Goal: Communication & Community: Answer question/provide support

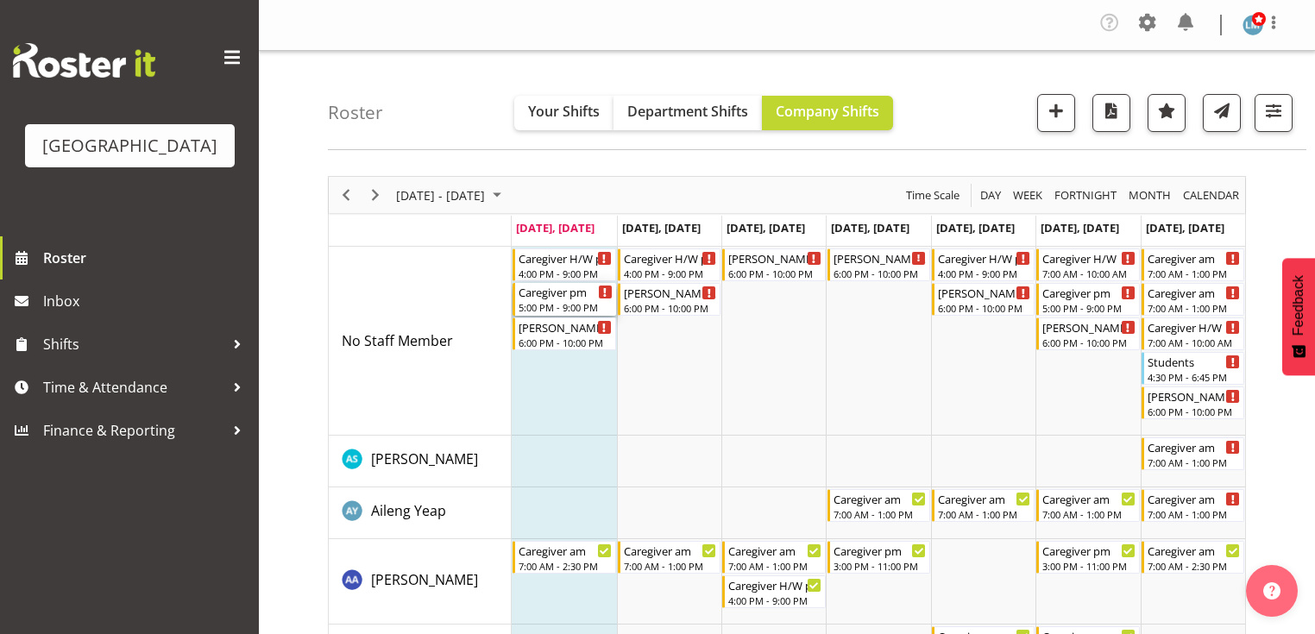
click at [559, 293] on div "Caregiver pm" at bounding box center [564, 291] width 93 height 17
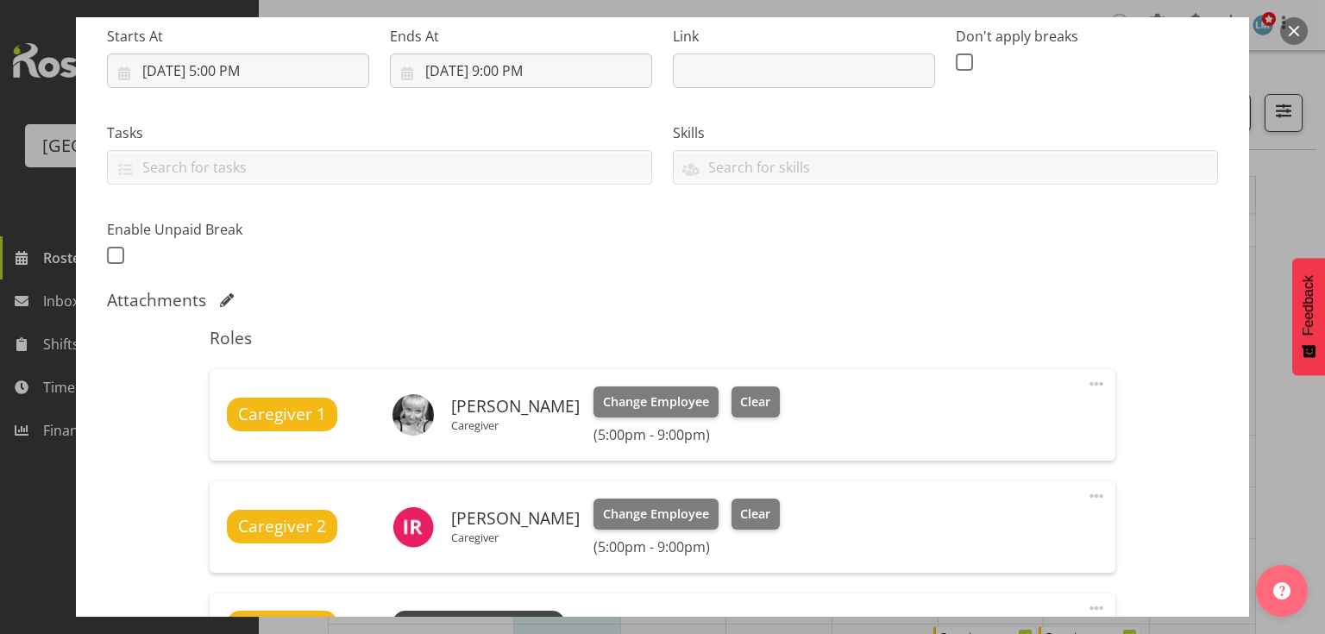
scroll to position [552, 0]
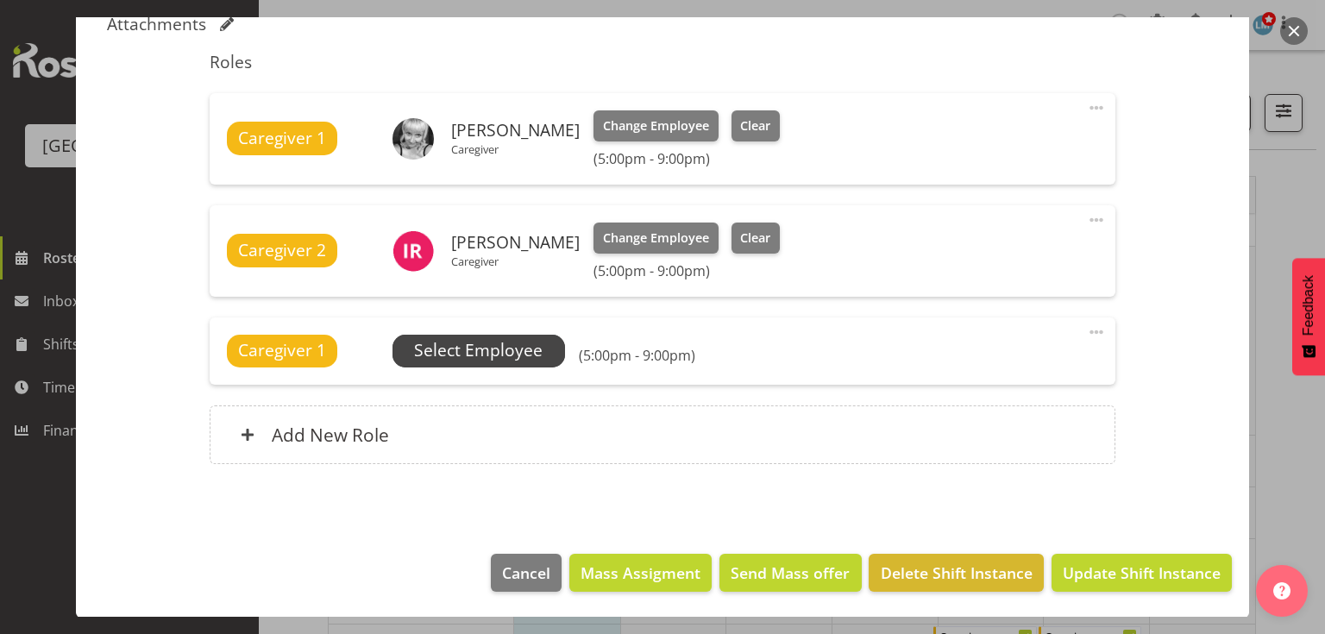
click at [476, 355] on span "Select Employee" at bounding box center [478, 350] width 129 height 25
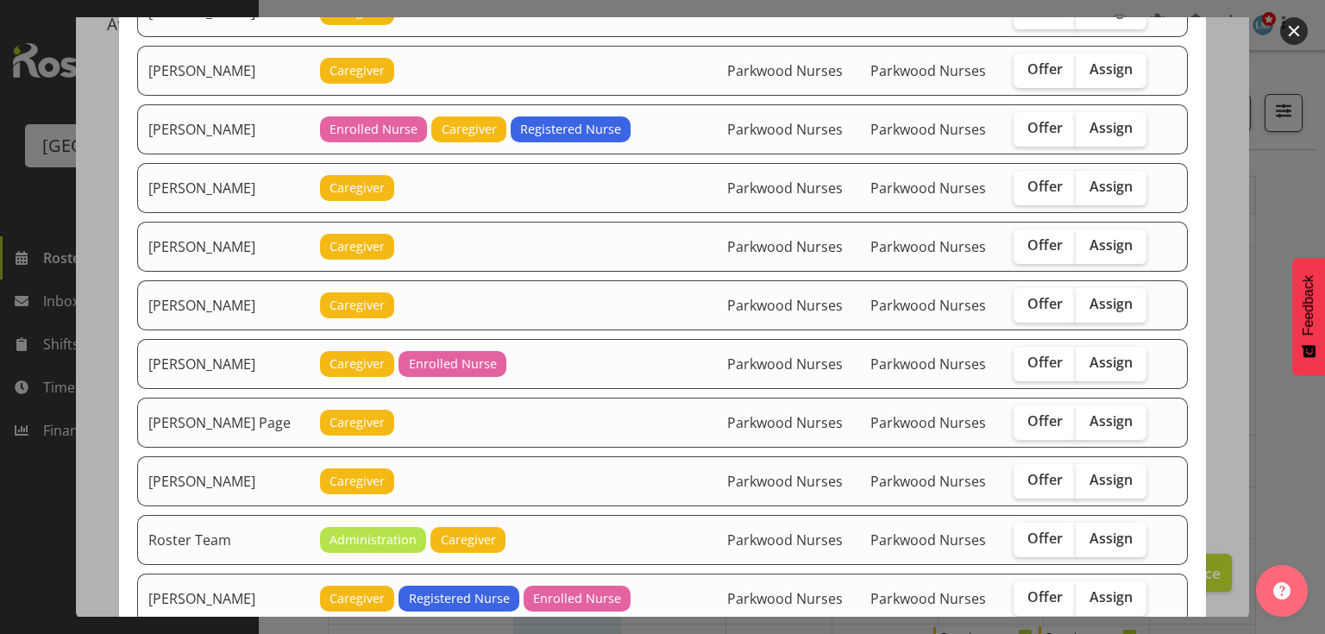
scroll to position [2277, 0]
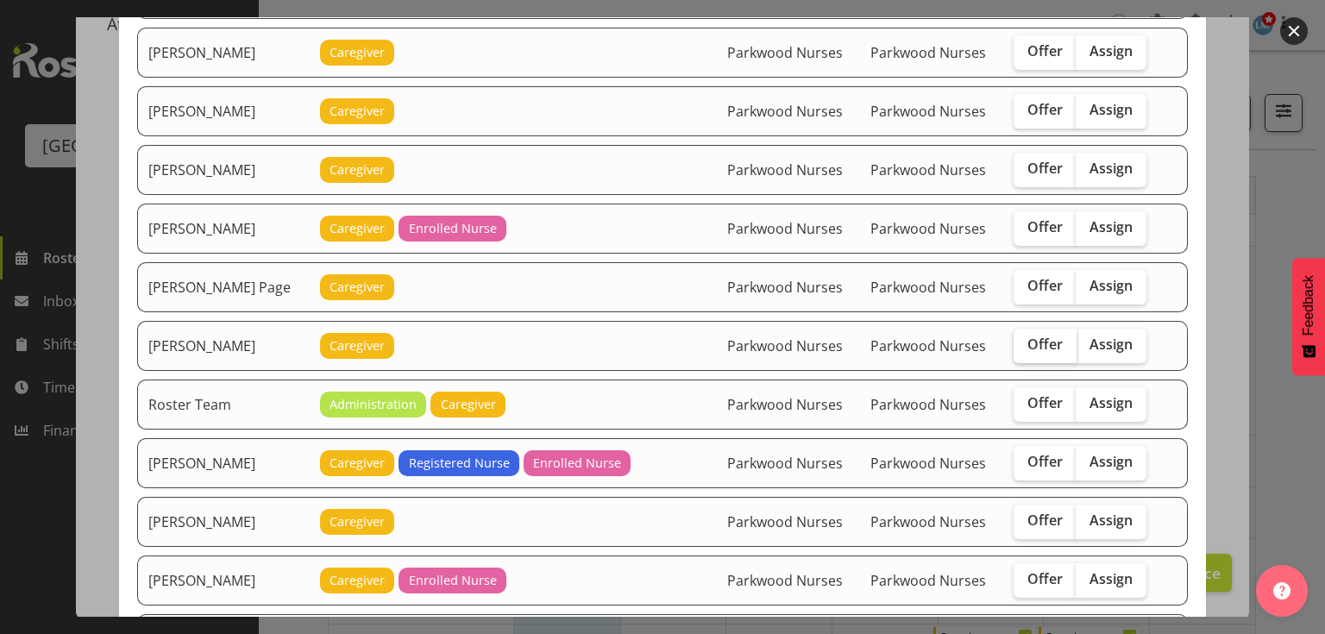
click at [1027, 336] on span "Offer" at bounding box center [1044, 344] width 35 height 17
click at [1021, 339] on input "Offer" at bounding box center [1019, 344] width 11 height 11
checkbox input "true"
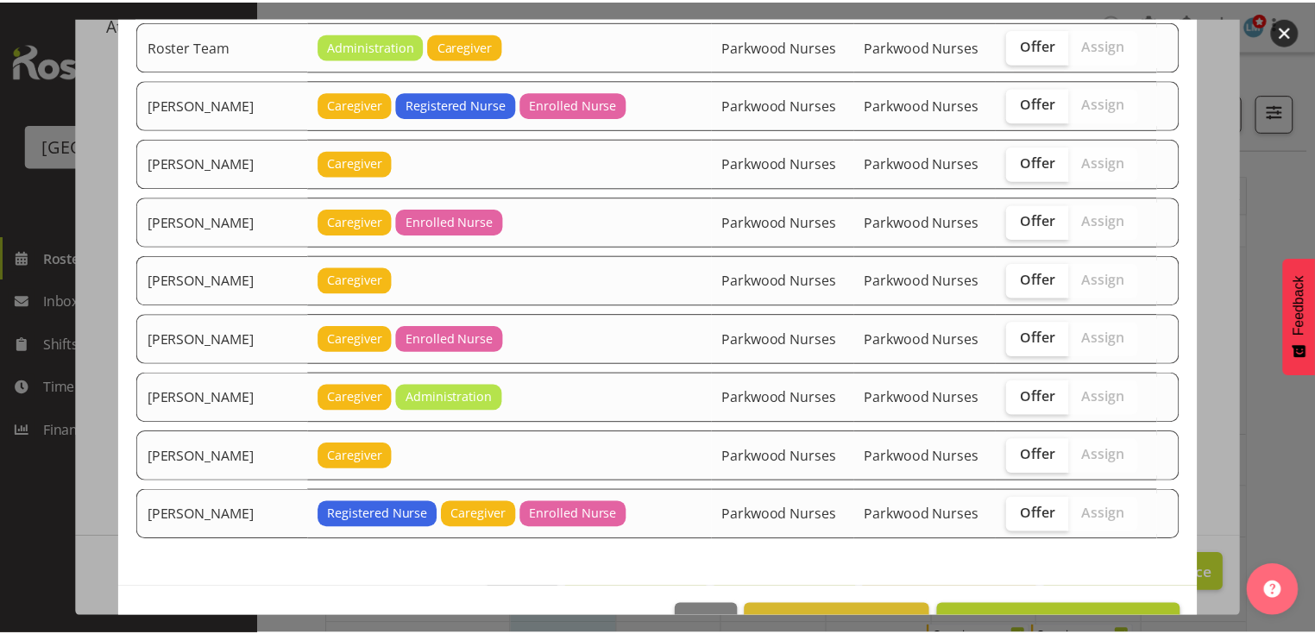
scroll to position [2651, 0]
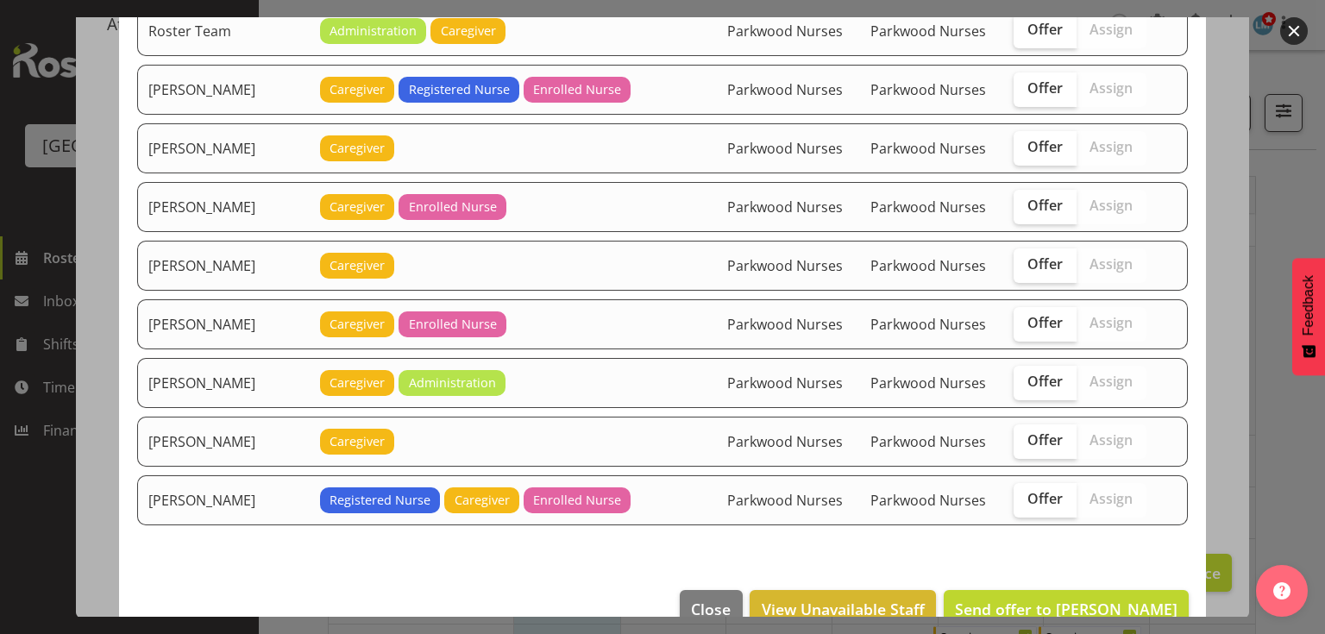
click at [1045, 573] on footer "Close View Unavailable Staff Send offer to Roldan R Lopiga" at bounding box center [662, 613] width 1087 height 81
click at [1070, 599] on span "Send offer to Roldan R Lopiga" at bounding box center [1066, 609] width 223 height 21
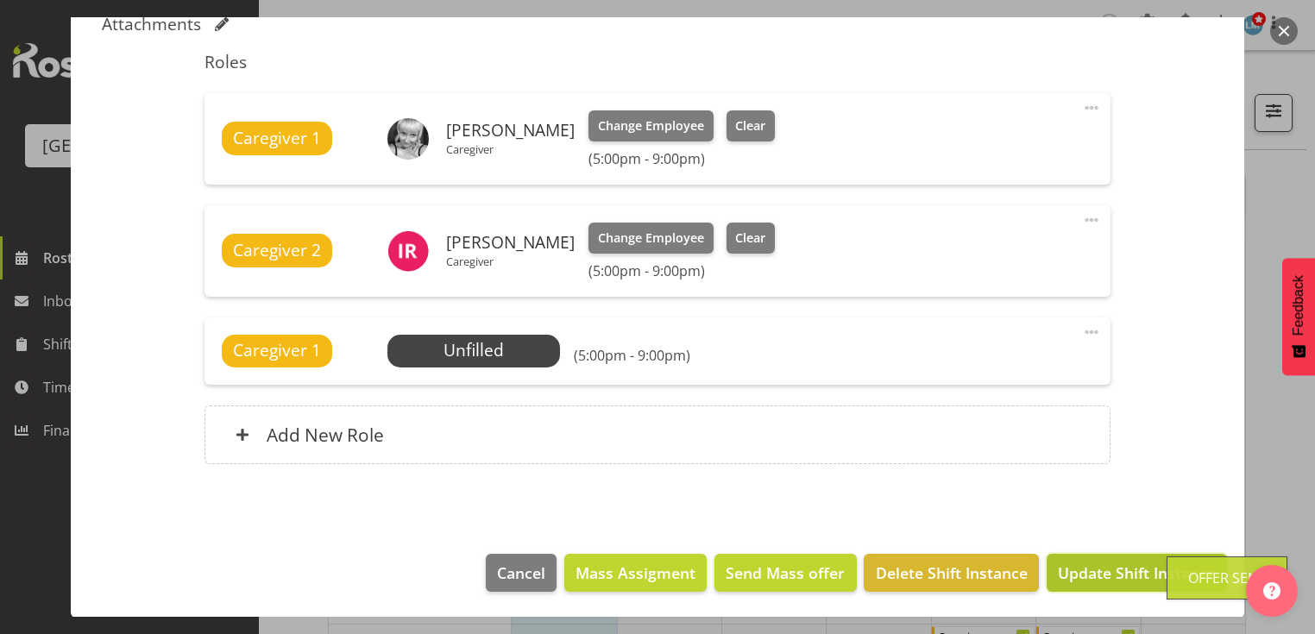
click at [1085, 576] on span "Update Shift Instance" at bounding box center [1137, 573] width 158 height 22
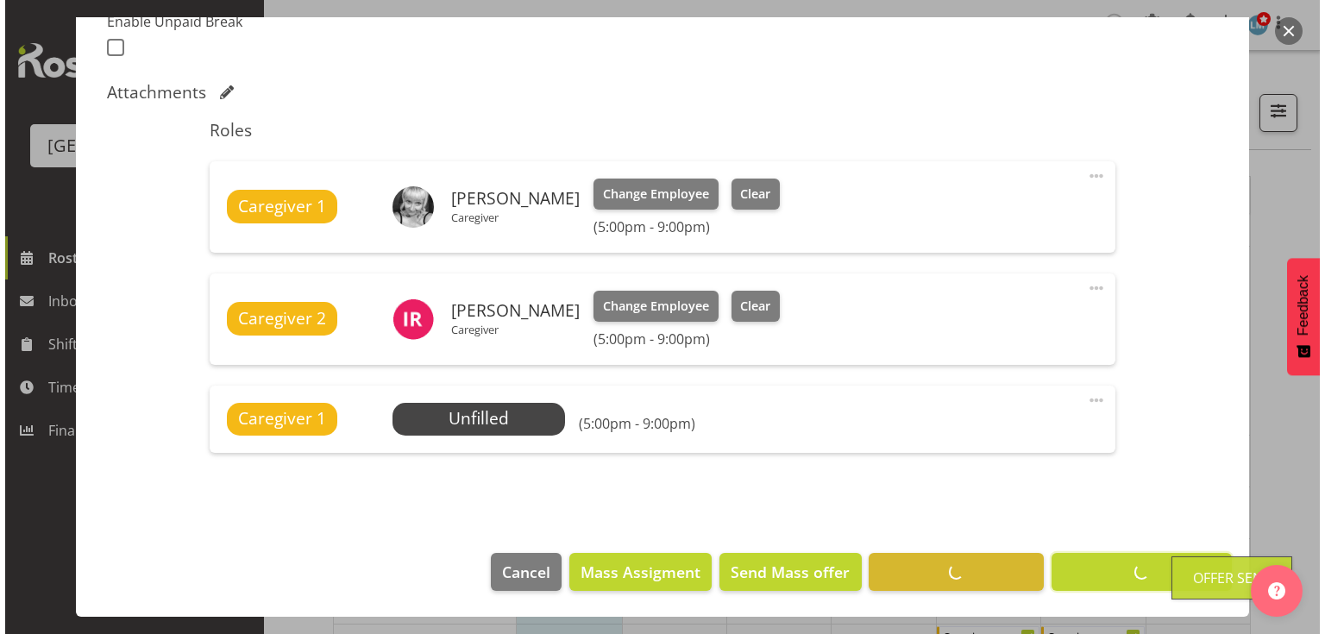
scroll to position [483, 0]
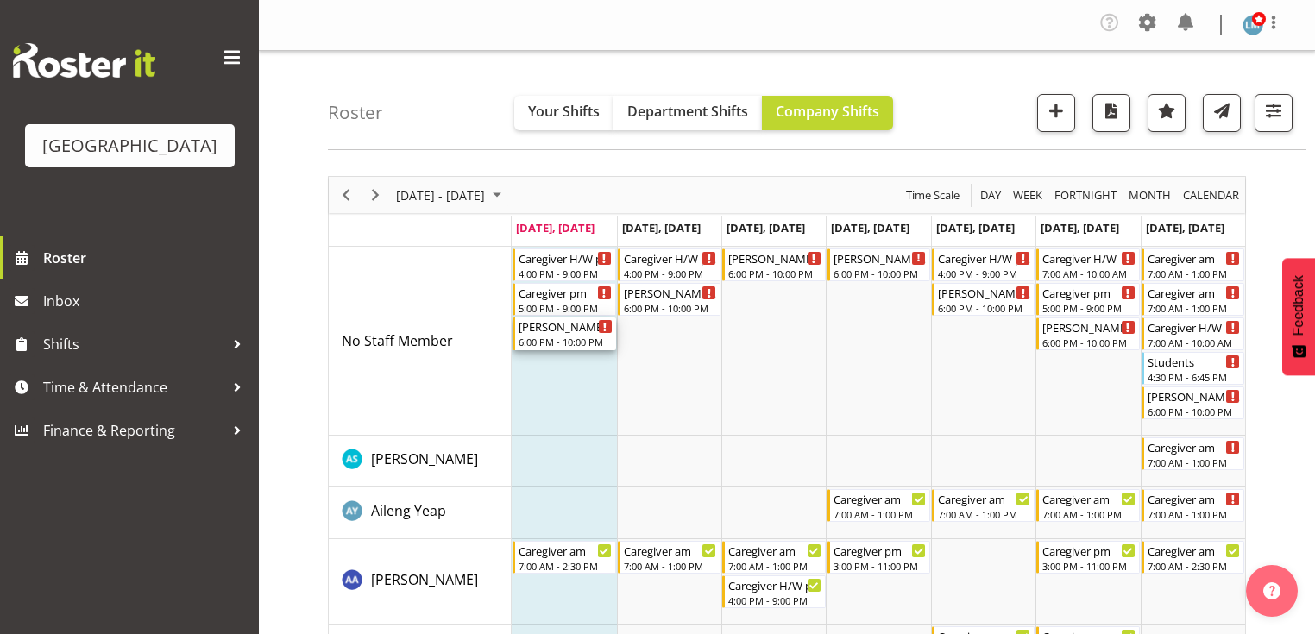
click at [557, 345] on div "6:00 PM - 10:00 PM" at bounding box center [564, 342] width 93 height 14
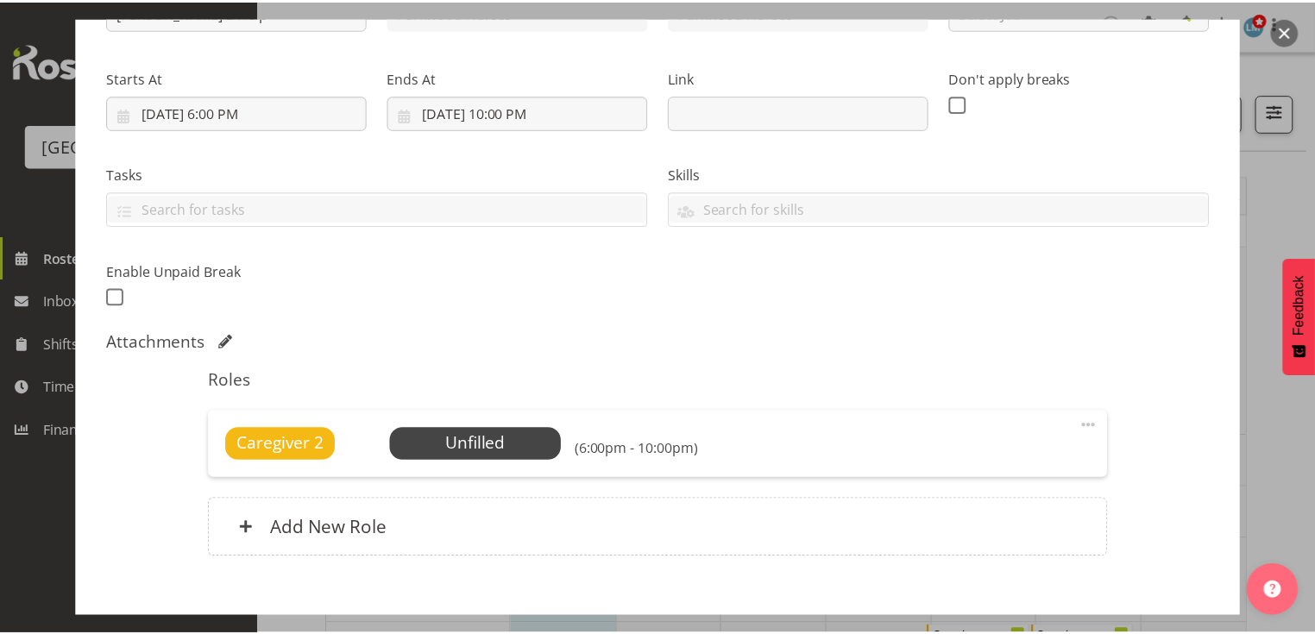
scroll to position [328, 0]
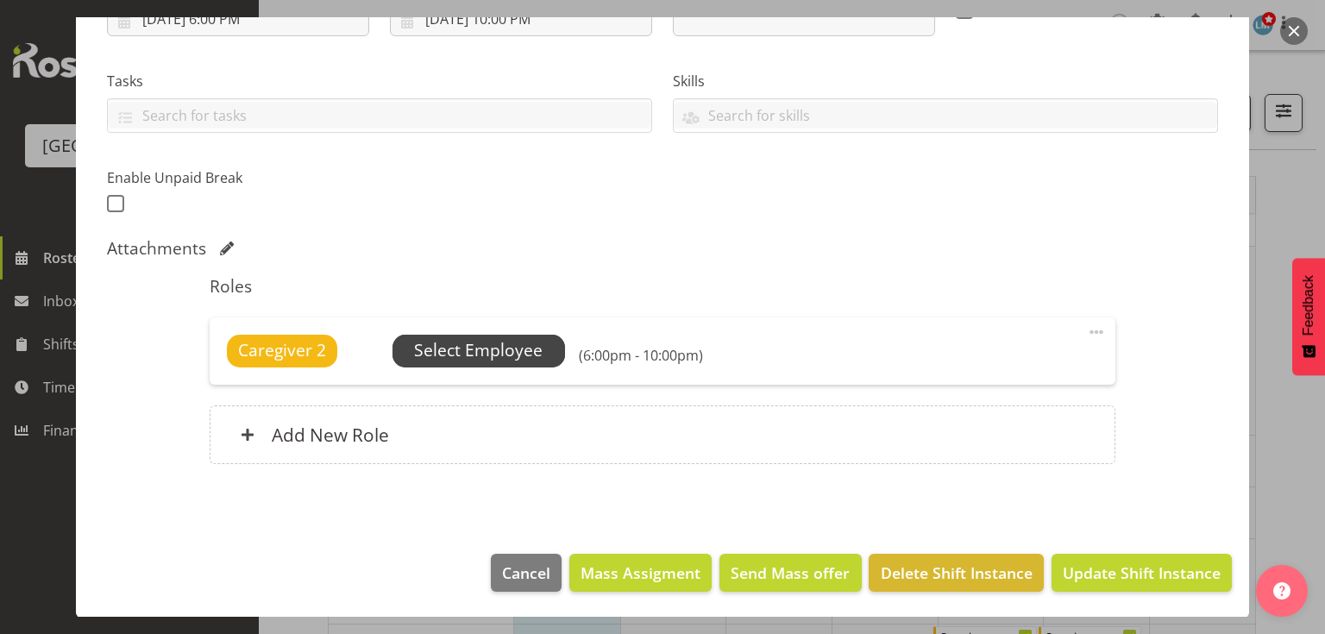
click at [505, 338] on span "Select Employee" at bounding box center [478, 350] width 129 height 25
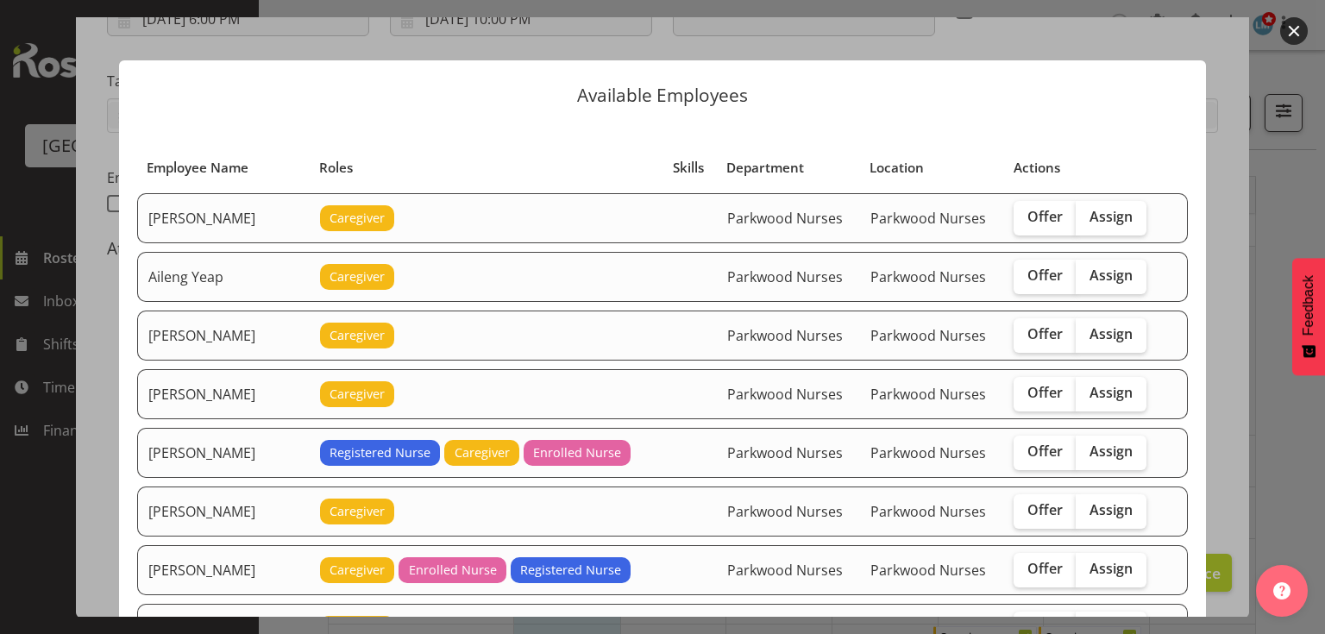
click at [1290, 31] on button "button" at bounding box center [1294, 31] width 28 height 28
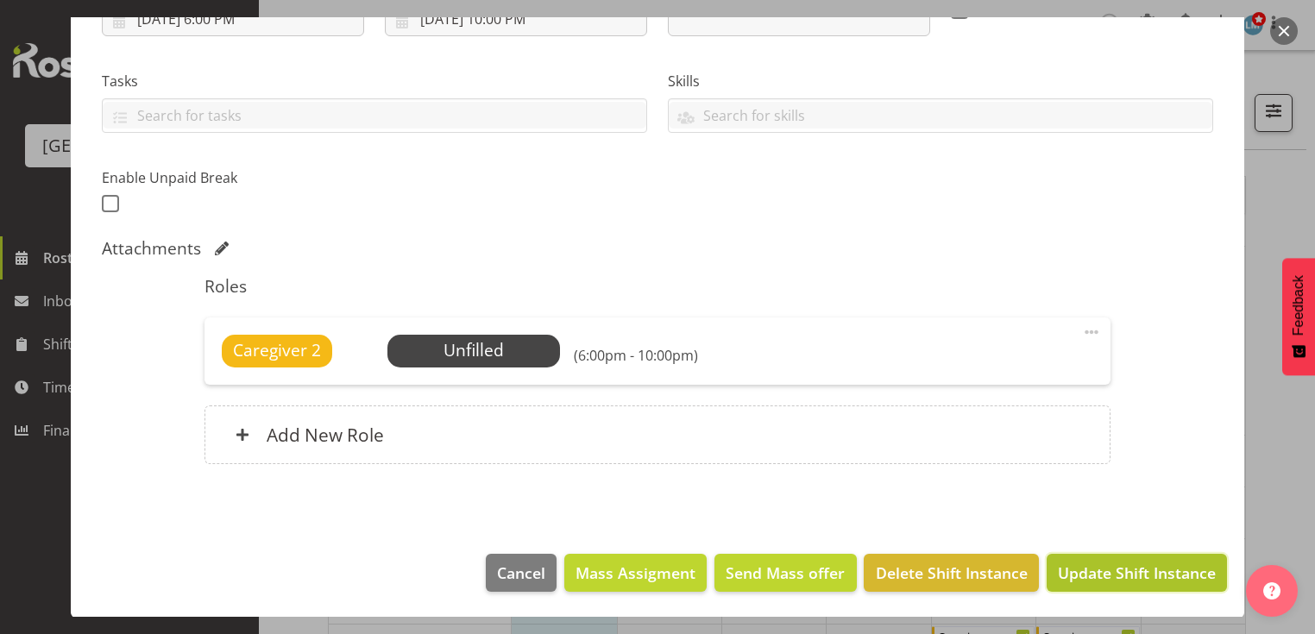
click at [1102, 576] on span "Update Shift Instance" at bounding box center [1137, 573] width 158 height 22
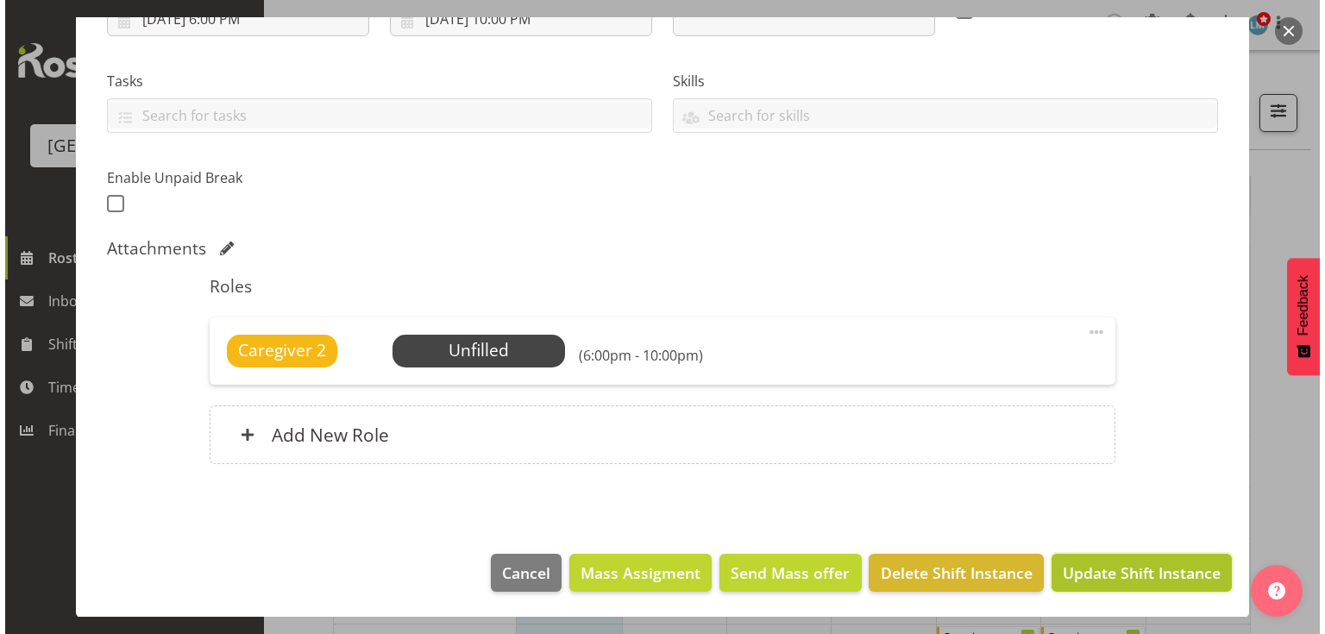
scroll to position [259, 0]
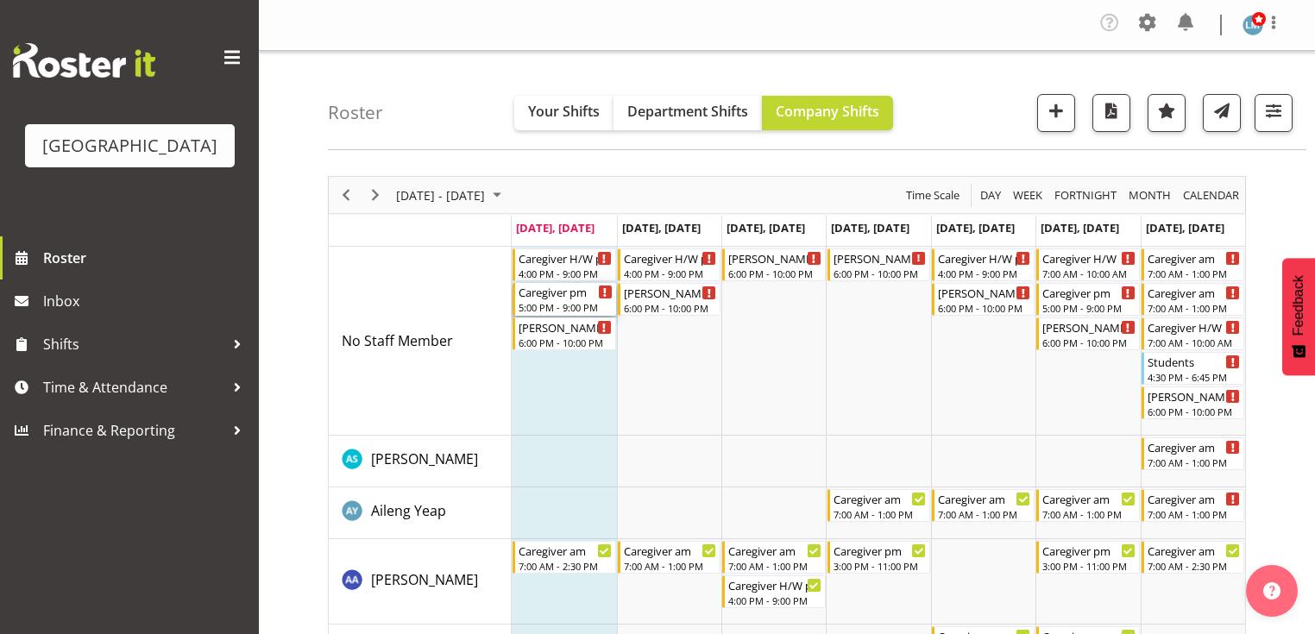
click at [547, 297] on div "Caregiver pm" at bounding box center [564, 291] width 93 height 17
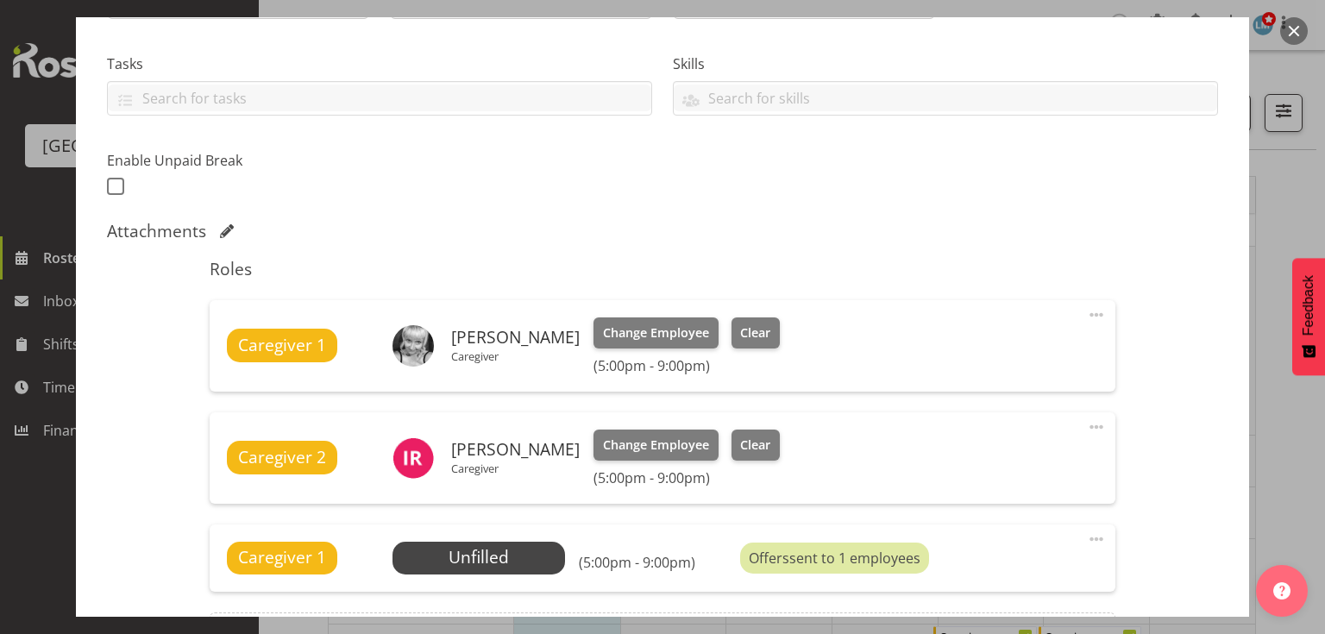
scroll to position [552, 0]
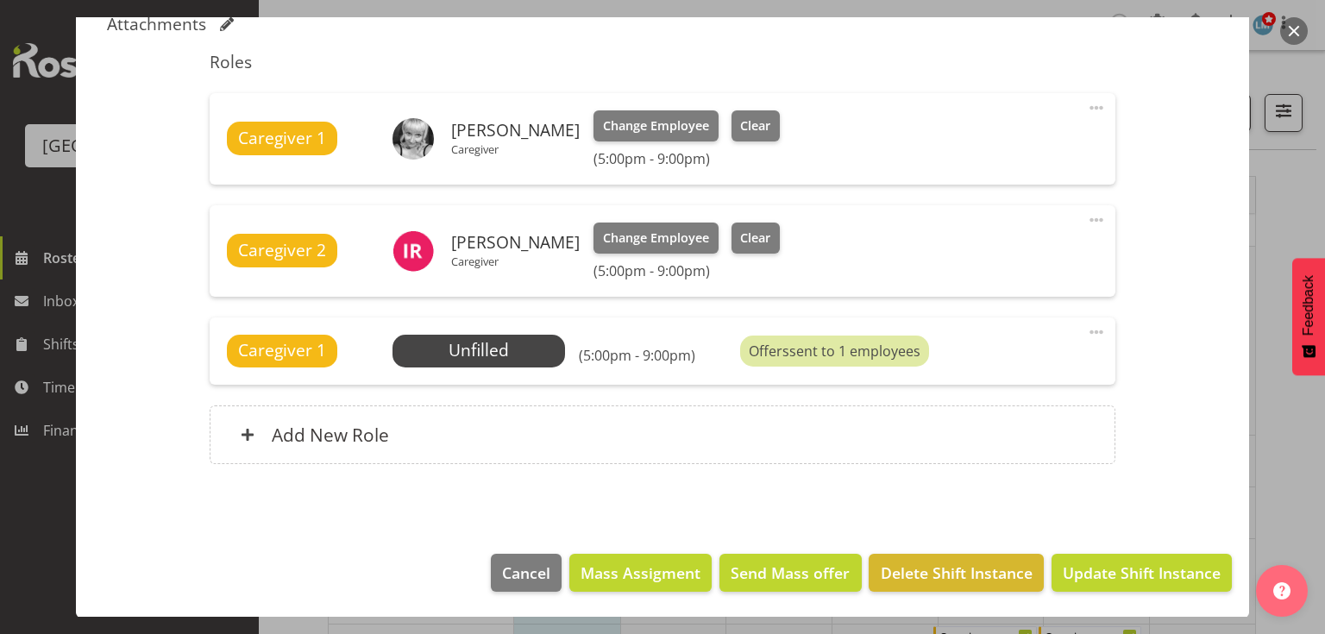
click at [1284, 28] on button "button" at bounding box center [1294, 31] width 28 height 28
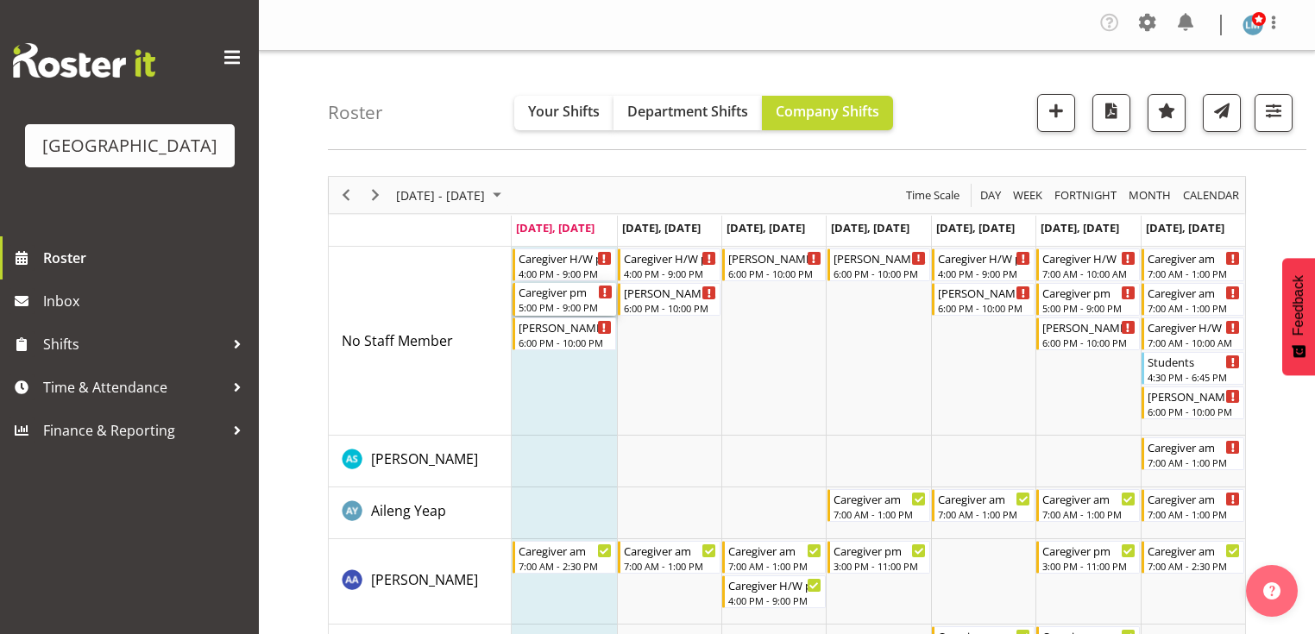
click at [559, 300] on div "5:00 PM - 9:00 PM" at bounding box center [564, 307] width 93 height 14
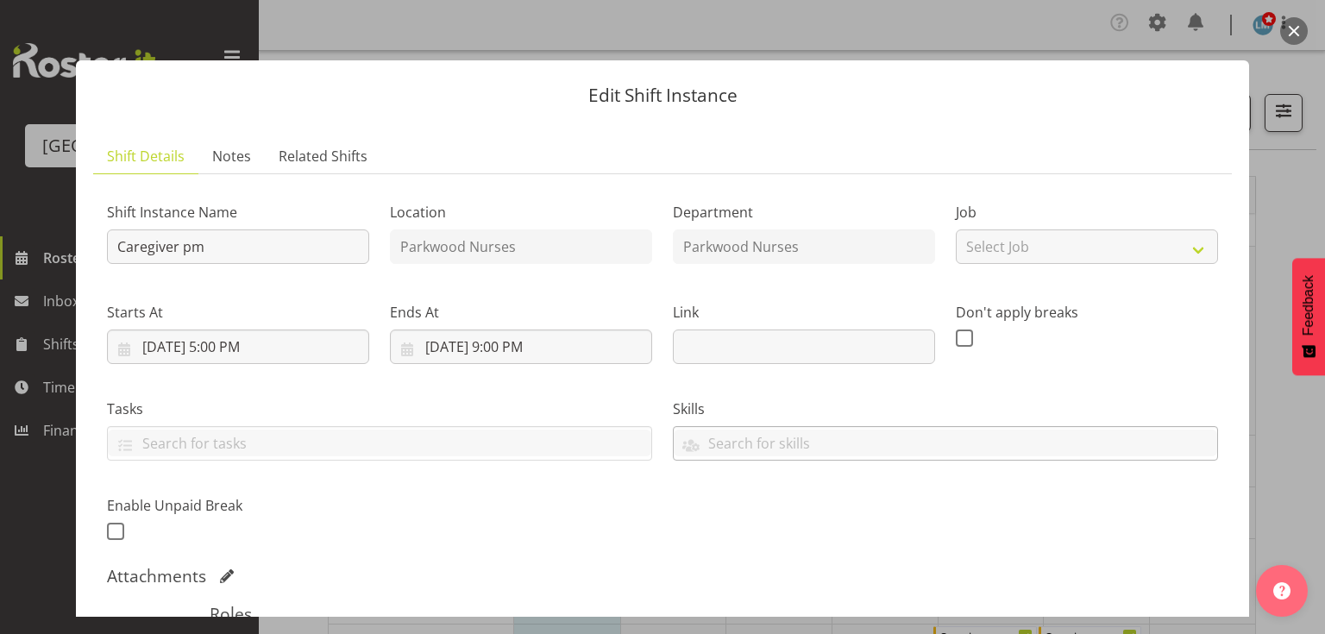
scroll to position [345, 0]
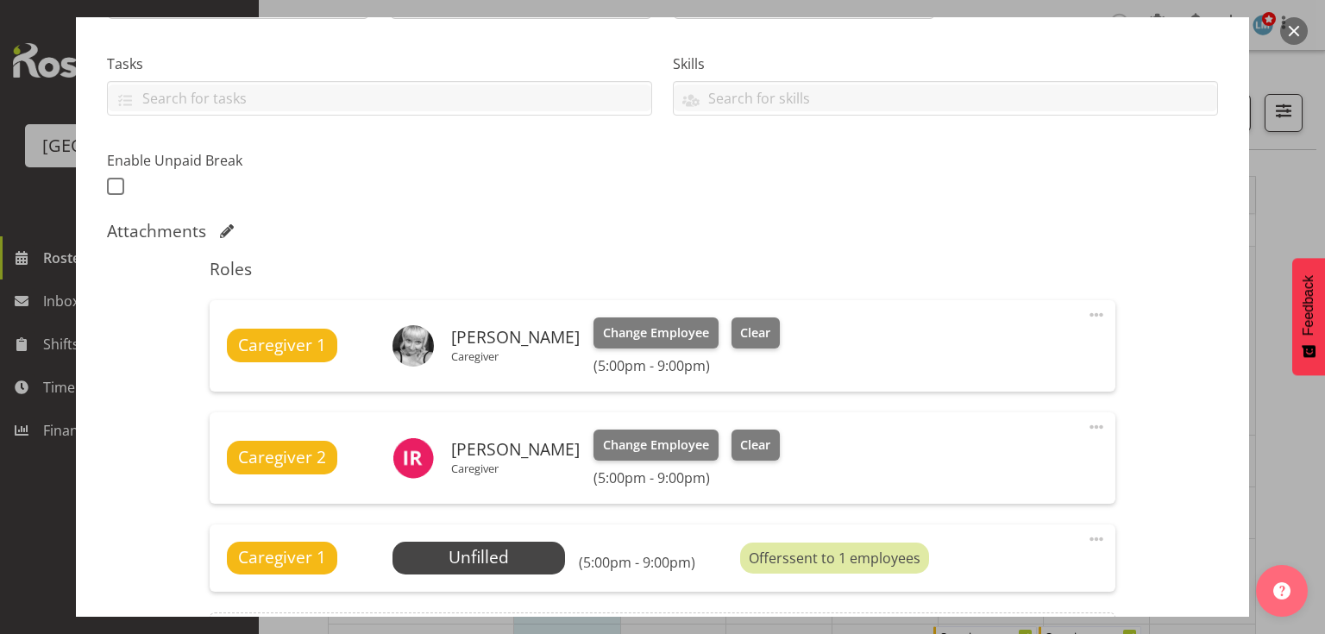
click at [1087, 536] on span at bounding box center [1096, 539] width 21 height 21
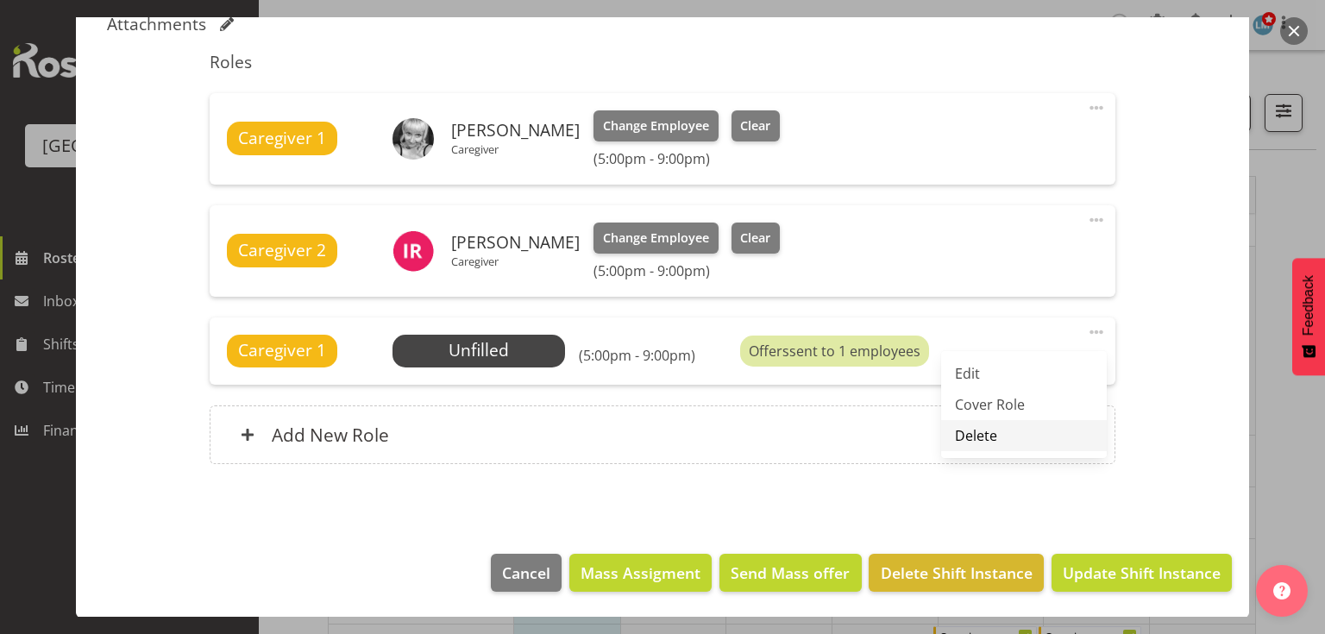
click at [962, 424] on link "Delete" at bounding box center [1024, 435] width 166 height 31
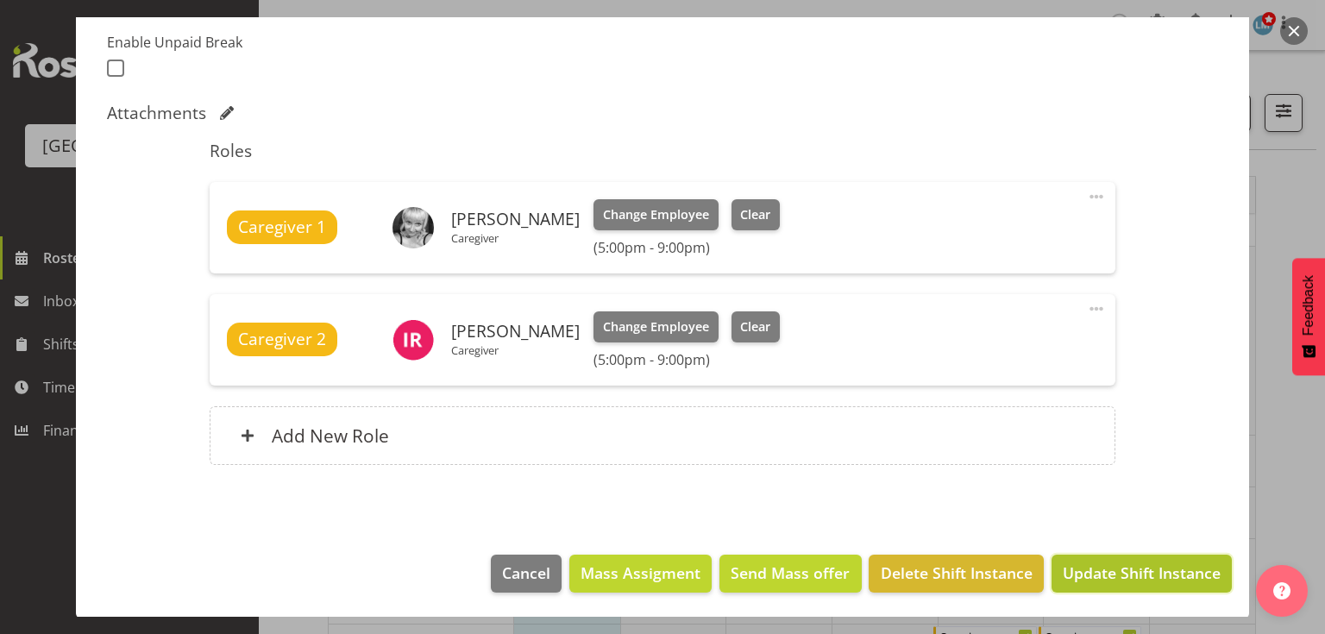
click at [1104, 568] on span "Update Shift Instance" at bounding box center [1142, 573] width 158 height 22
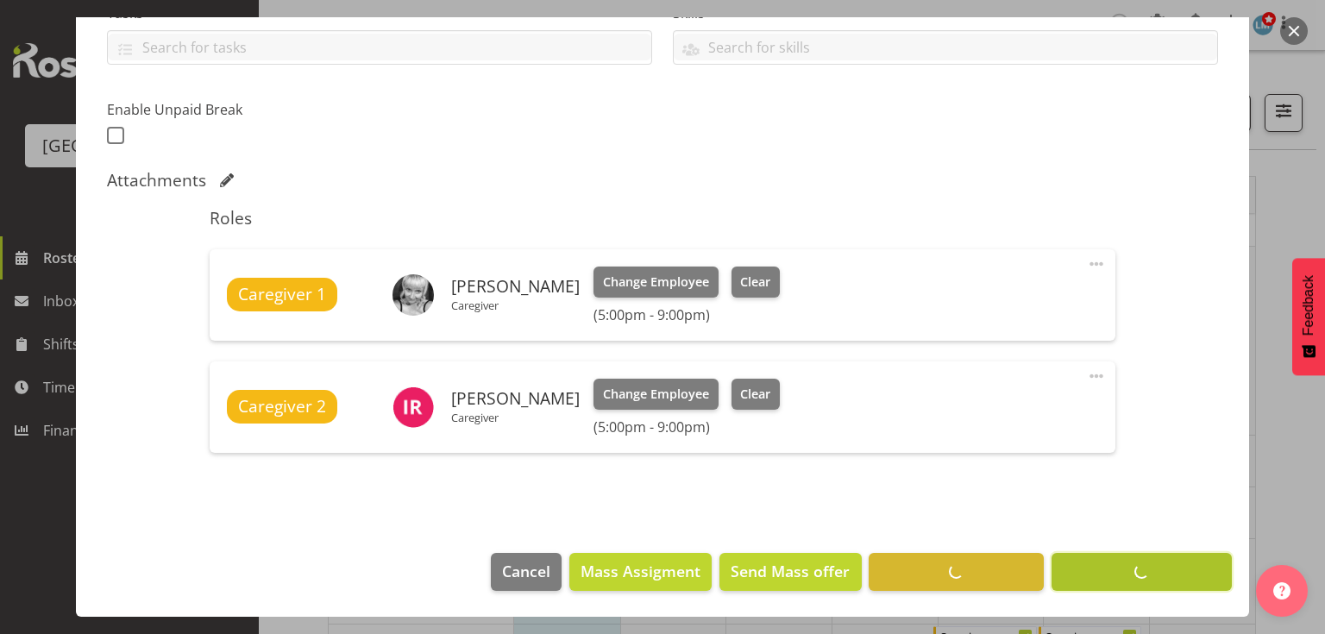
scroll to position [395, 0]
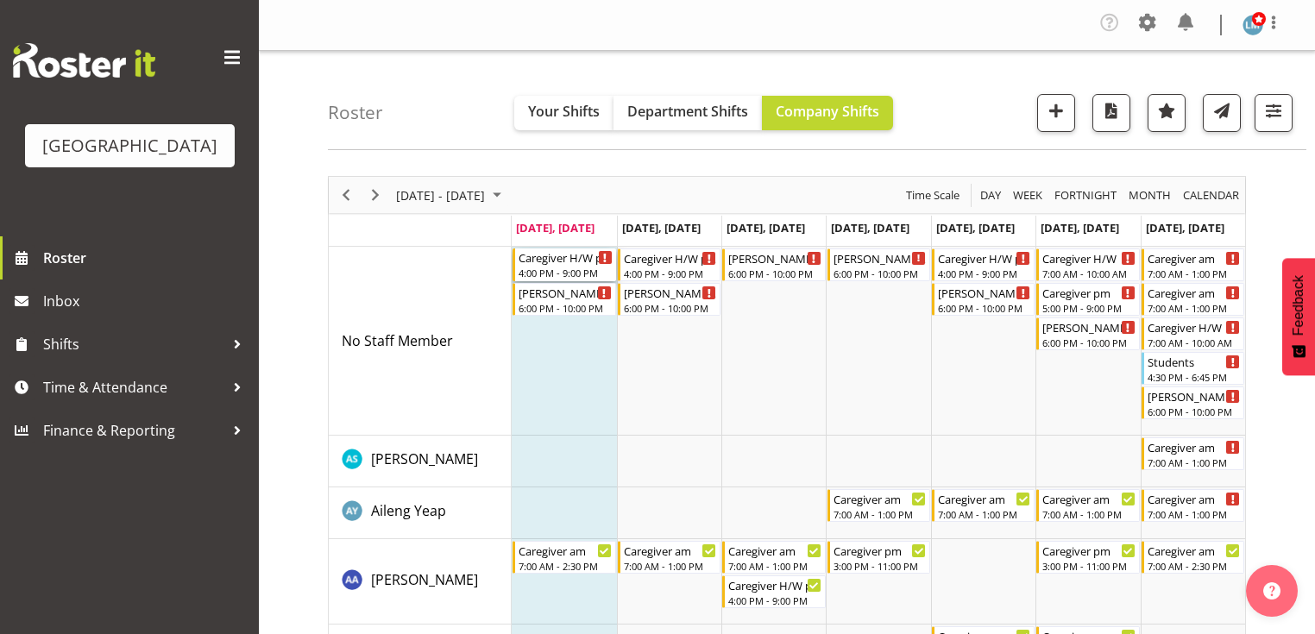
click at [532, 264] on div "Caregiver H/W pm" at bounding box center [564, 256] width 93 height 17
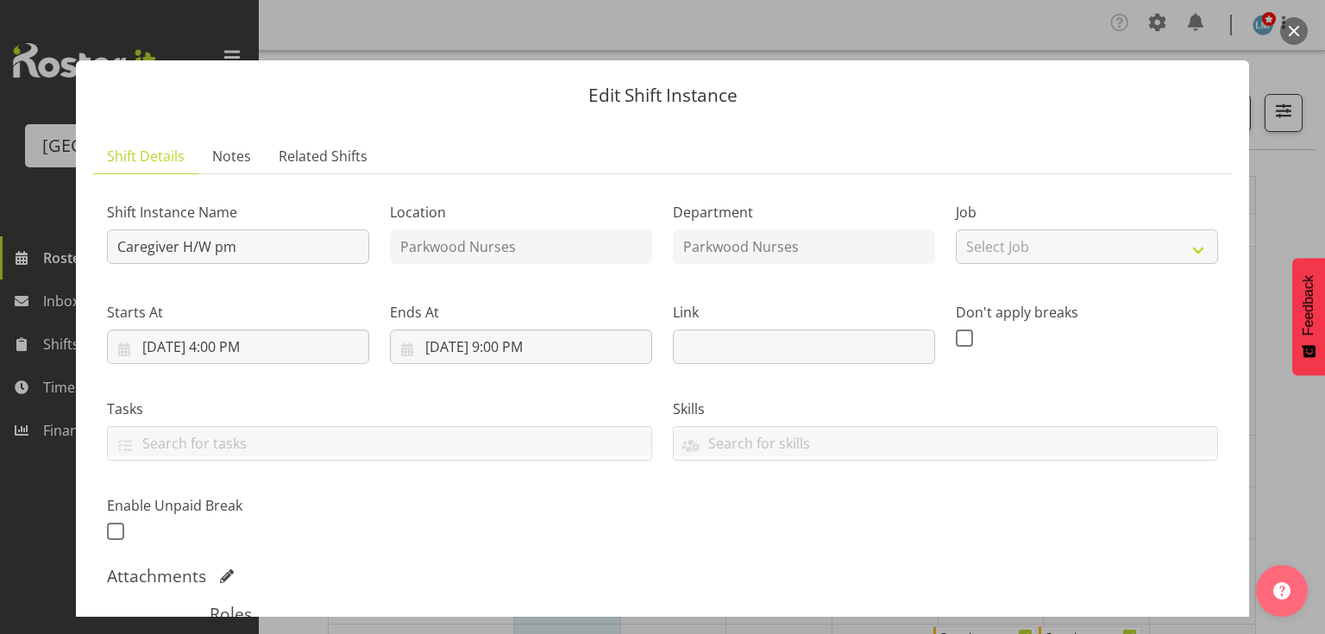
scroll to position [345, 0]
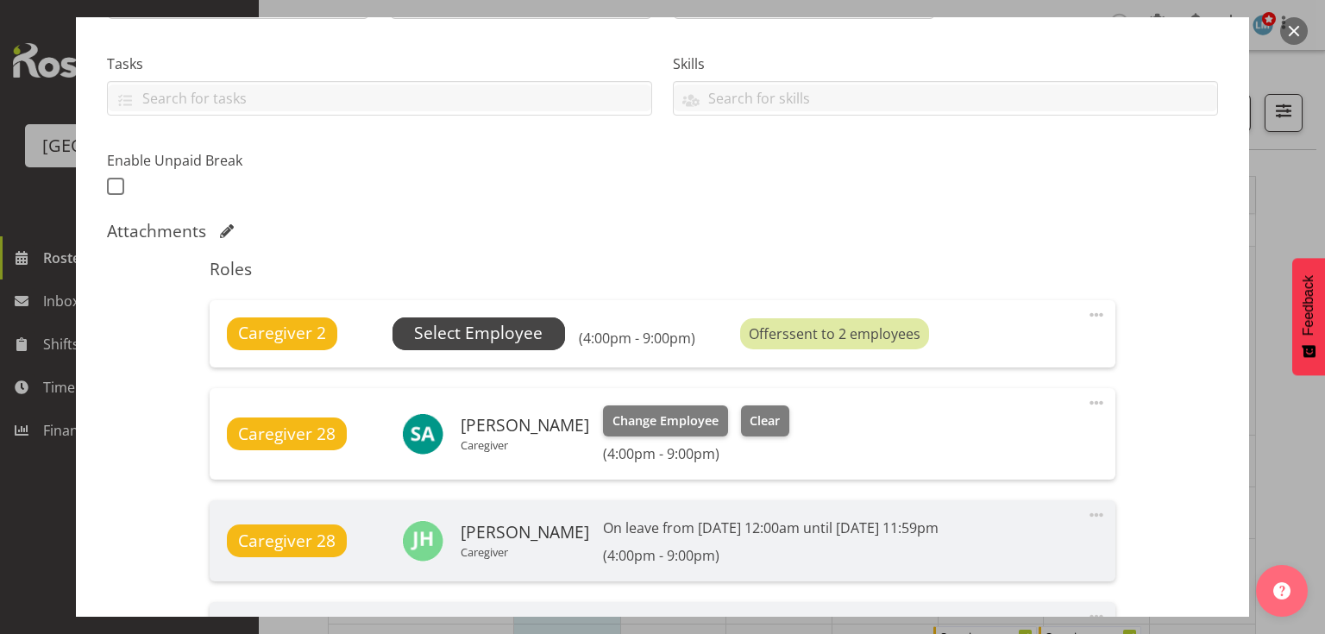
click at [493, 338] on span "Select Employee" at bounding box center [478, 333] width 129 height 25
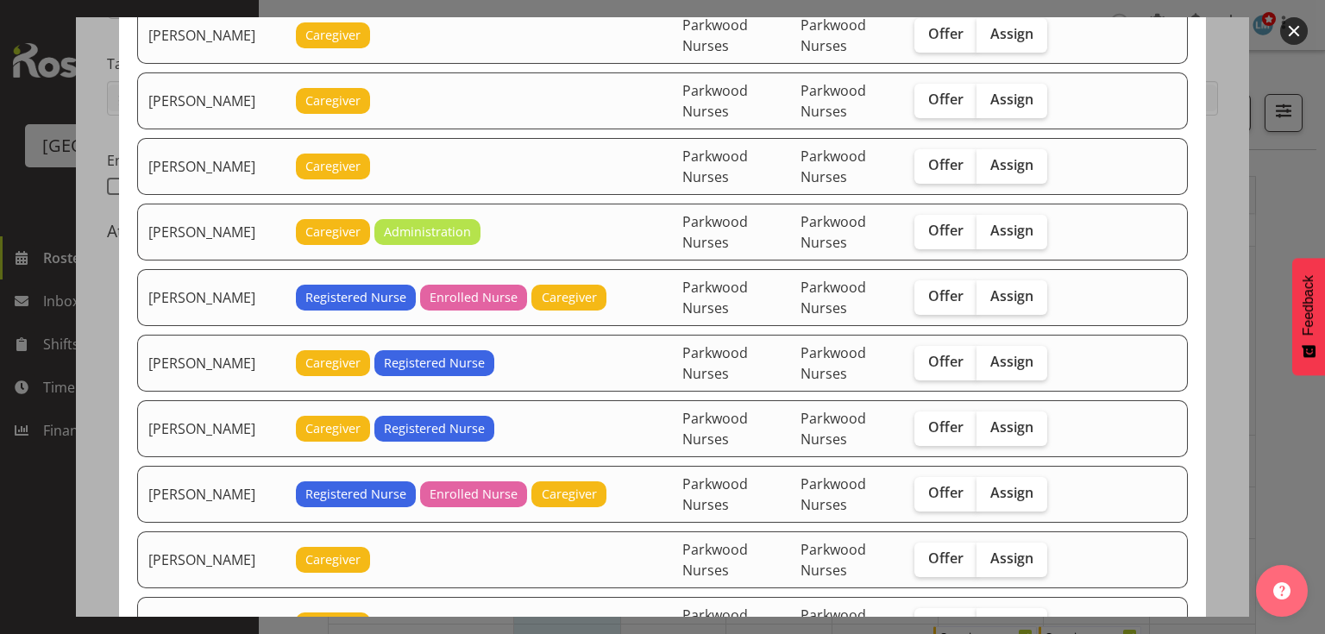
scroll to position [1725, 0]
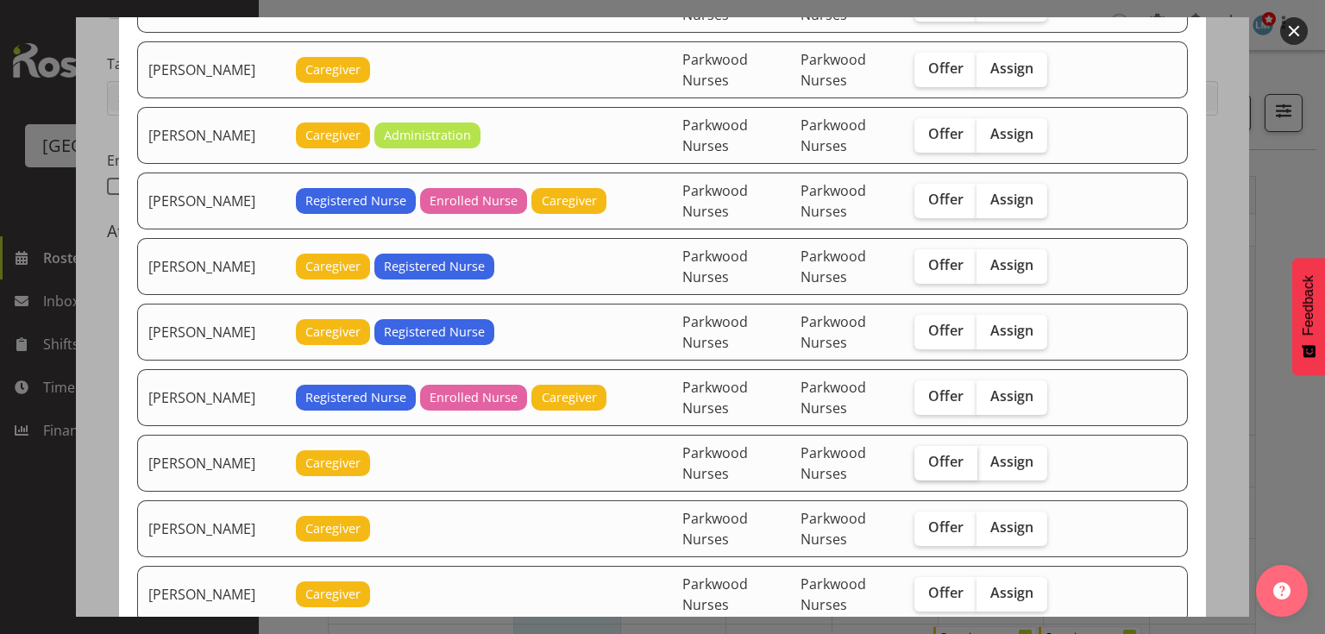
click at [949, 453] on span "Offer" at bounding box center [945, 461] width 35 height 17
click at [926, 456] on input "Offer" at bounding box center [919, 461] width 11 height 11
checkbox input "true"
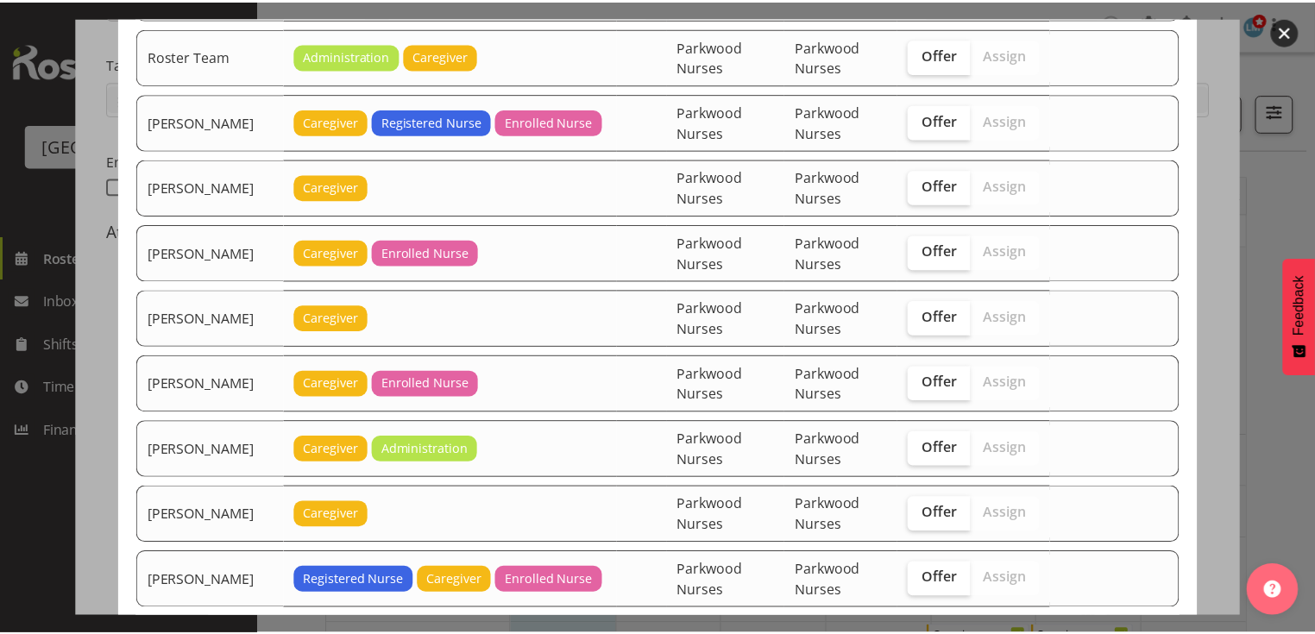
scroll to position [3003, 0]
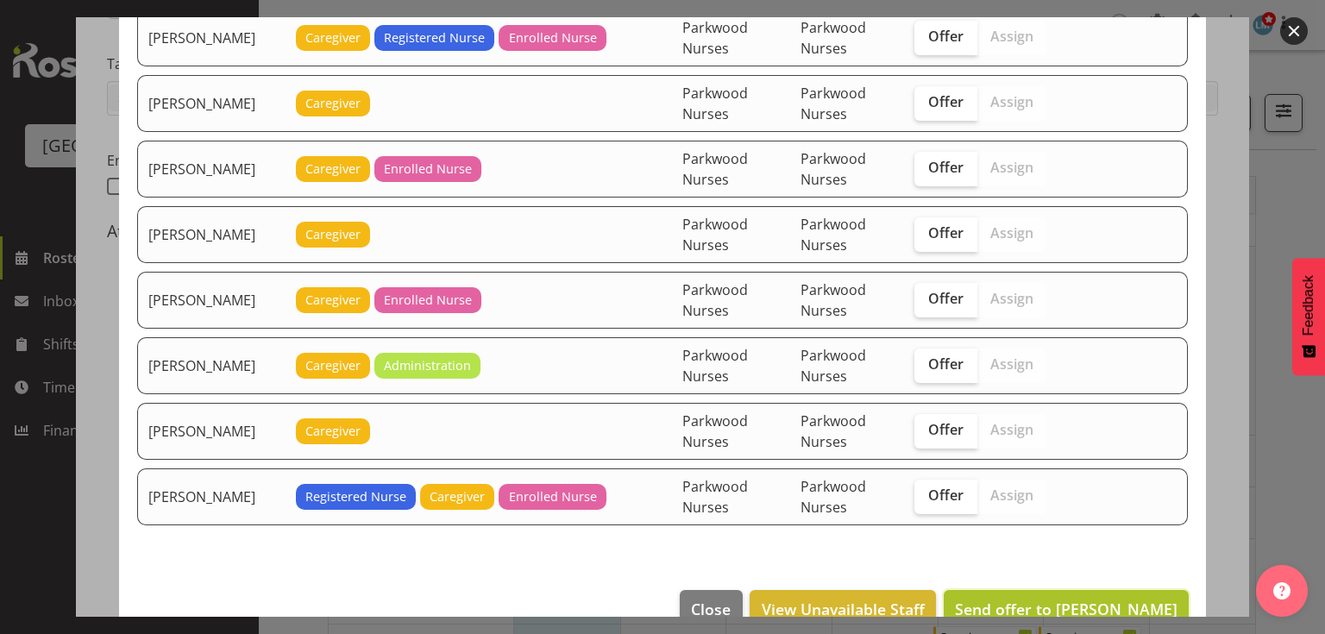
click at [1093, 599] on span "Send offer to Lorie Angeles" at bounding box center [1066, 609] width 223 height 21
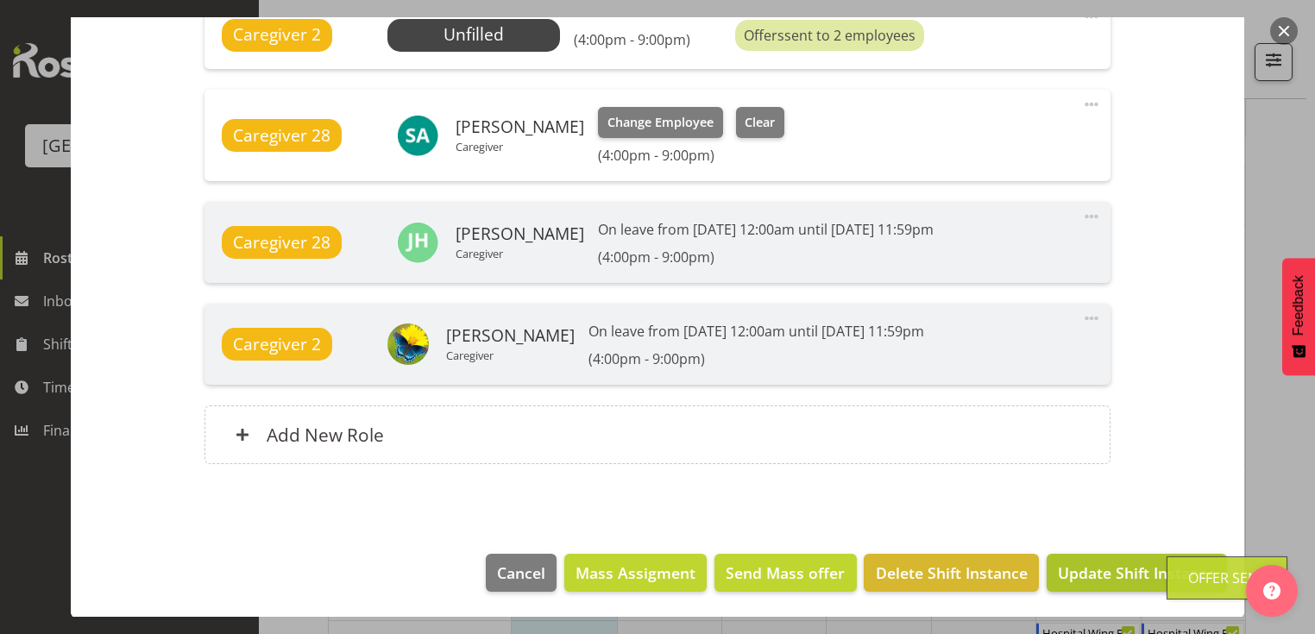
scroll to position [345, 0]
click at [1101, 568] on span "Update Shift Instance" at bounding box center [1137, 573] width 158 height 22
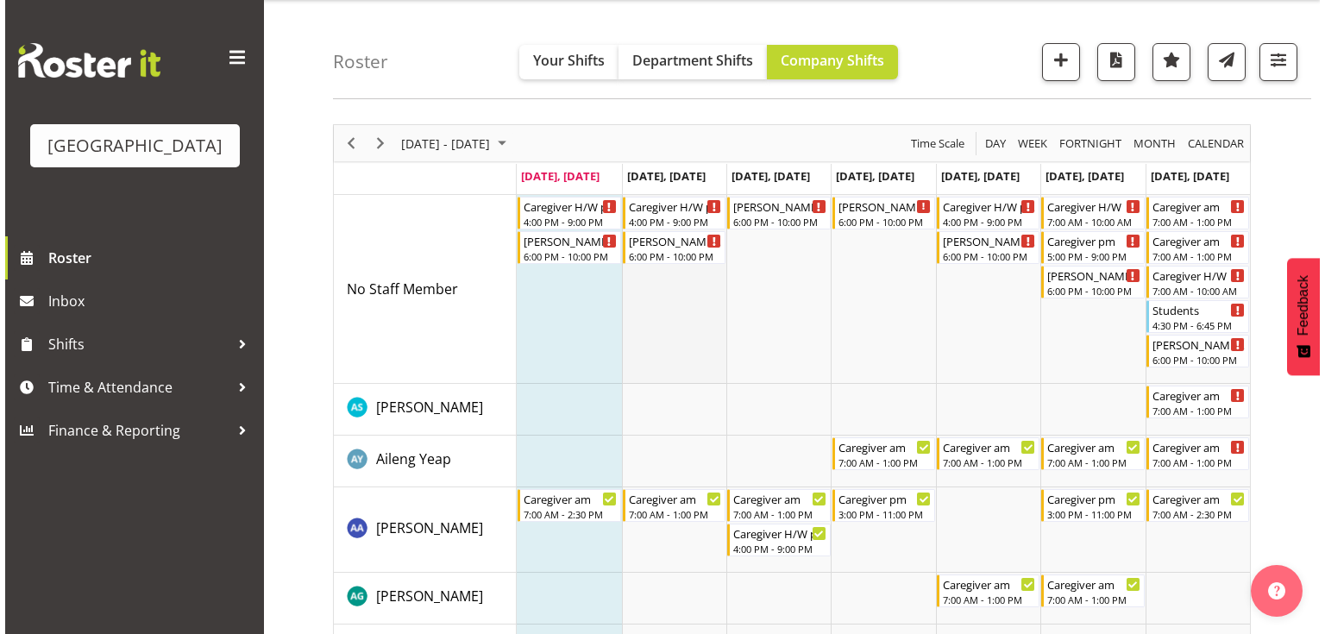
scroll to position [0, 0]
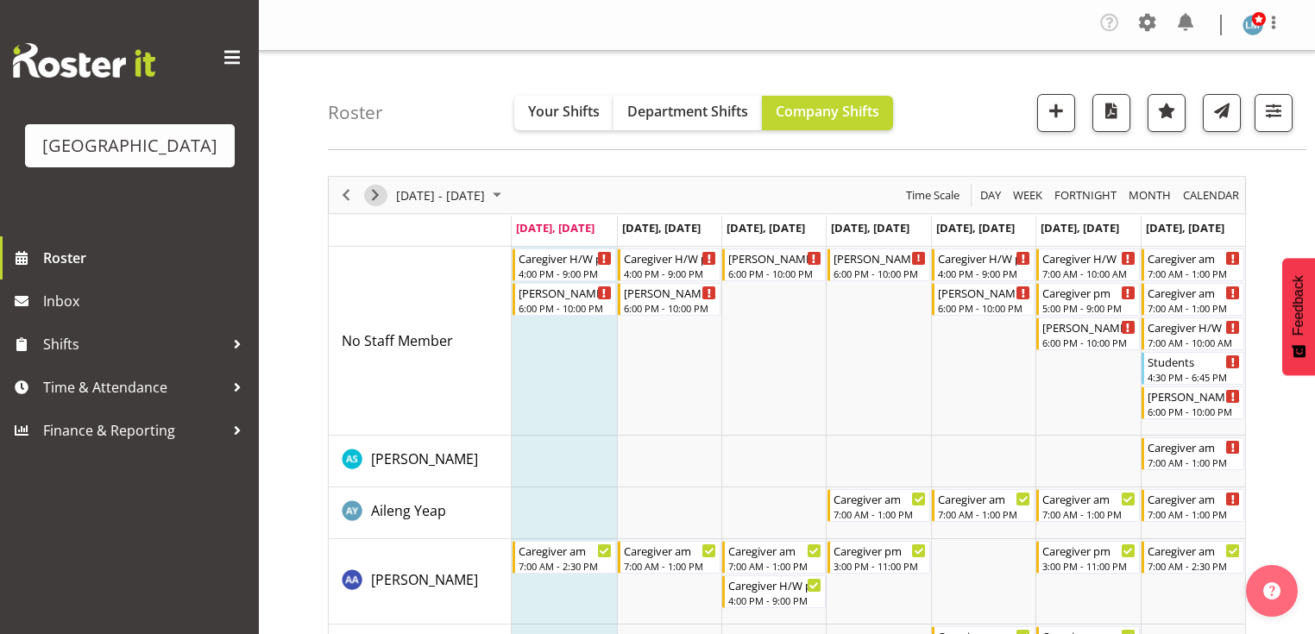
click at [370, 187] on span "Next" at bounding box center [375, 196] width 21 height 22
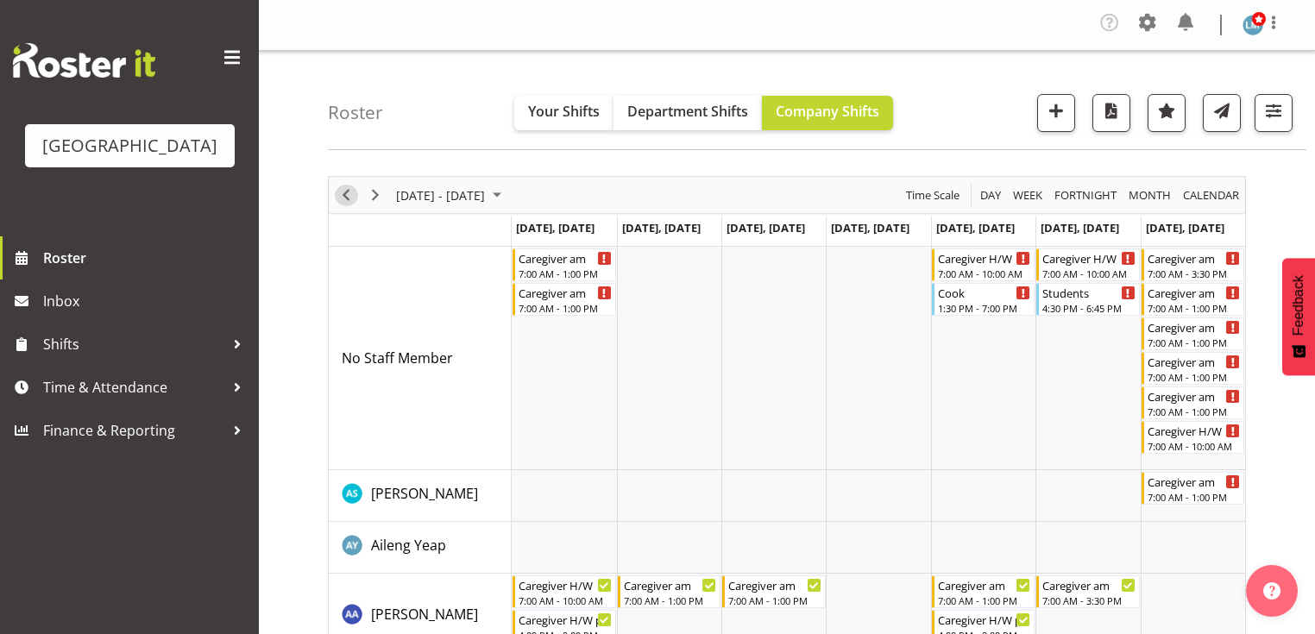
click at [348, 191] on span "Previous" at bounding box center [346, 196] width 21 height 22
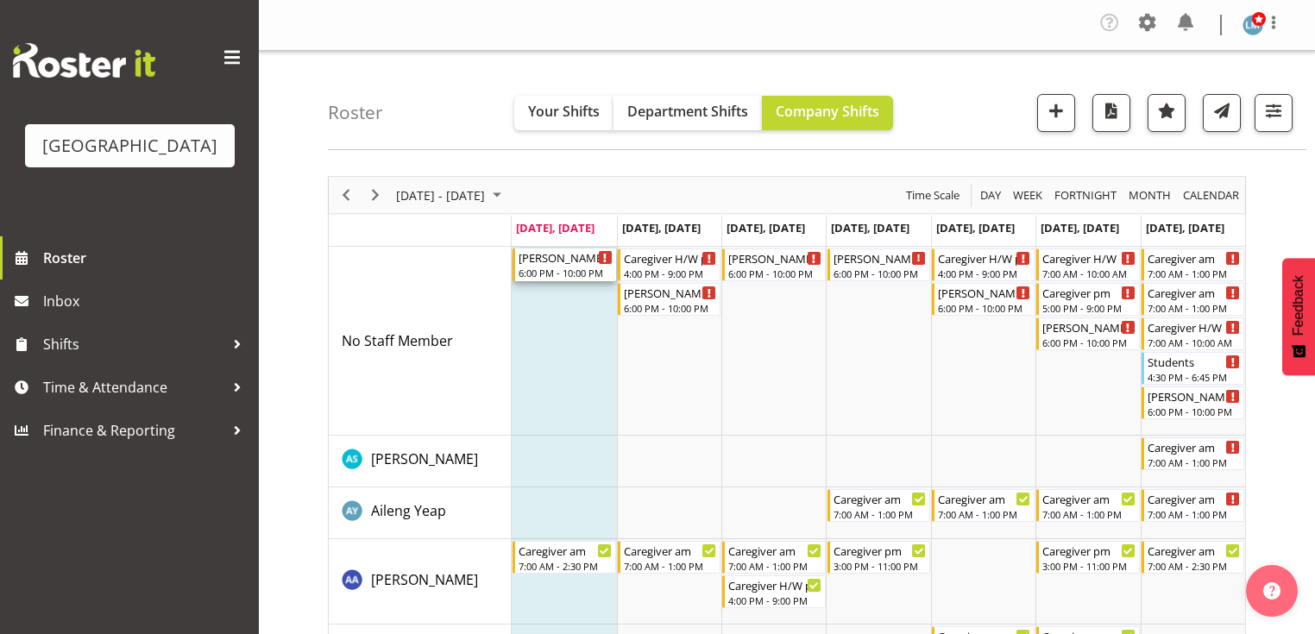
click at [562, 264] on div "Ressie 2 Help" at bounding box center [564, 256] width 93 height 17
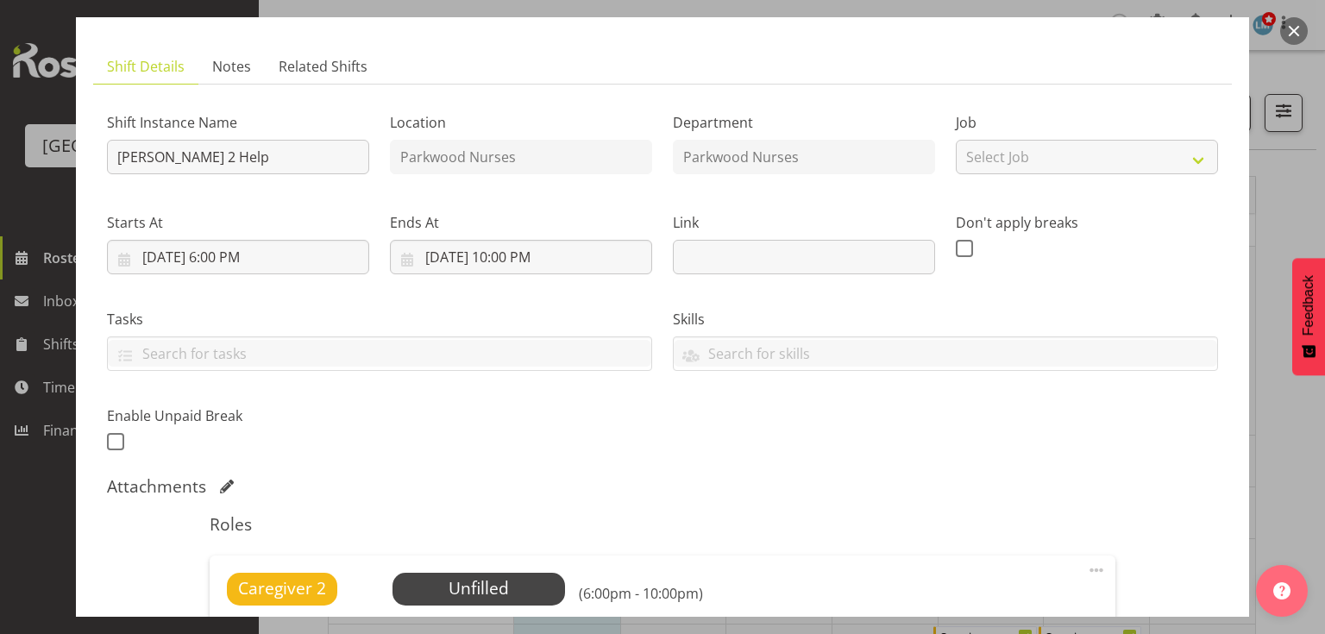
scroll to position [207, 0]
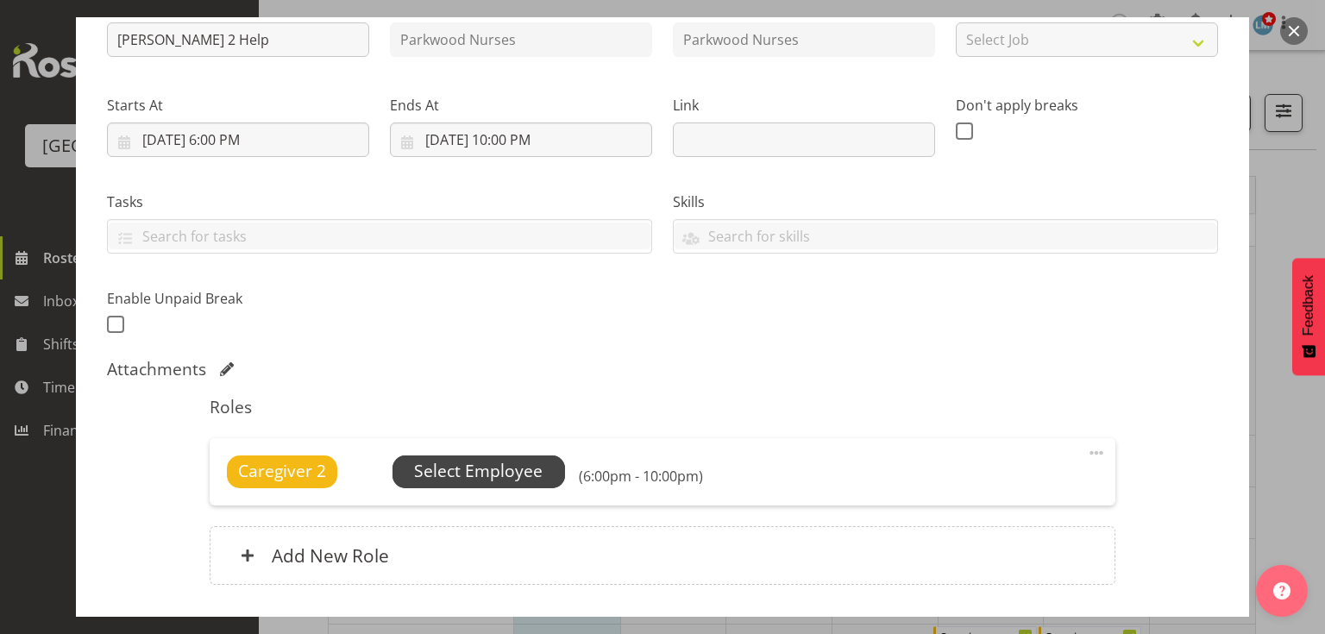
click at [507, 466] on span "Select Employee" at bounding box center [478, 471] width 129 height 25
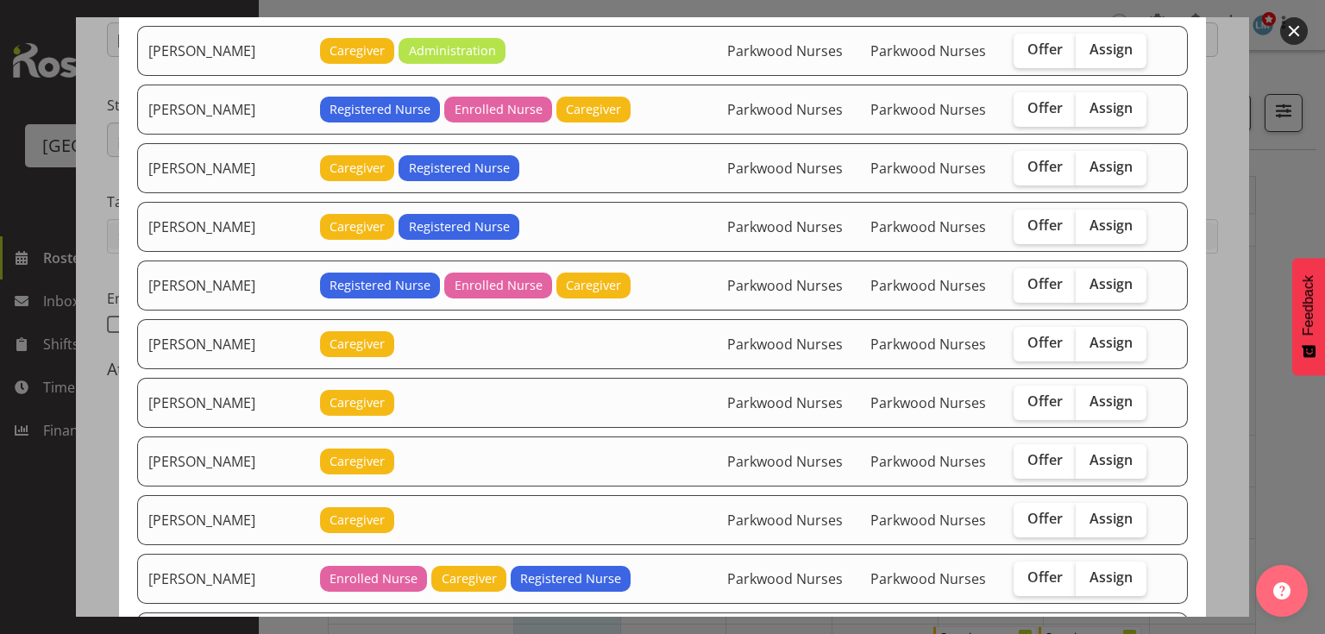
scroll to position [1656, 0]
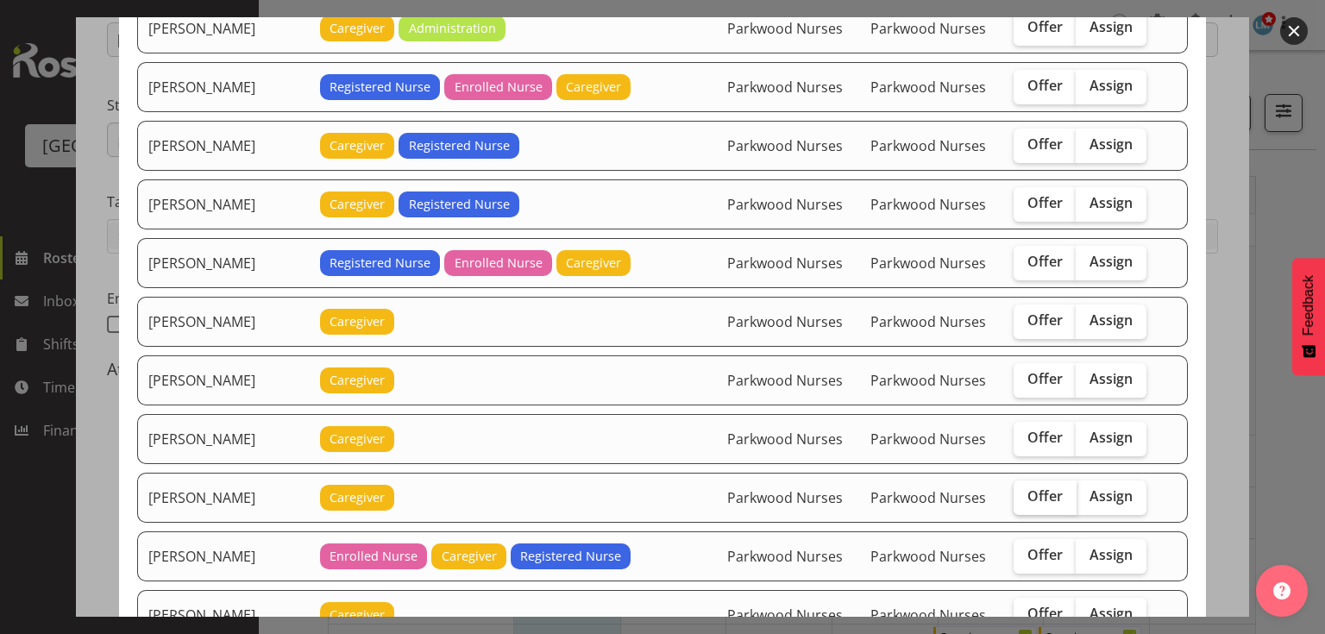
click at [1039, 487] on span "Offer" at bounding box center [1044, 495] width 35 height 17
click at [1025, 491] on input "Offer" at bounding box center [1019, 496] width 11 height 11
checkbox input "true"
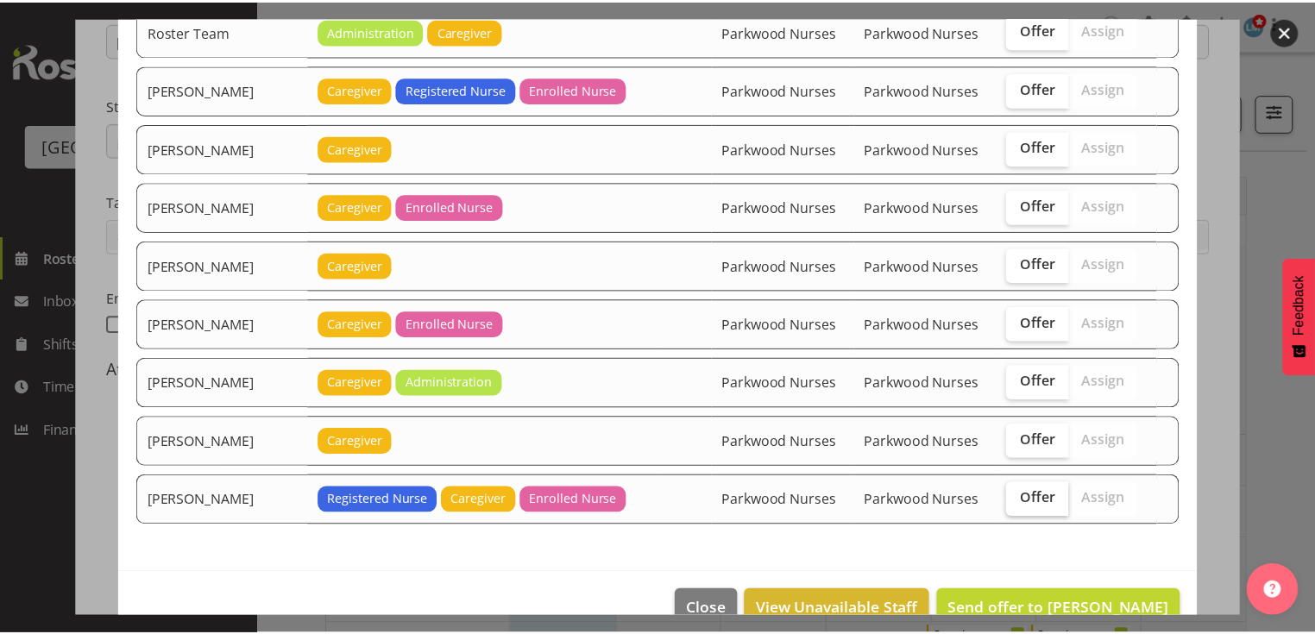
scroll to position [2593, 0]
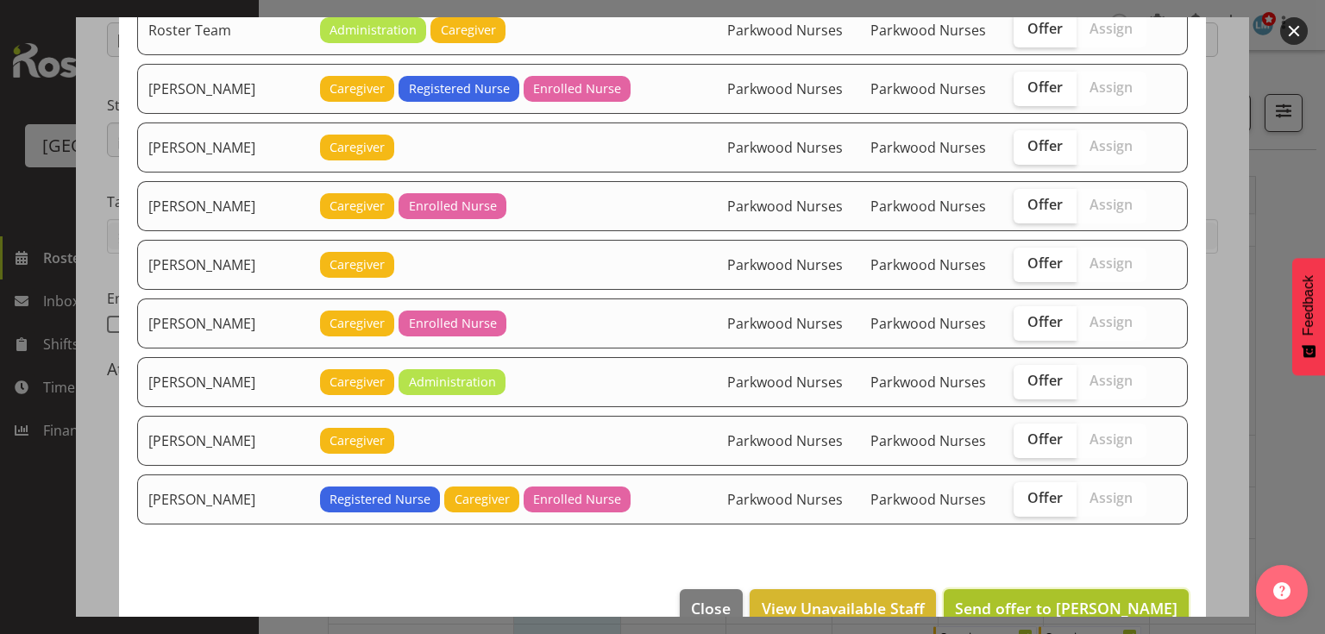
click at [1118, 598] on span "Send offer to Maricon Nillo" at bounding box center [1066, 608] width 223 height 21
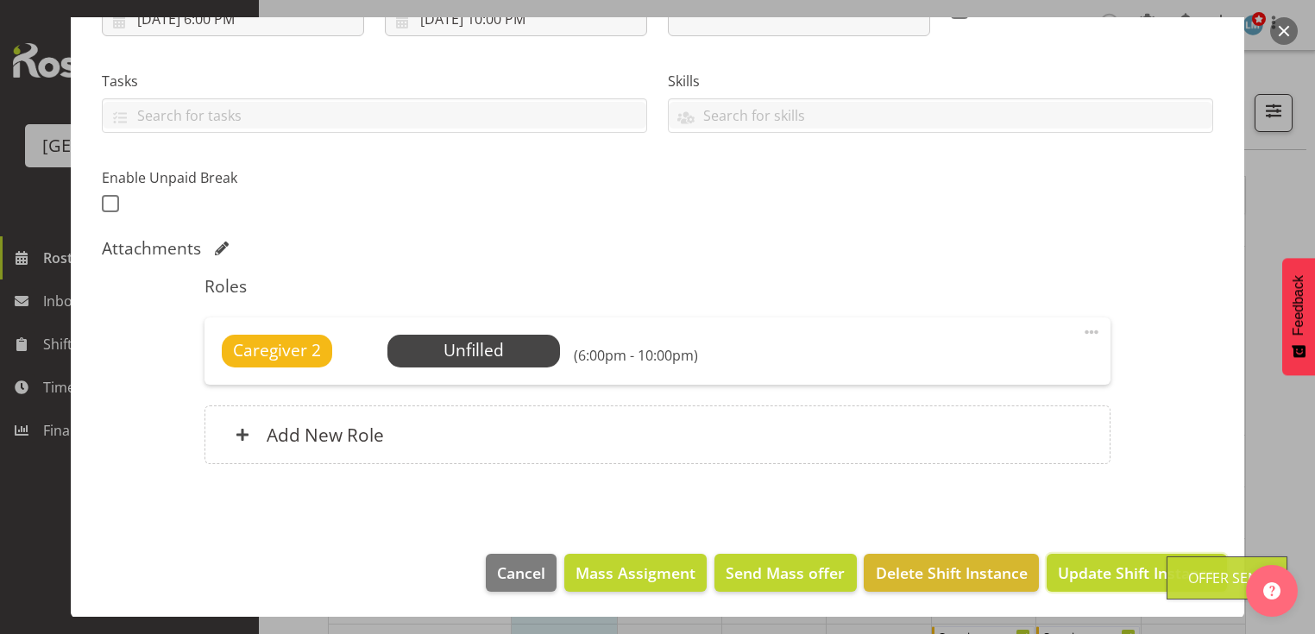
click at [1110, 580] on span "Update Shift Instance" at bounding box center [1137, 573] width 158 height 22
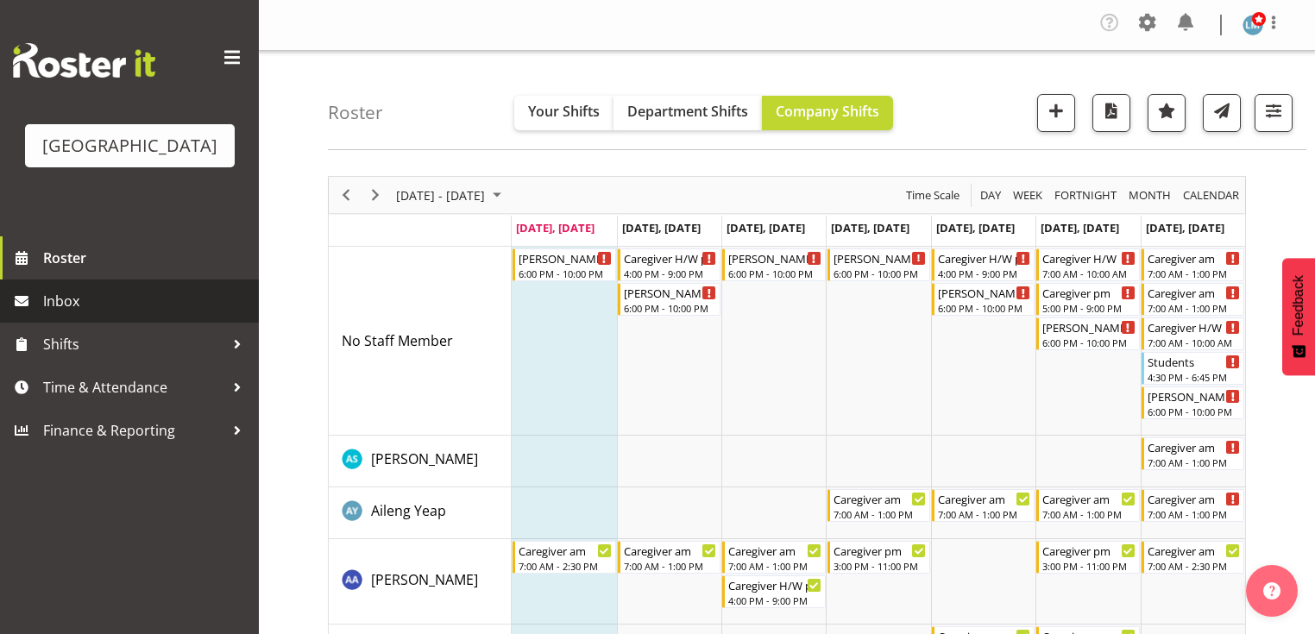
click at [87, 314] on span "Inbox" at bounding box center [146, 301] width 207 height 26
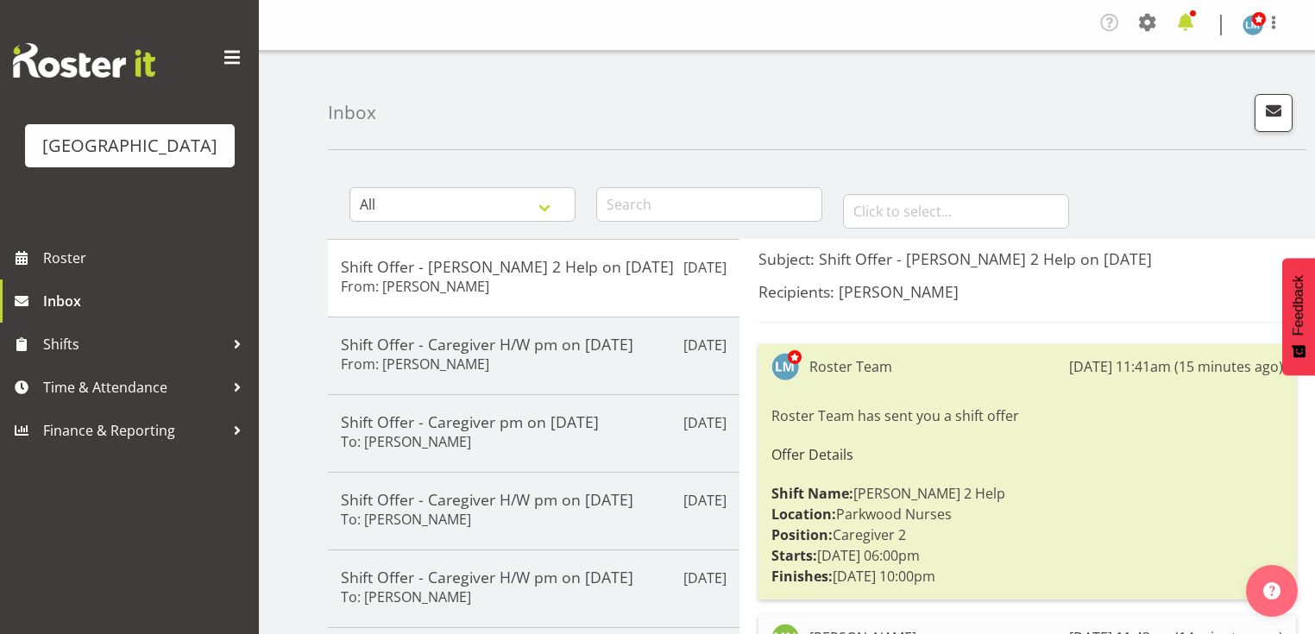
click at [1184, 21] on span at bounding box center [1185, 23] width 28 height 28
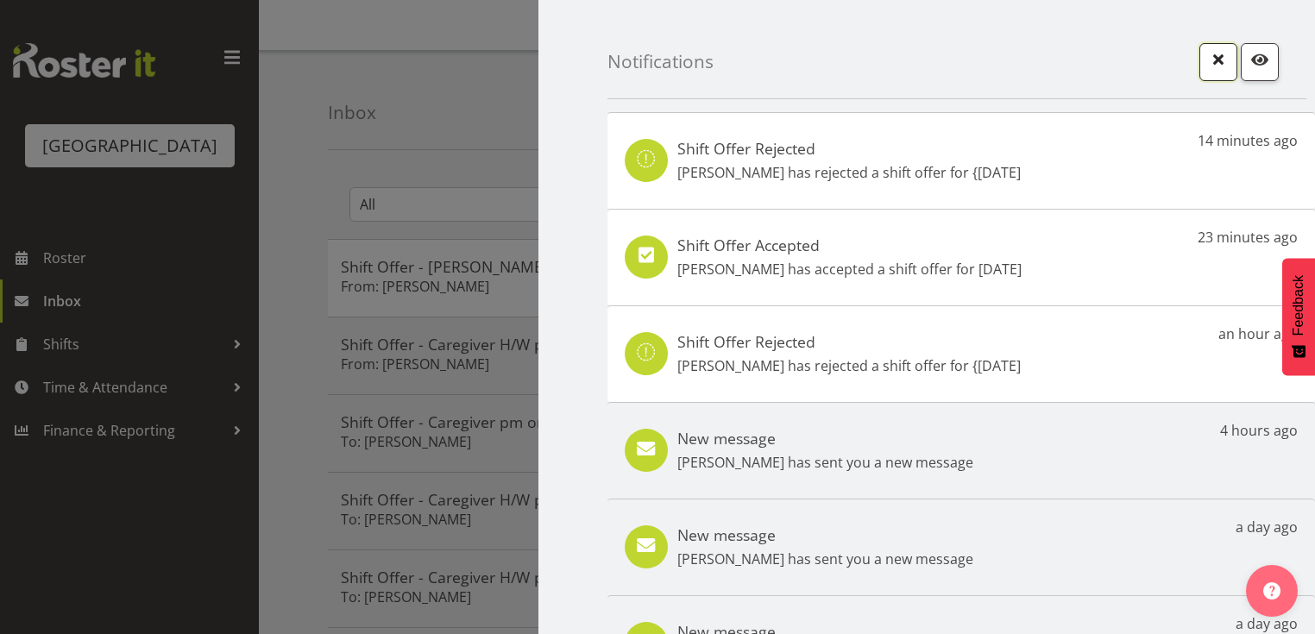
click at [1207, 60] on span "button" at bounding box center [1218, 59] width 22 height 22
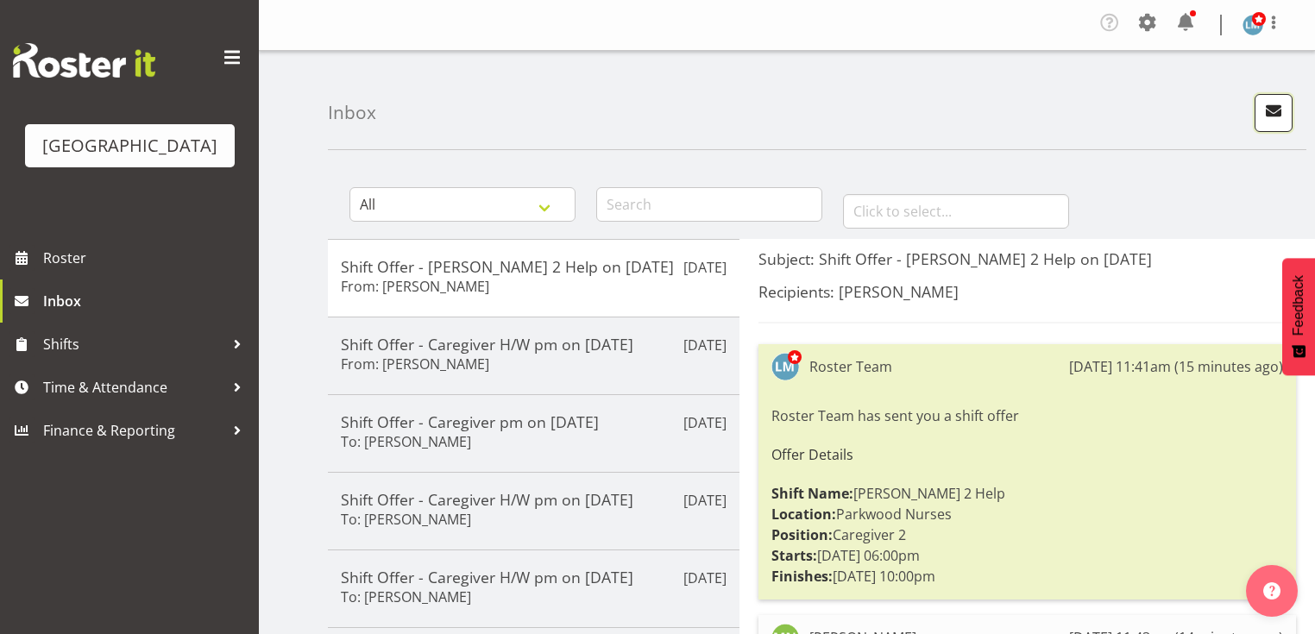
click at [1271, 110] on span "button" at bounding box center [1273, 110] width 22 height 22
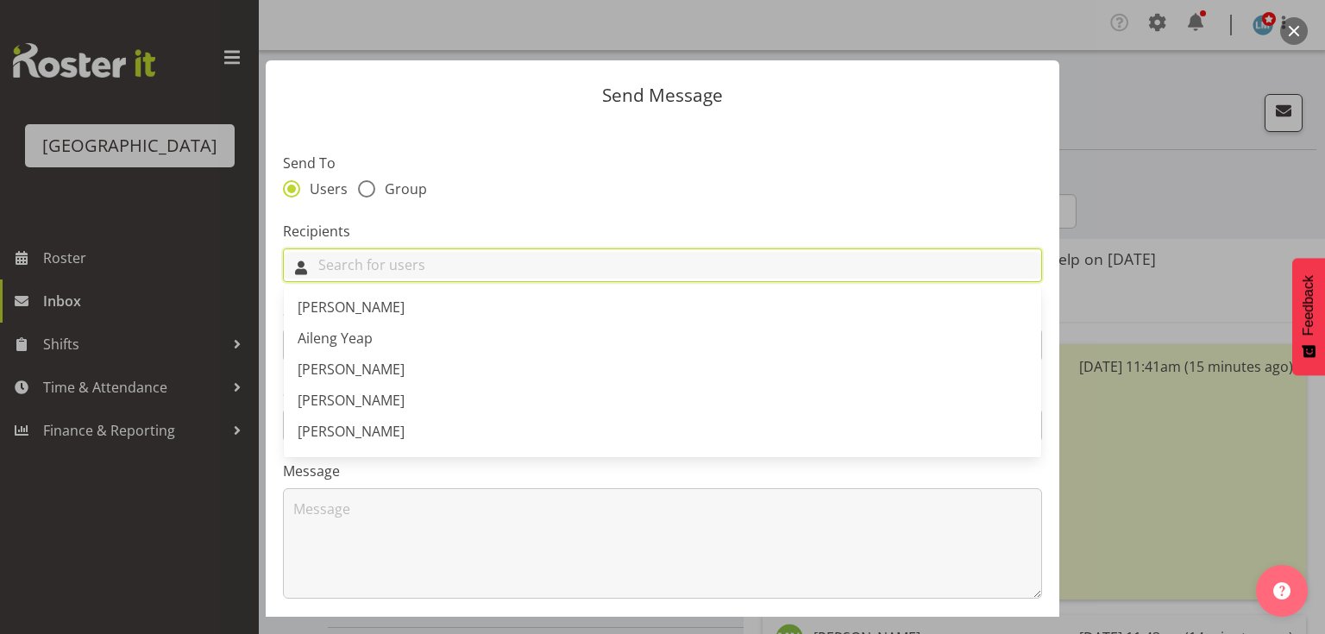
click at [637, 261] on input "text" at bounding box center [662, 265] width 757 height 27
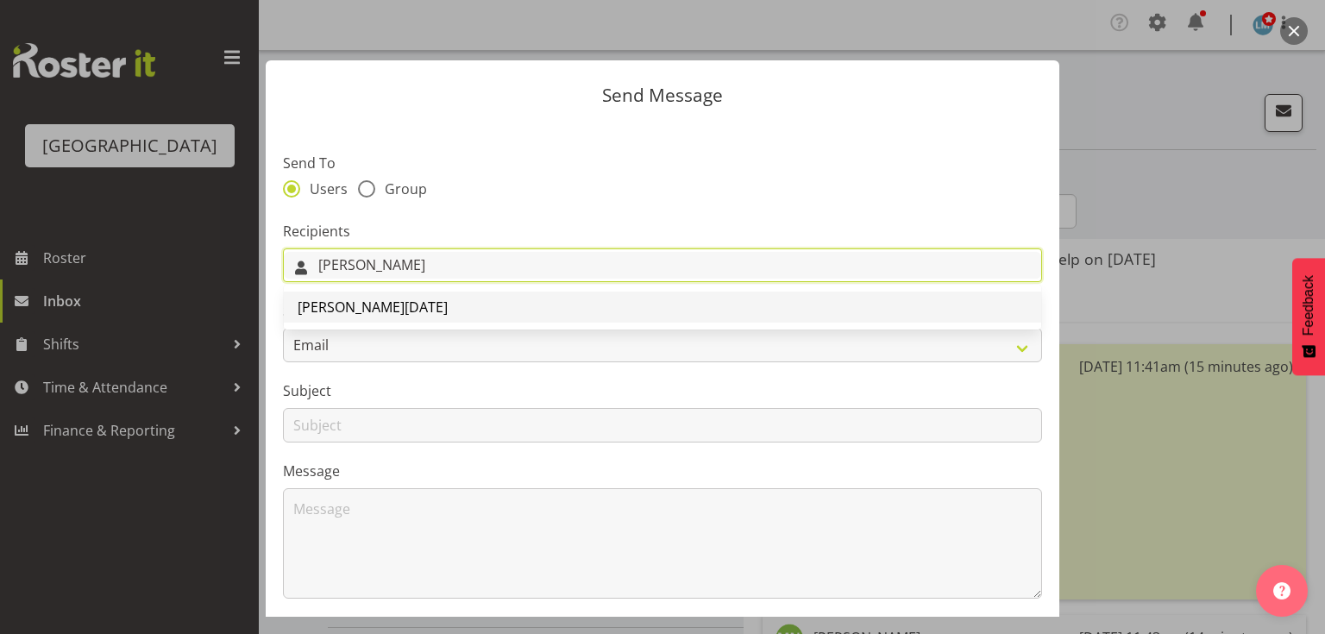
type input "penny"
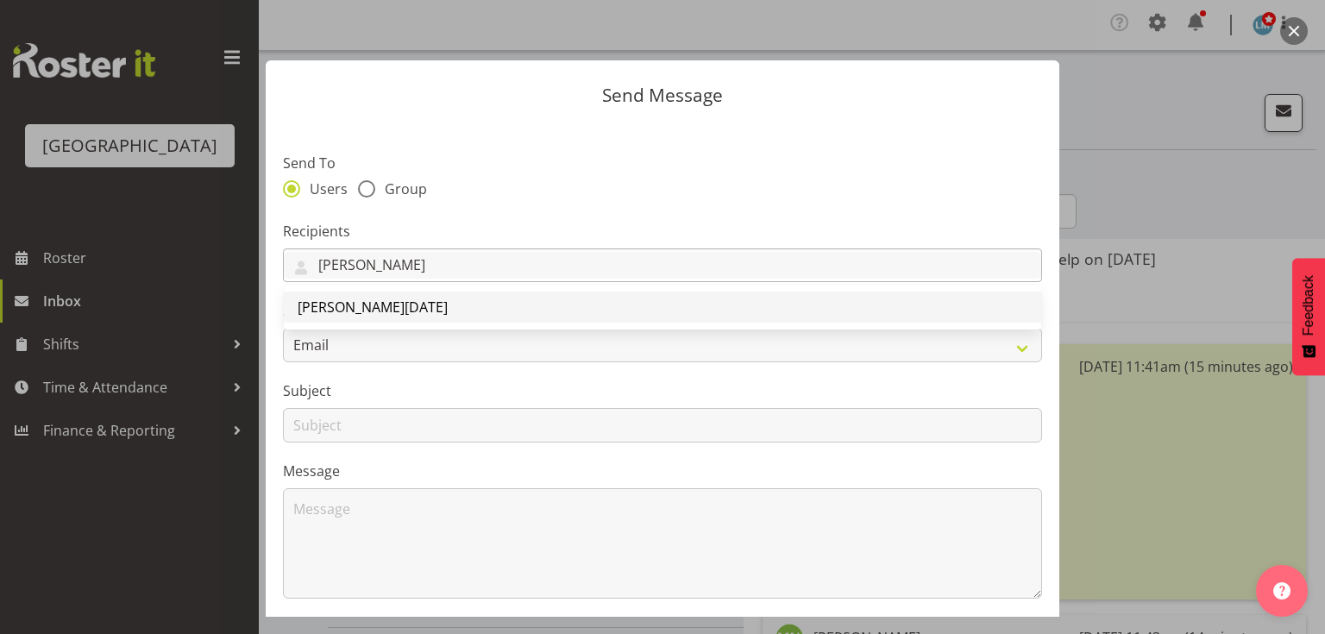
click at [314, 311] on span "[PERSON_NAME][DATE]" at bounding box center [373, 307] width 150 height 19
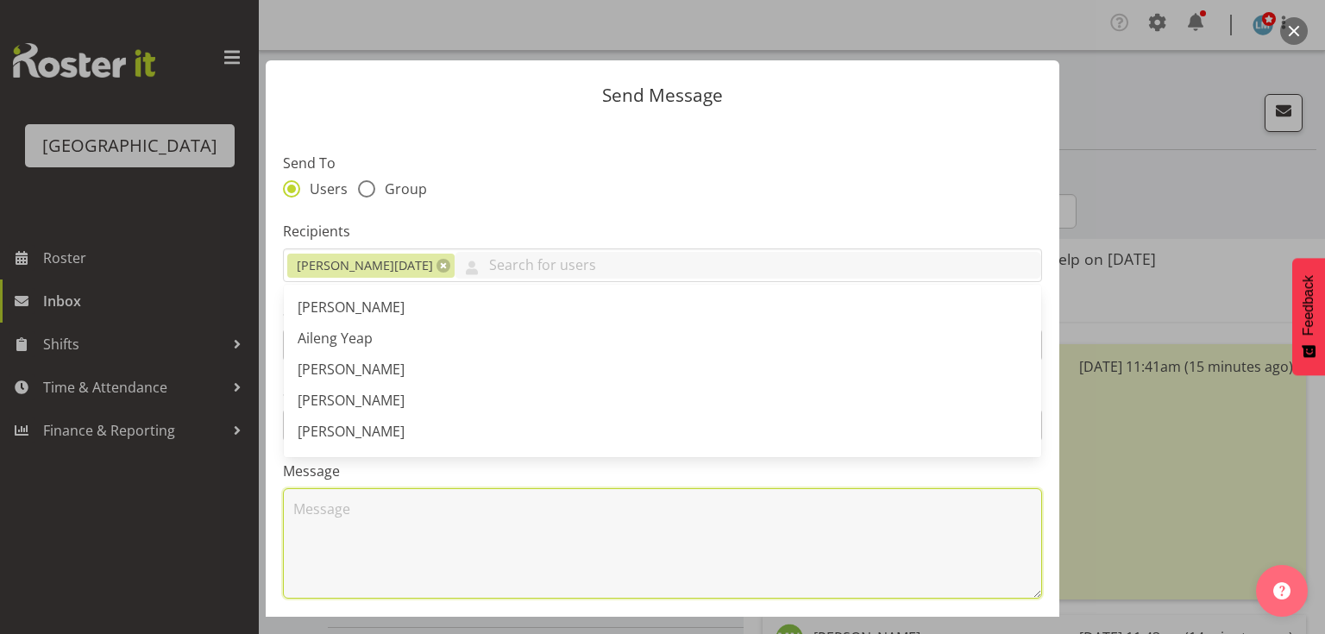
click at [360, 488] on textarea at bounding box center [662, 543] width 759 height 110
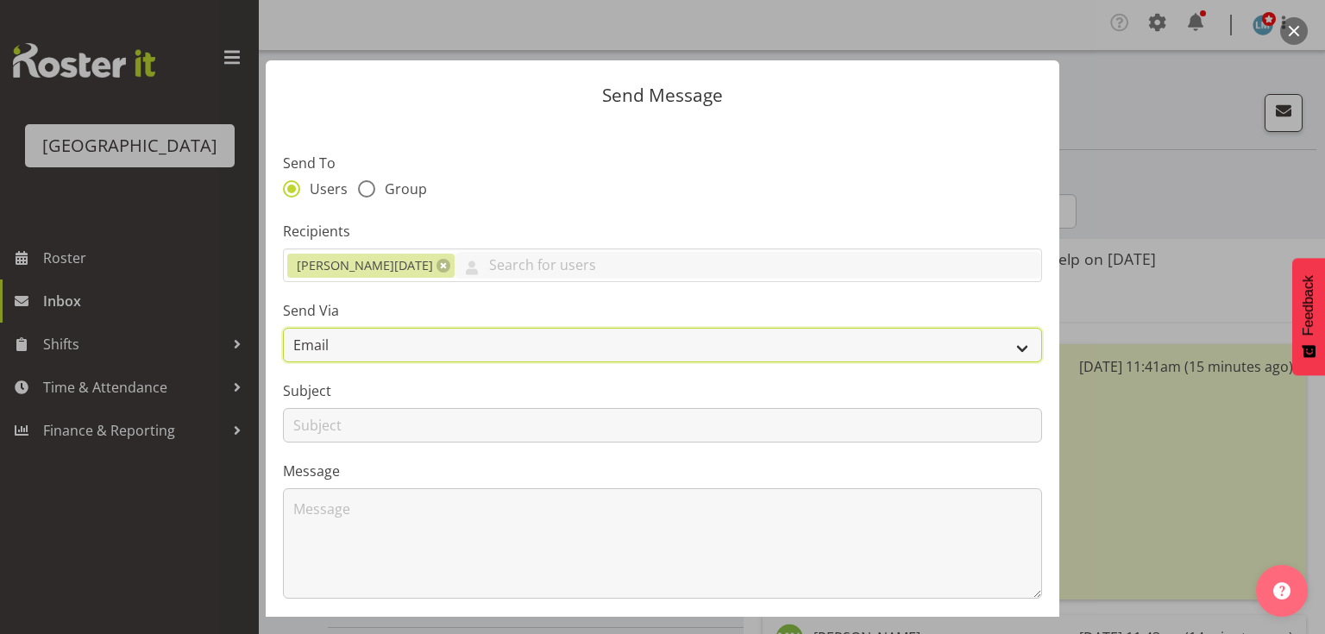
click at [1014, 346] on select "Email SMS" at bounding box center [662, 345] width 759 height 35
select select "sms"
click at [283, 328] on select "Email SMS" at bounding box center [662, 345] width 759 height 35
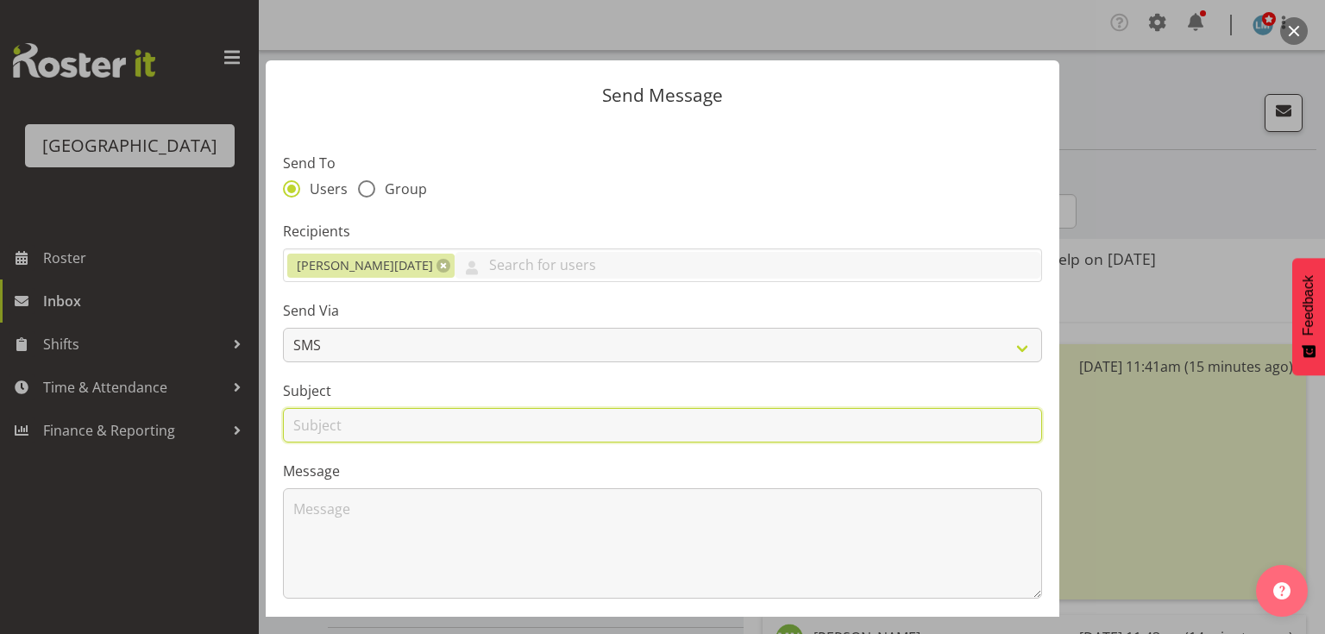
click at [305, 413] on input "text" at bounding box center [662, 425] width 759 height 35
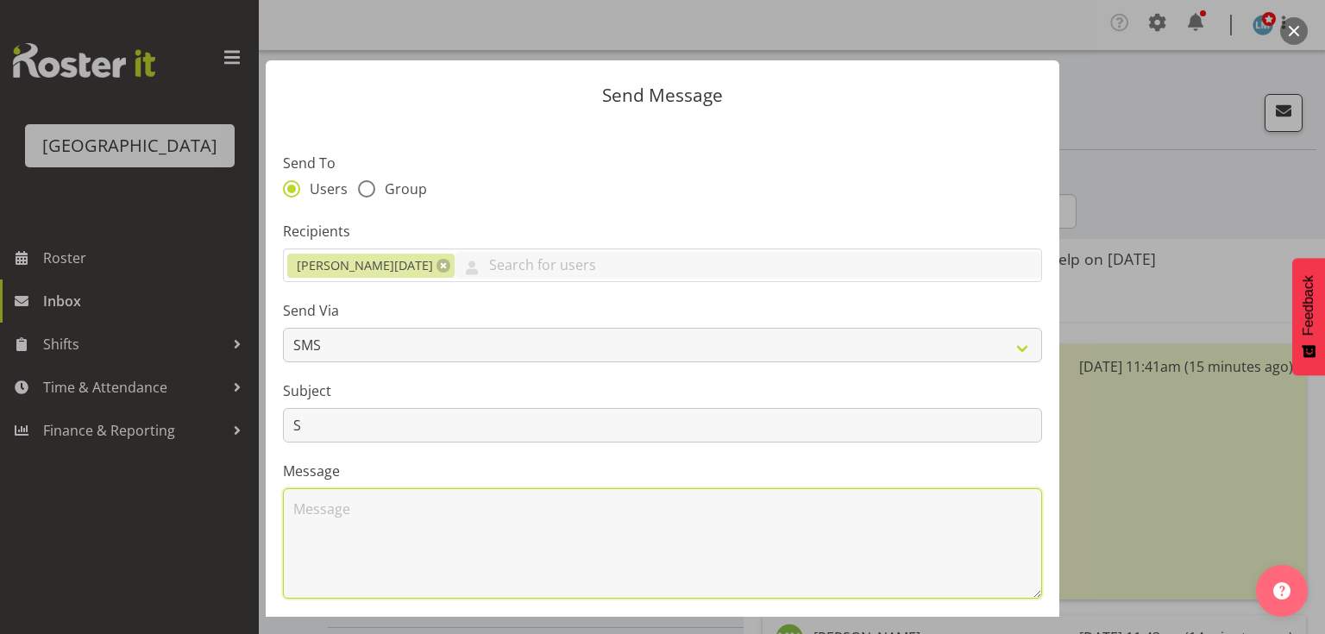
click at [520, 543] on textarea at bounding box center [662, 543] width 759 height 110
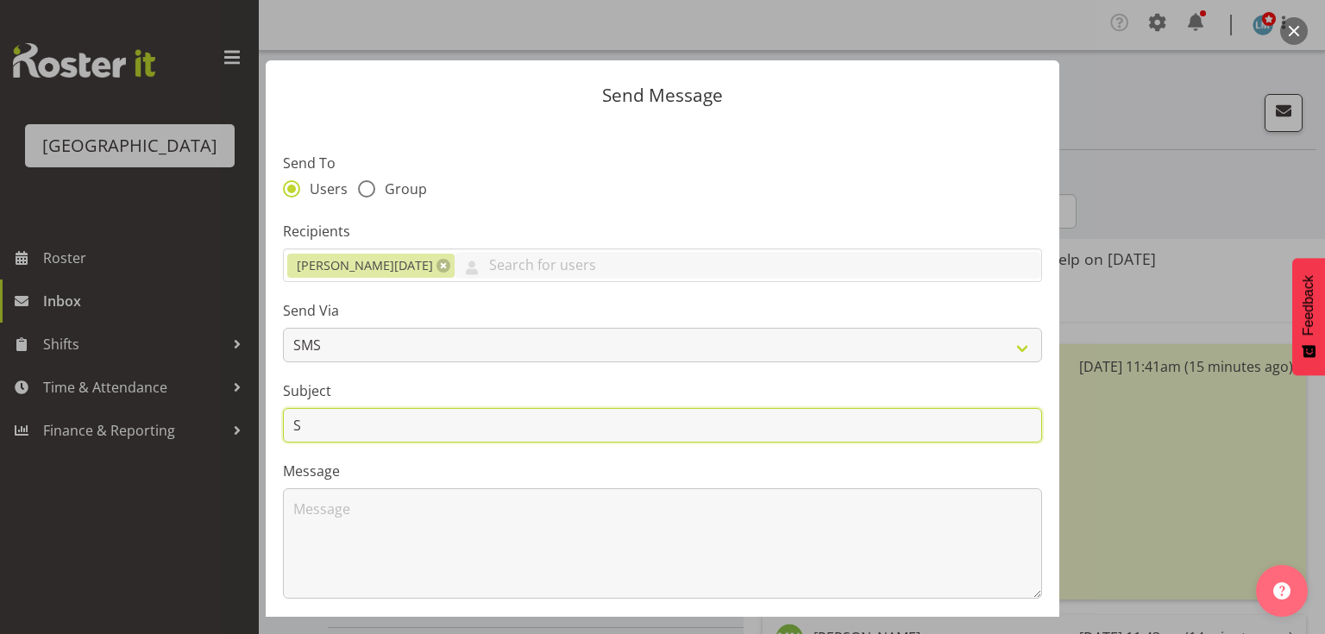
click at [338, 435] on input "S" at bounding box center [662, 425] width 759 height 35
type input "Sick leave"
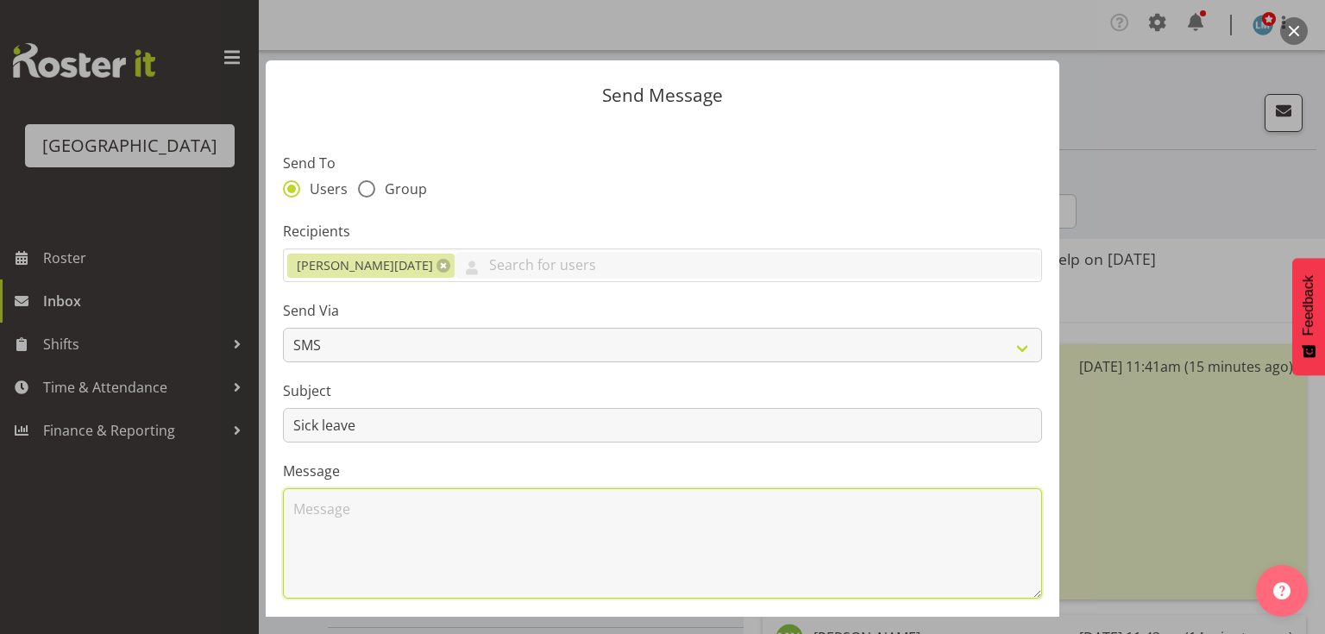
click at [321, 525] on textarea at bounding box center [662, 543] width 759 height 110
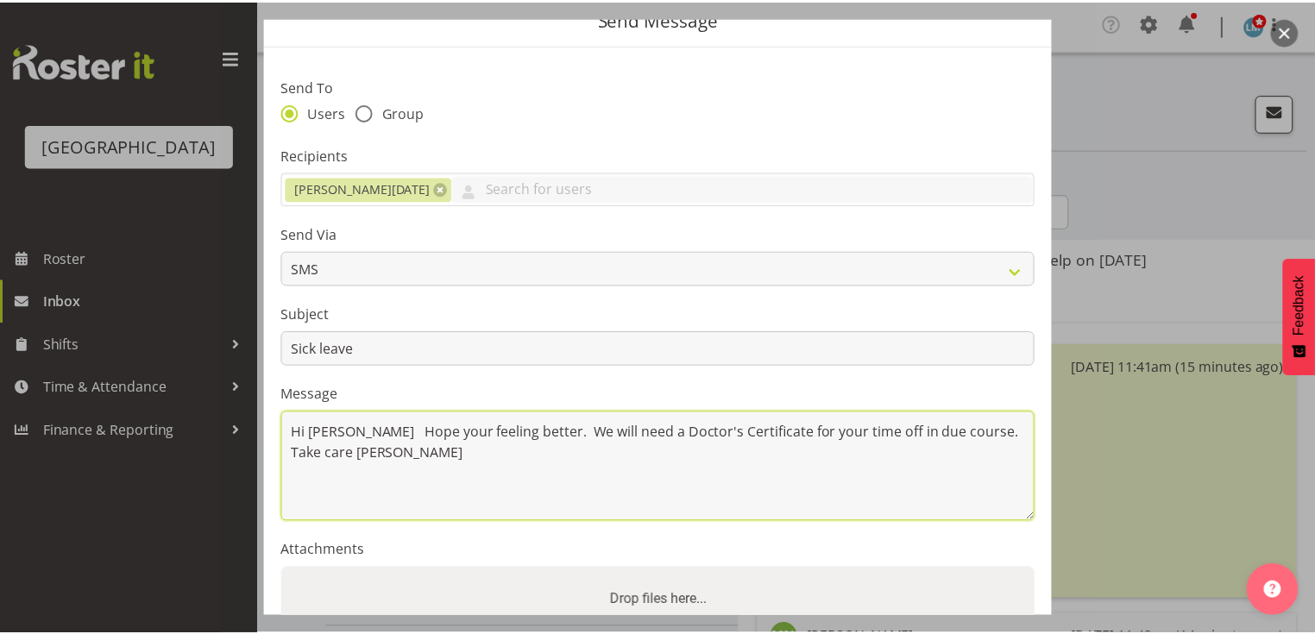
scroll to position [231, 0]
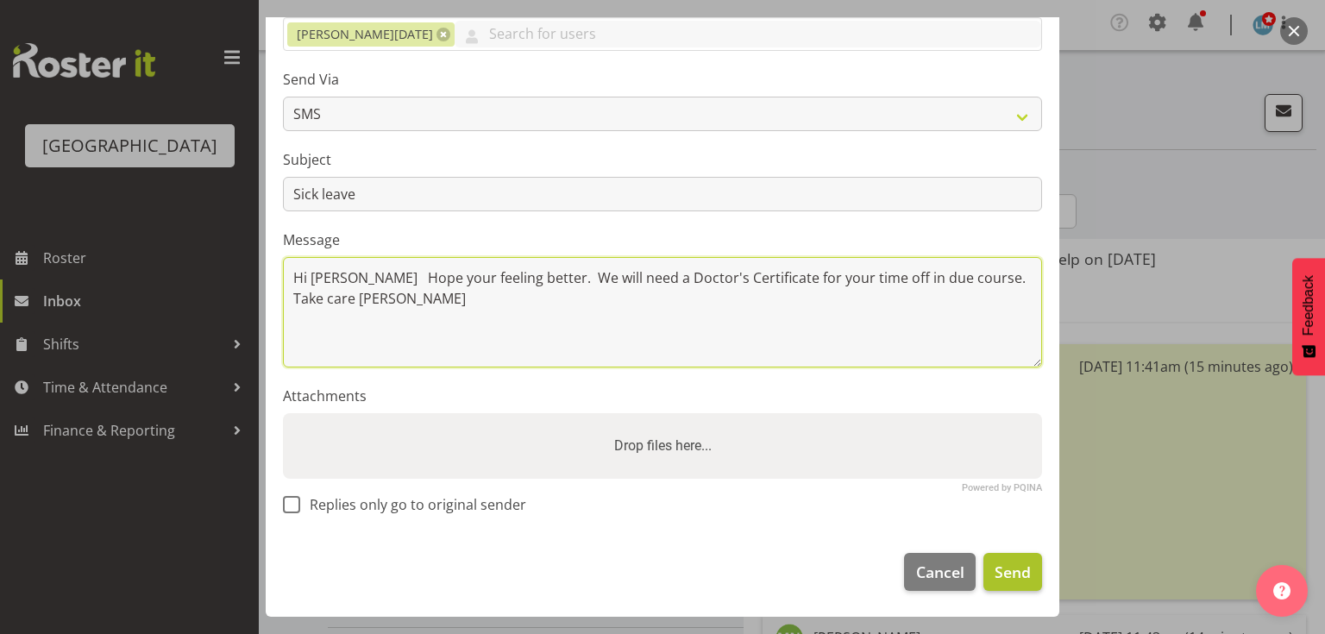
type textarea "Hi [PERSON_NAME] Hope your feeling better. We will need a Doctor's Certificate …"
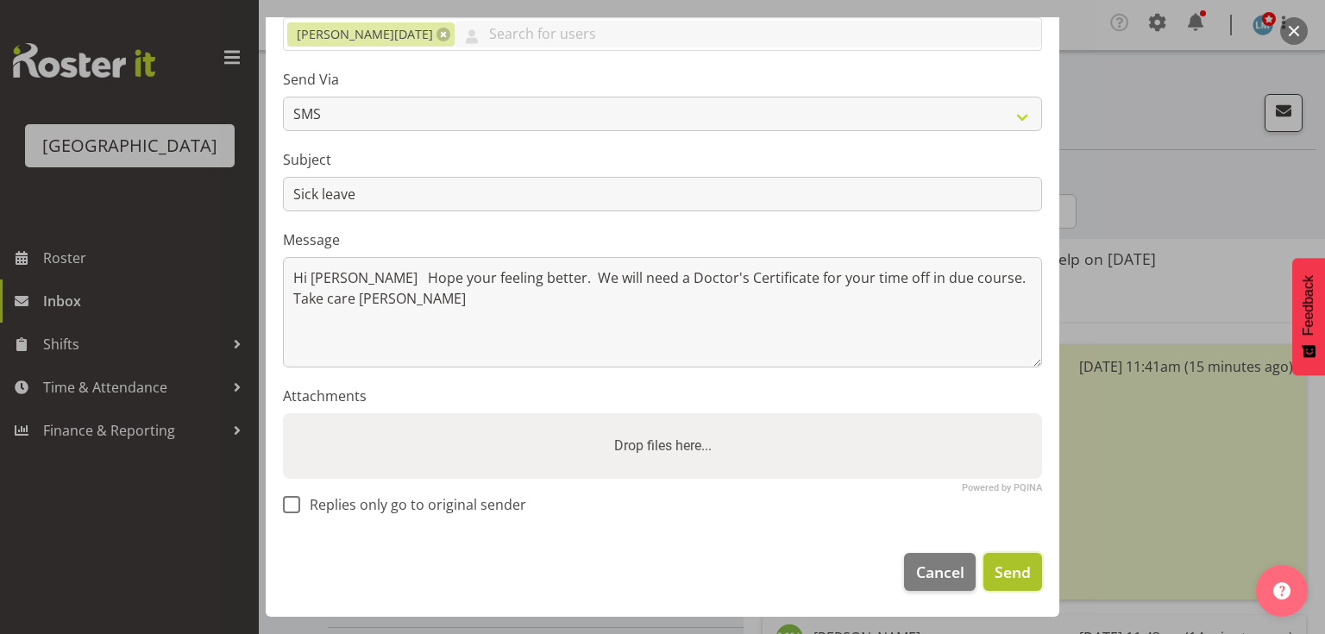
click at [995, 567] on span "Send" at bounding box center [1013, 572] width 36 height 22
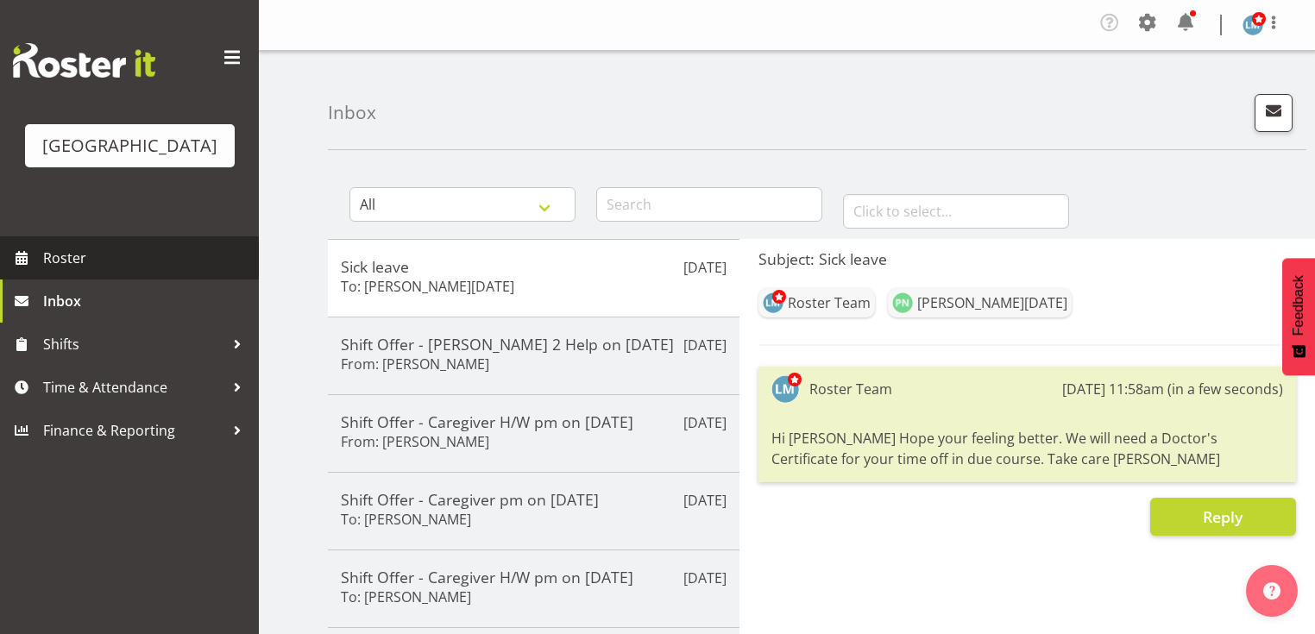
click at [49, 271] on span "Roster" at bounding box center [146, 258] width 207 height 26
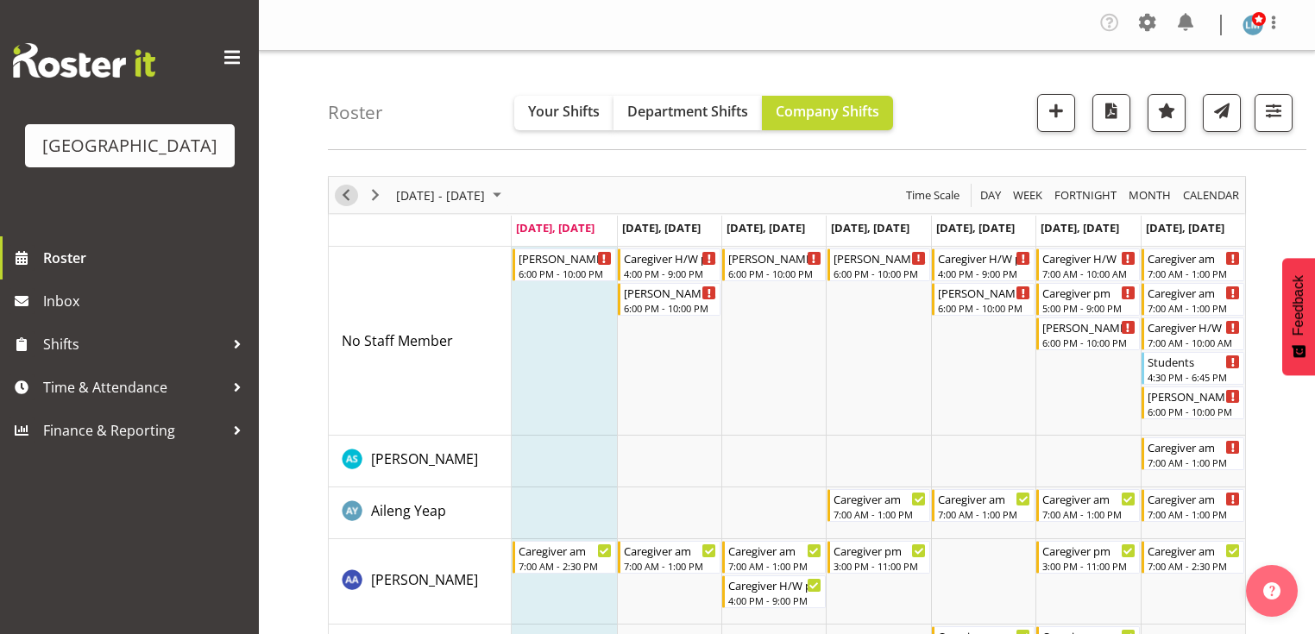
click at [353, 196] on span "Previous" at bounding box center [346, 196] width 21 height 22
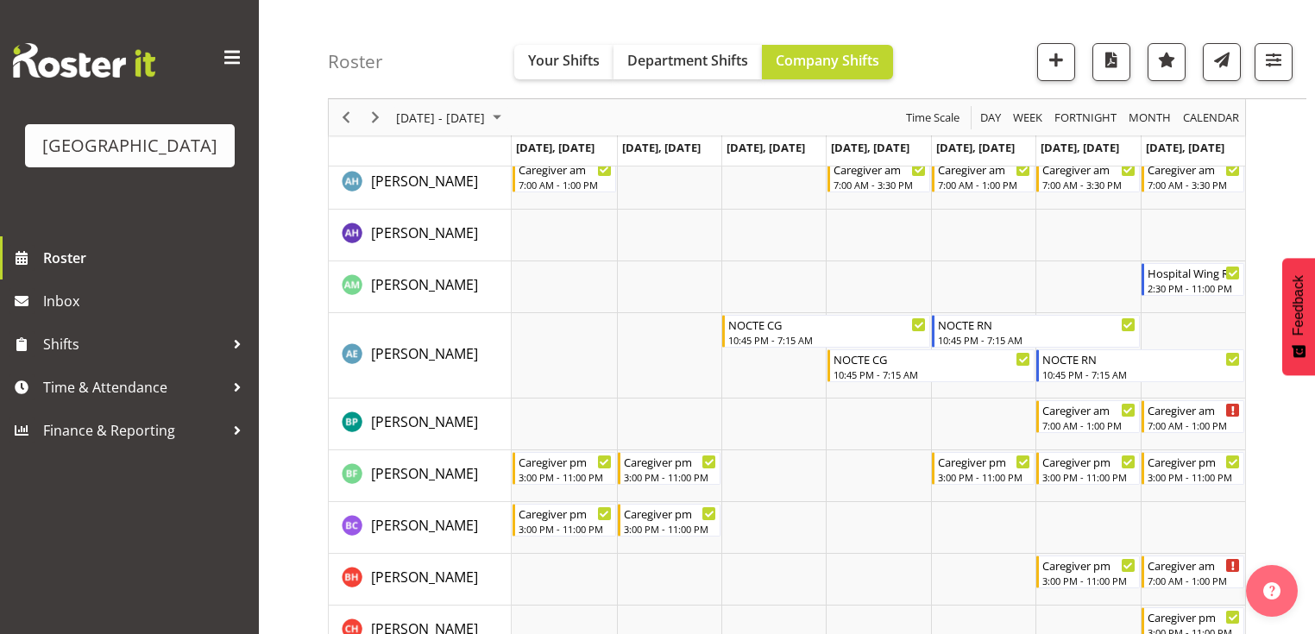
scroll to position [276, 0]
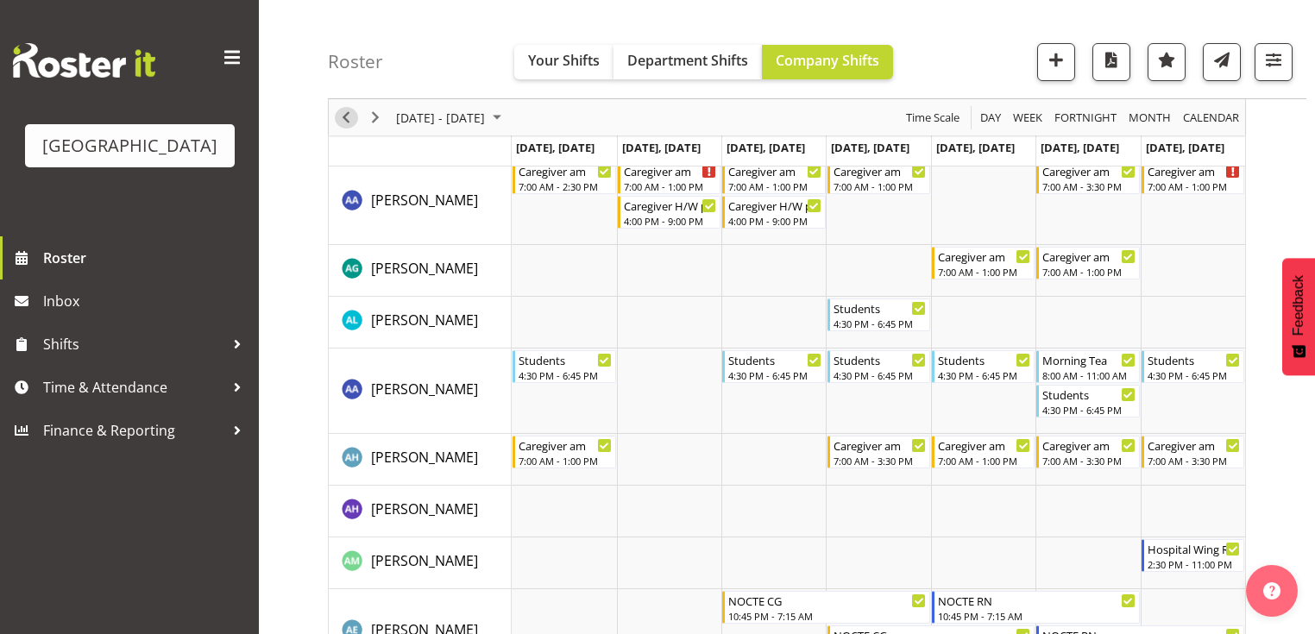
click at [348, 110] on span "Previous" at bounding box center [346, 118] width 21 height 22
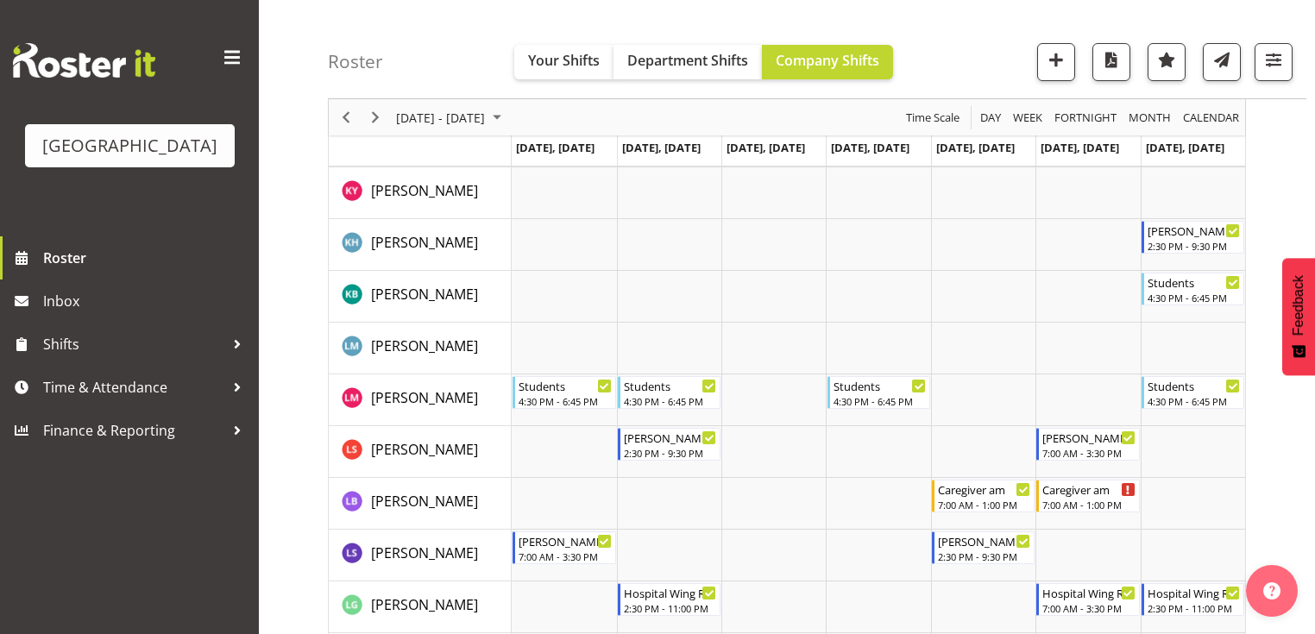
scroll to position [3795, 0]
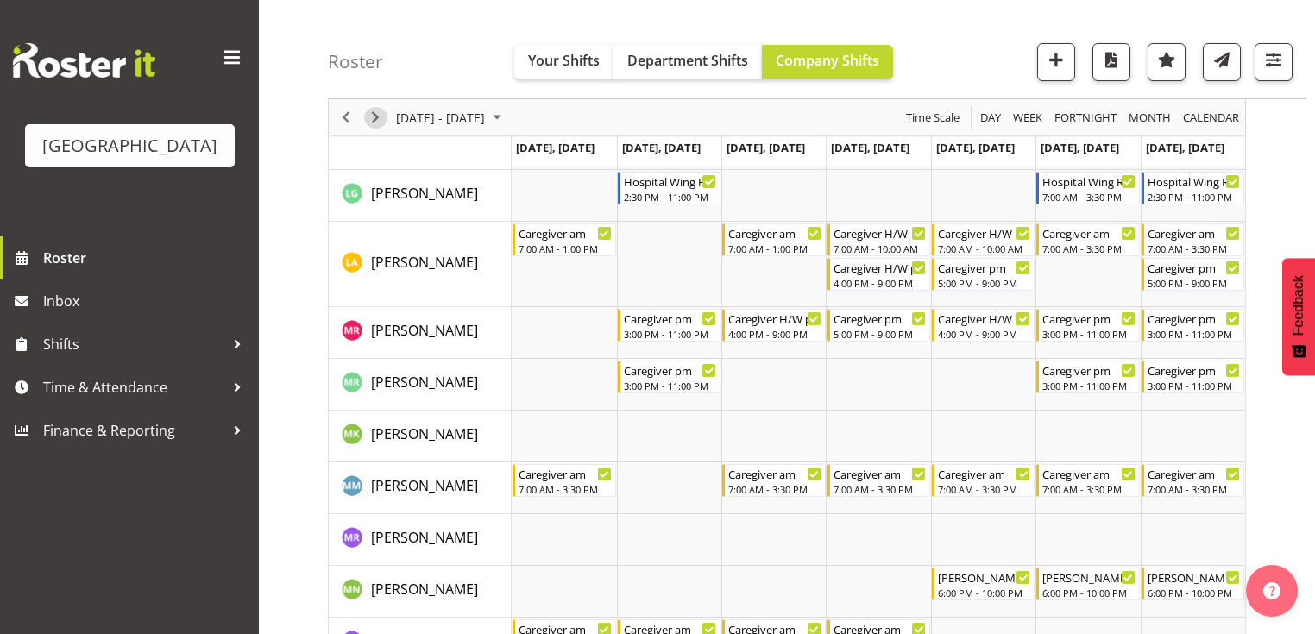
click at [373, 113] on span "Next" at bounding box center [375, 118] width 21 height 22
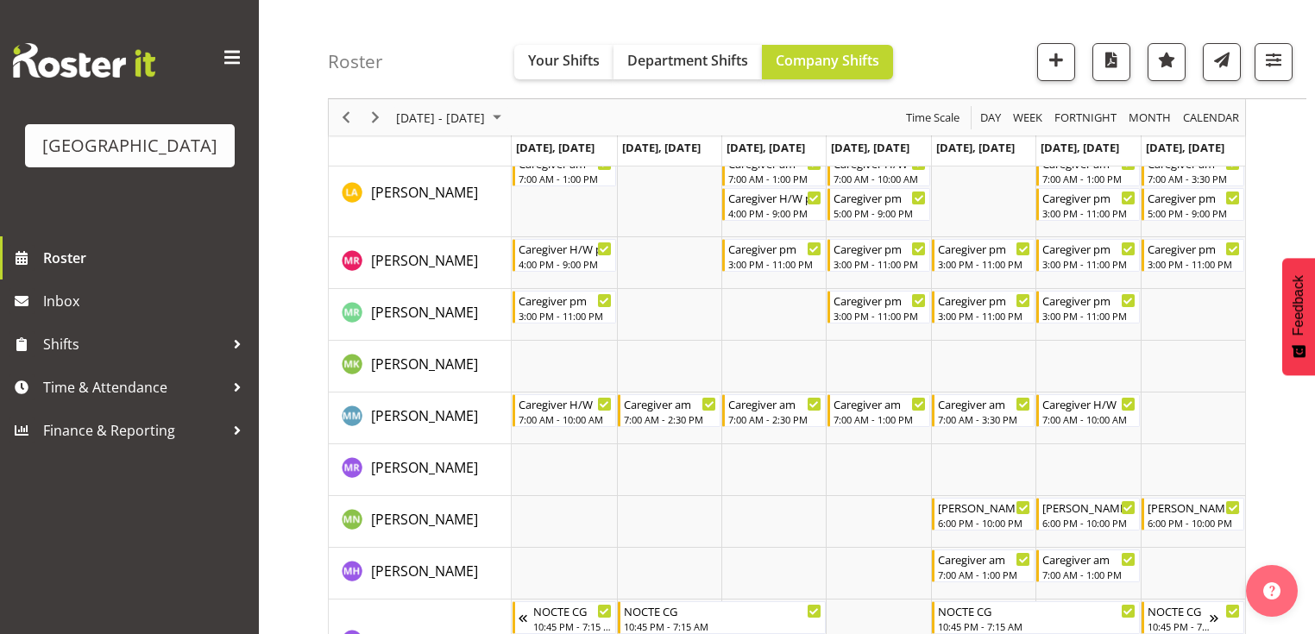
scroll to position [3657, 0]
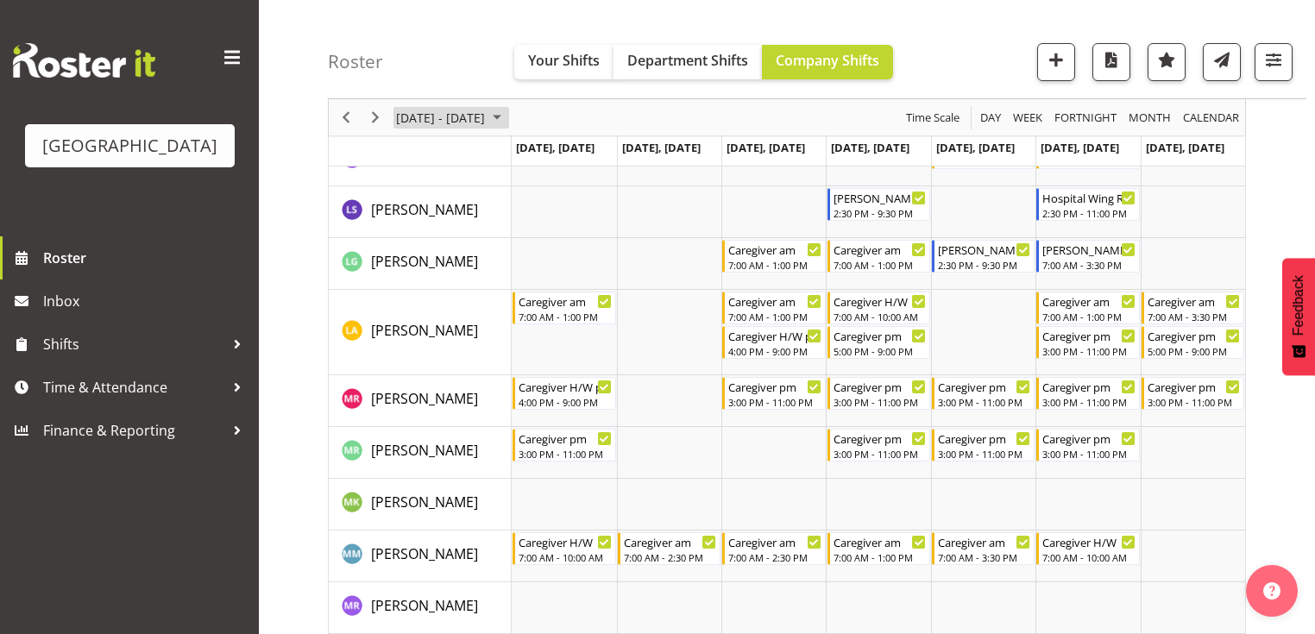
click at [507, 117] on span "August 25 - 31, 2025" at bounding box center [497, 118] width 21 height 22
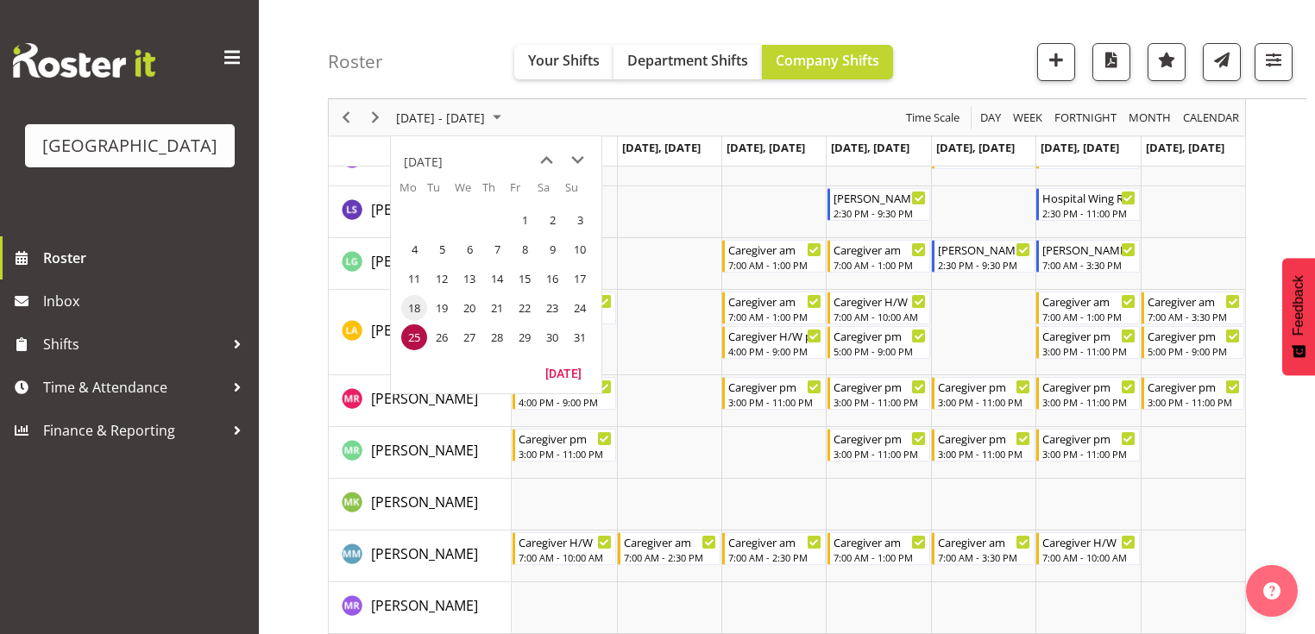
click at [414, 305] on span "18" at bounding box center [414, 308] width 26 height 26
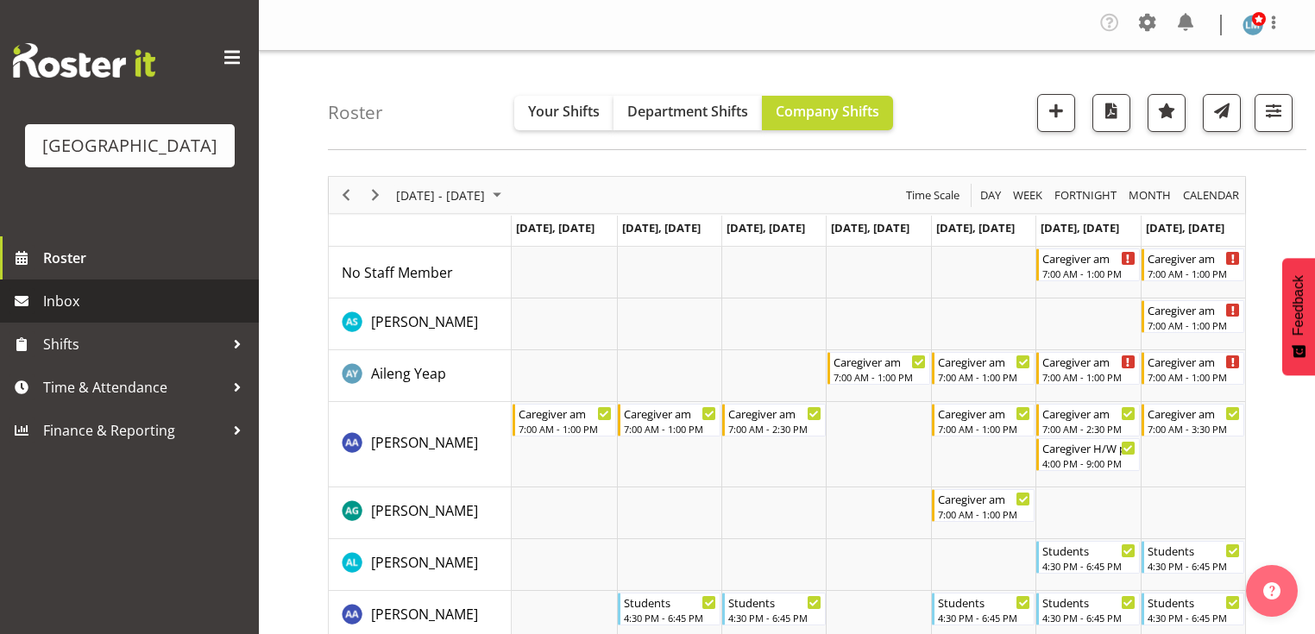
click at [104, 314] on span "Inbox" at bounding box center [146, 301] width 207 height 26
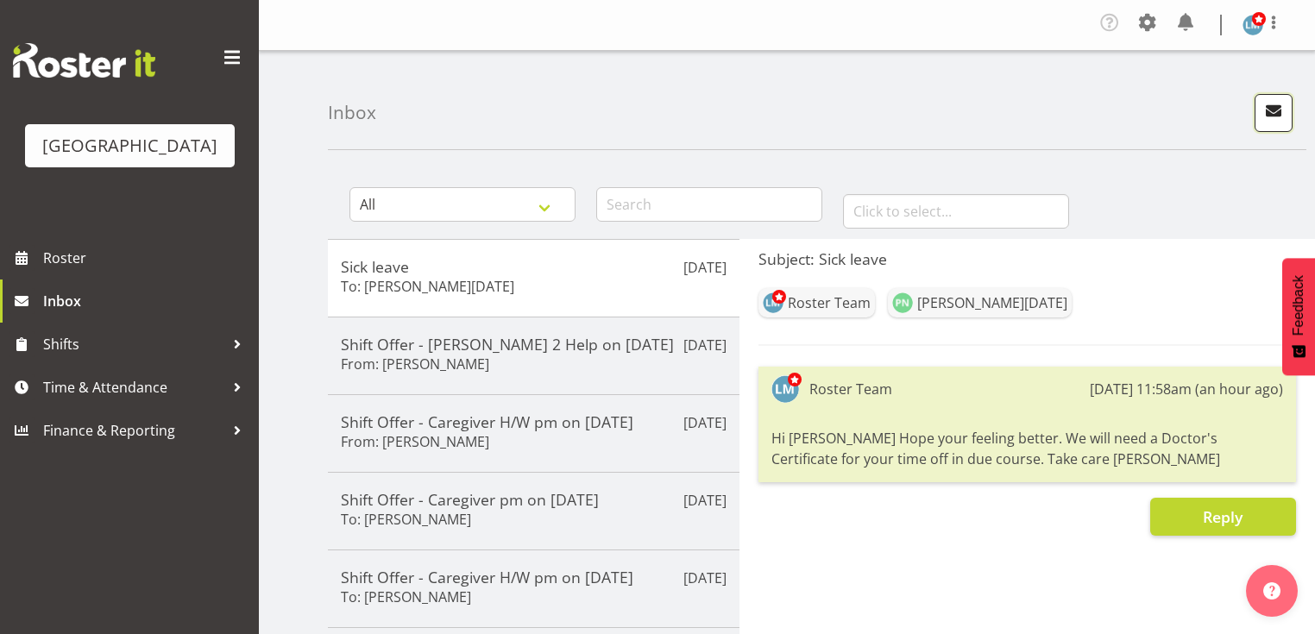
click at [1272, 116] on span "button" at bounding box center [1273, 110] width 22 height 22
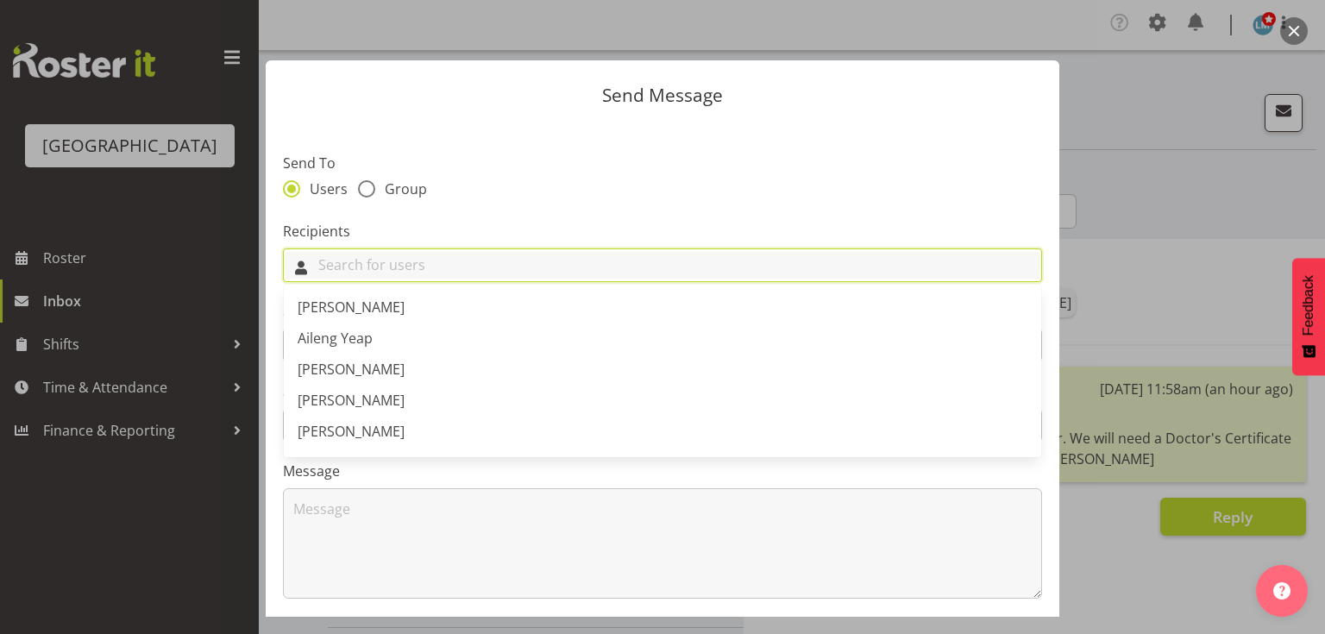
click at [529, 267] on input "text" at bounding box center [662, 265] width 757 height 27
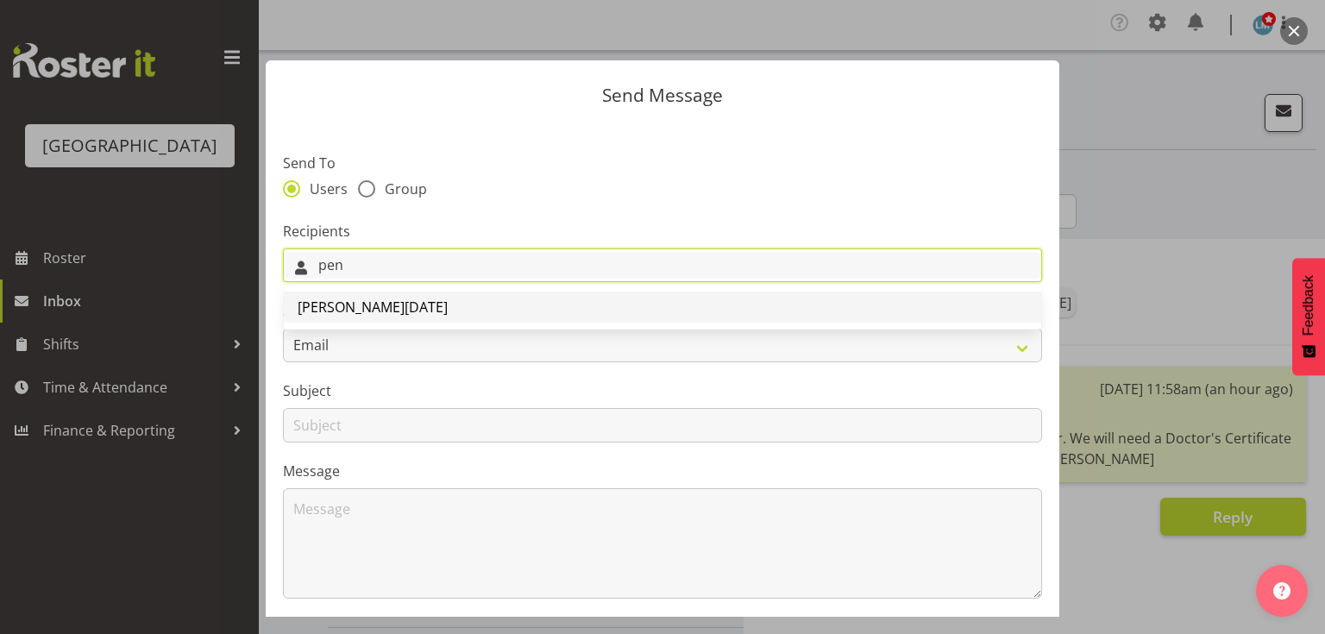
type input "pen"
click at [361, 303] on span "[PERSON_NAME][DATE]" at bounding box center [373, 307] width 150 height 19
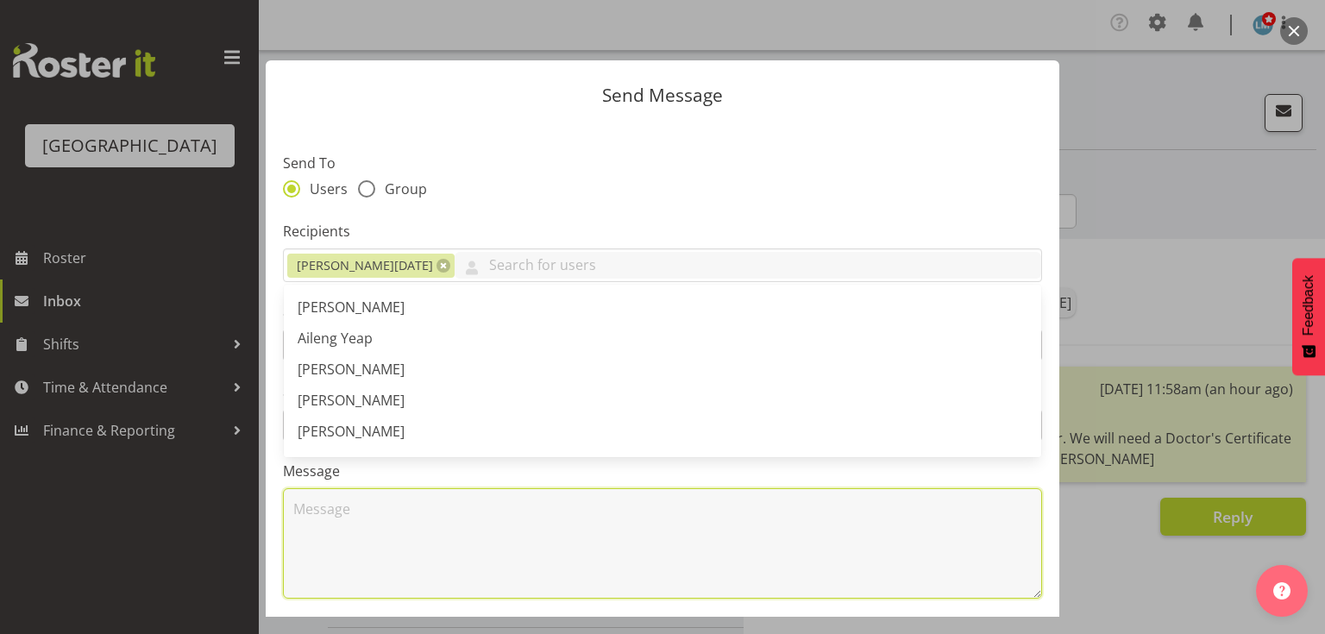
click at [344, 543] on textarea at bounding box center [662, 543] width 759 height 110
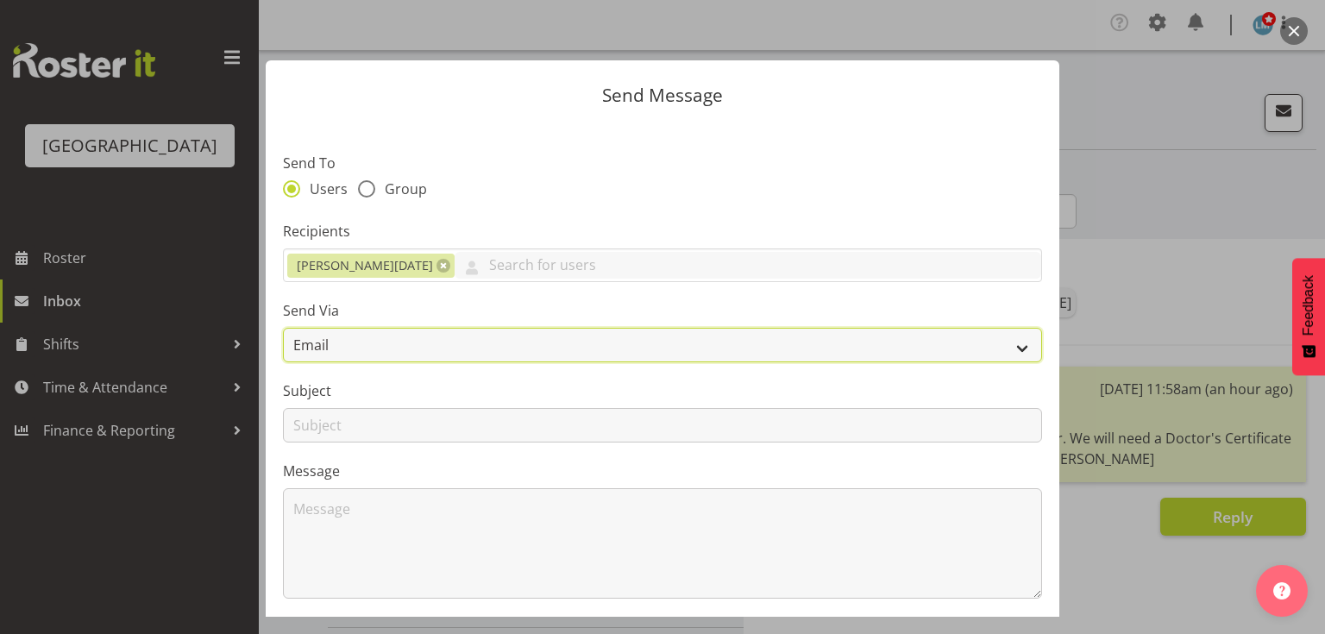
click at [1012, 345] on select "Email SMS" at bounding box center [662, 345] width 759 height 35
select select "sms"
click at [283, 328] on select "Email SMS" at bounding box center [662, 345] width 759 height 35
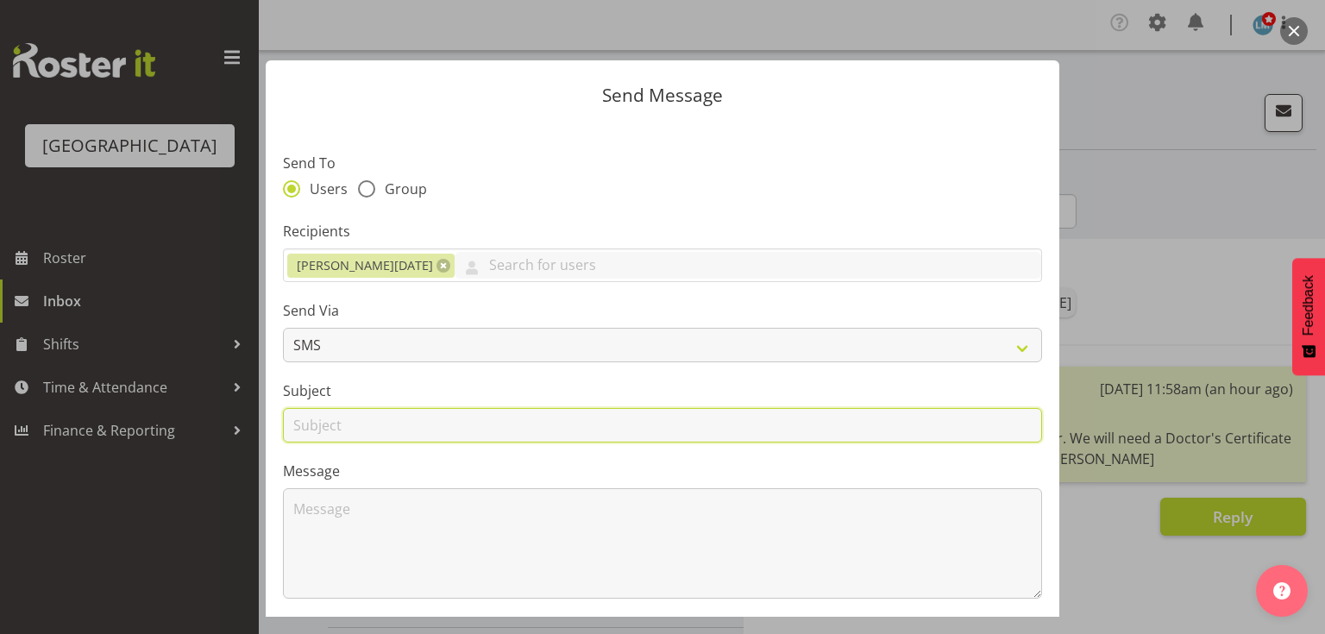
click at [317, 428] on input "text" at bounding box center [662, 425] width 759 height 35
type input "Shifts"
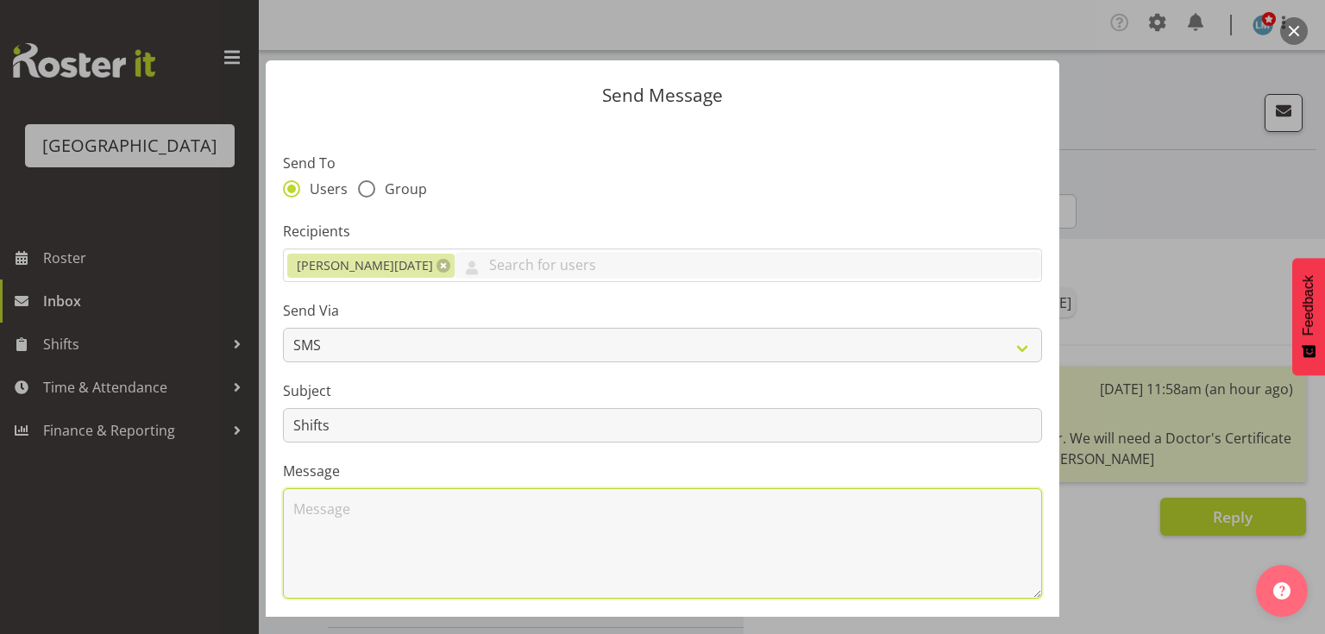
click at [355, 524] on textarea at bounding box center [662, 543] width 759 height 110
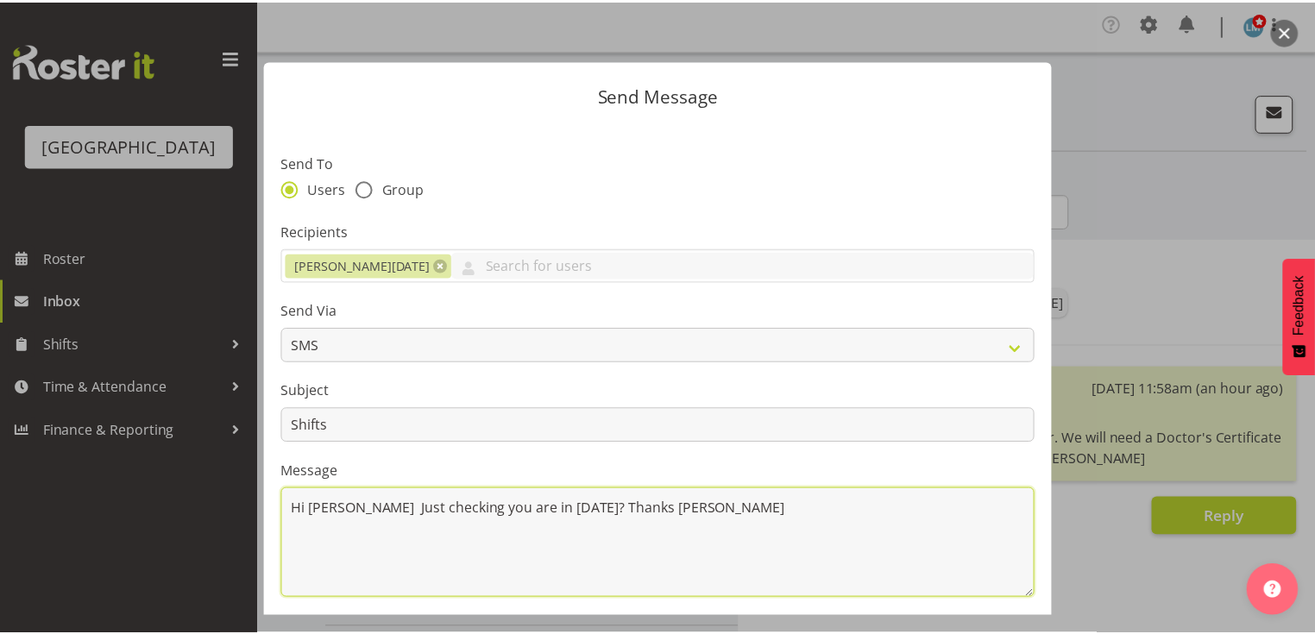
scroll to position [231, 0]
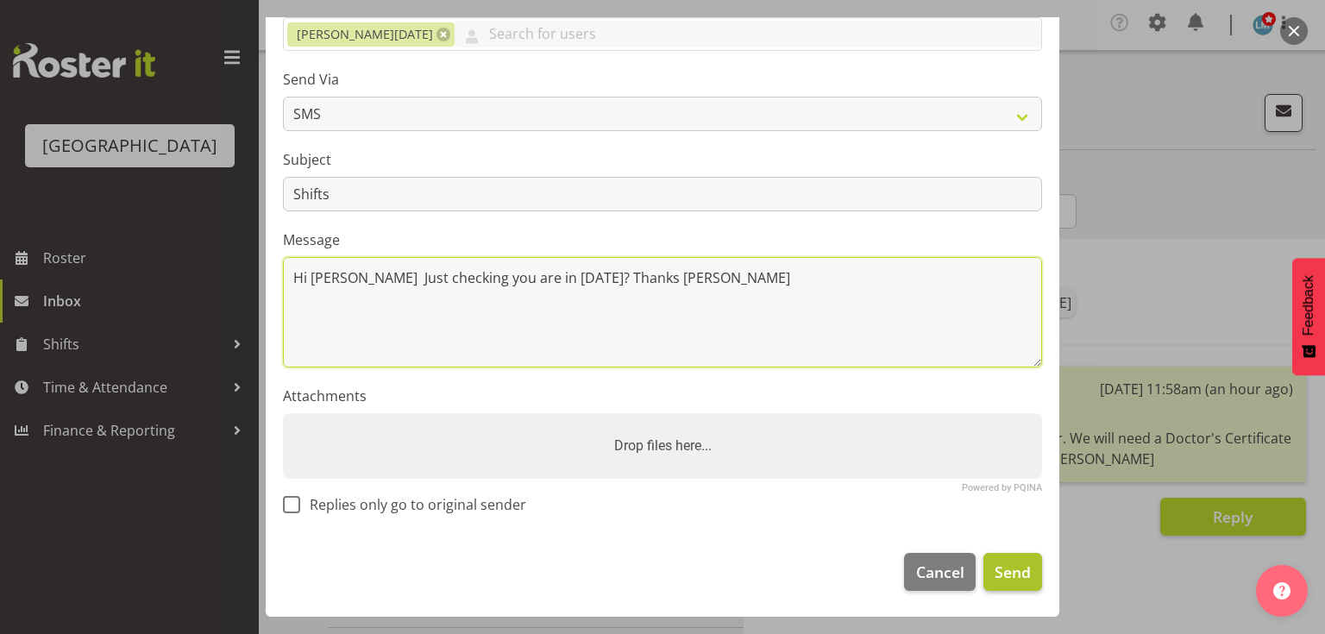
type textarea "Hi [PERSON_NAME] Just checking you are in [DATE]? Thanks [PERSON_NAME]"
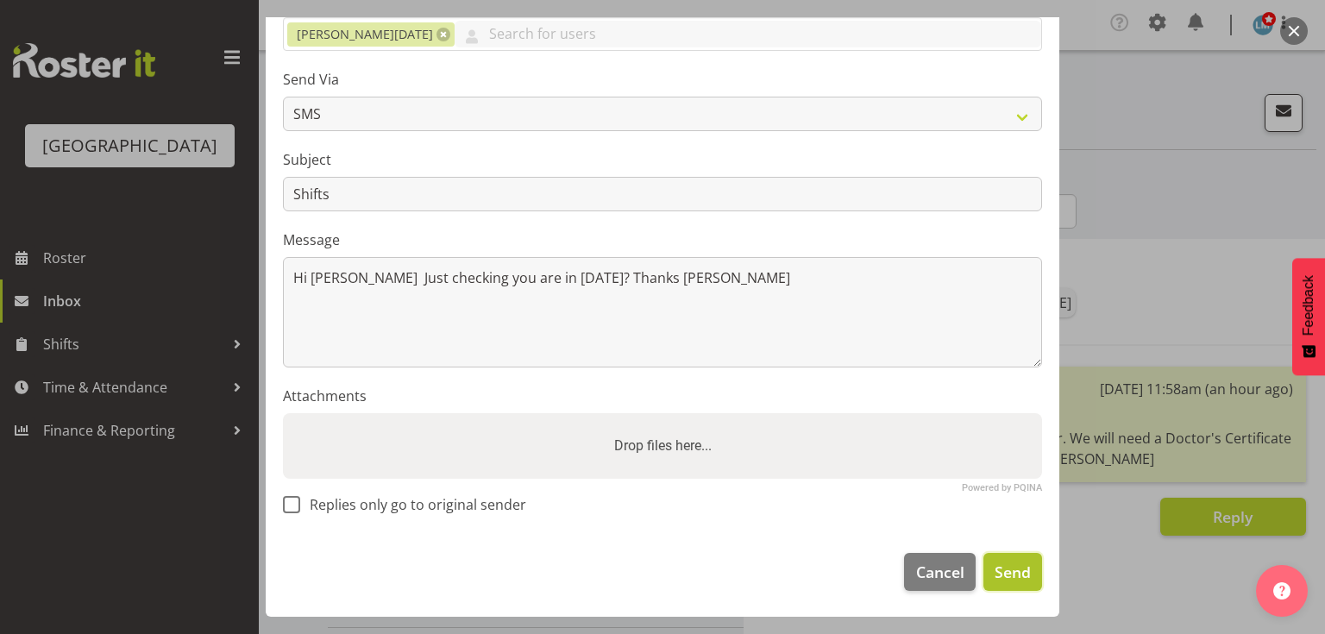
click at [1003, 573] on span "Send" at bounding box center [1013, 572] width 36 height 22
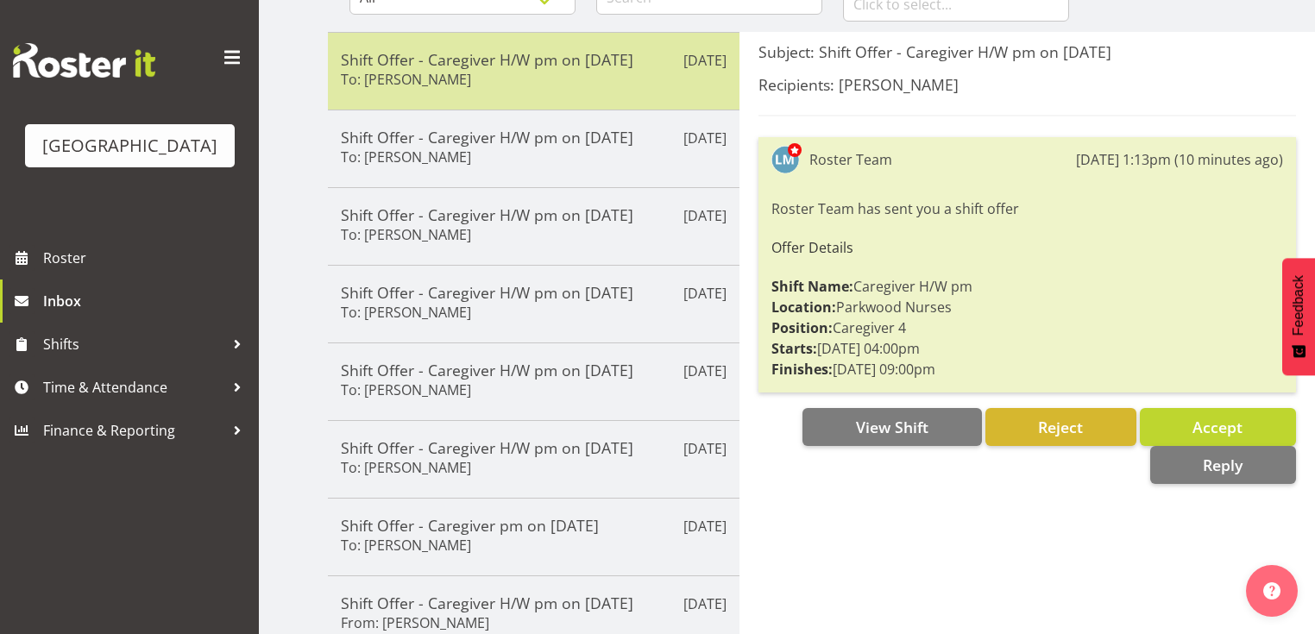
scroll to position [414, 0]
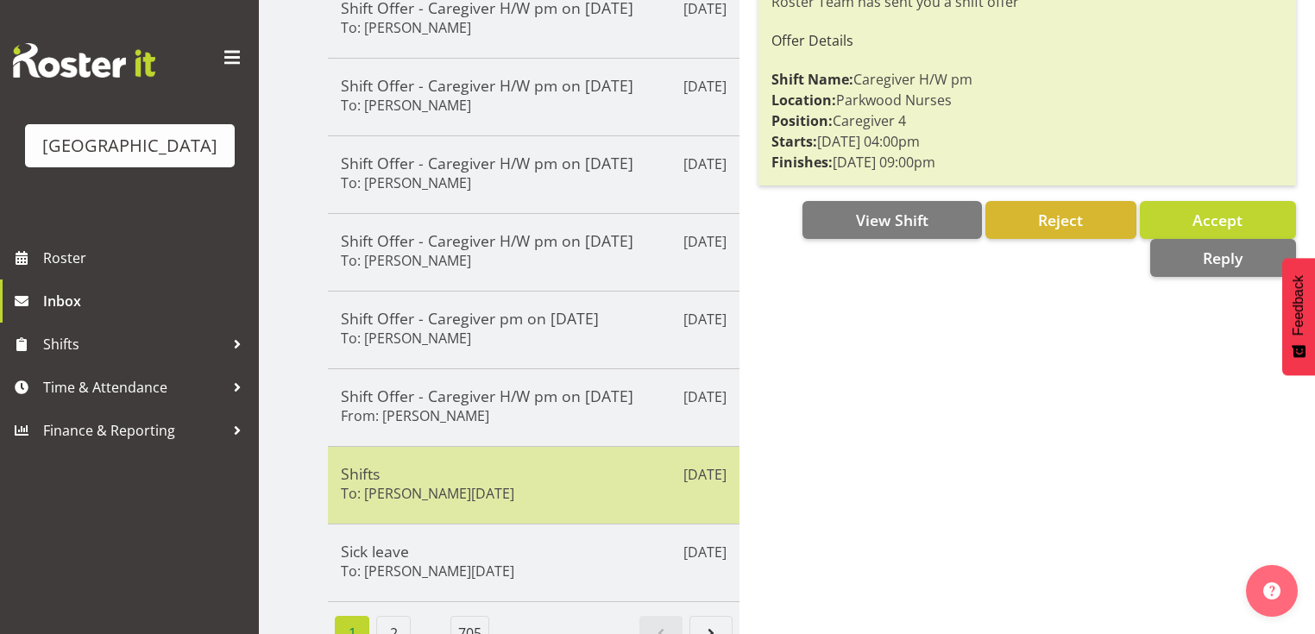
click at [549, 467] on h5 "Shifts" at bounding box center [534, 473] width 386 height 19
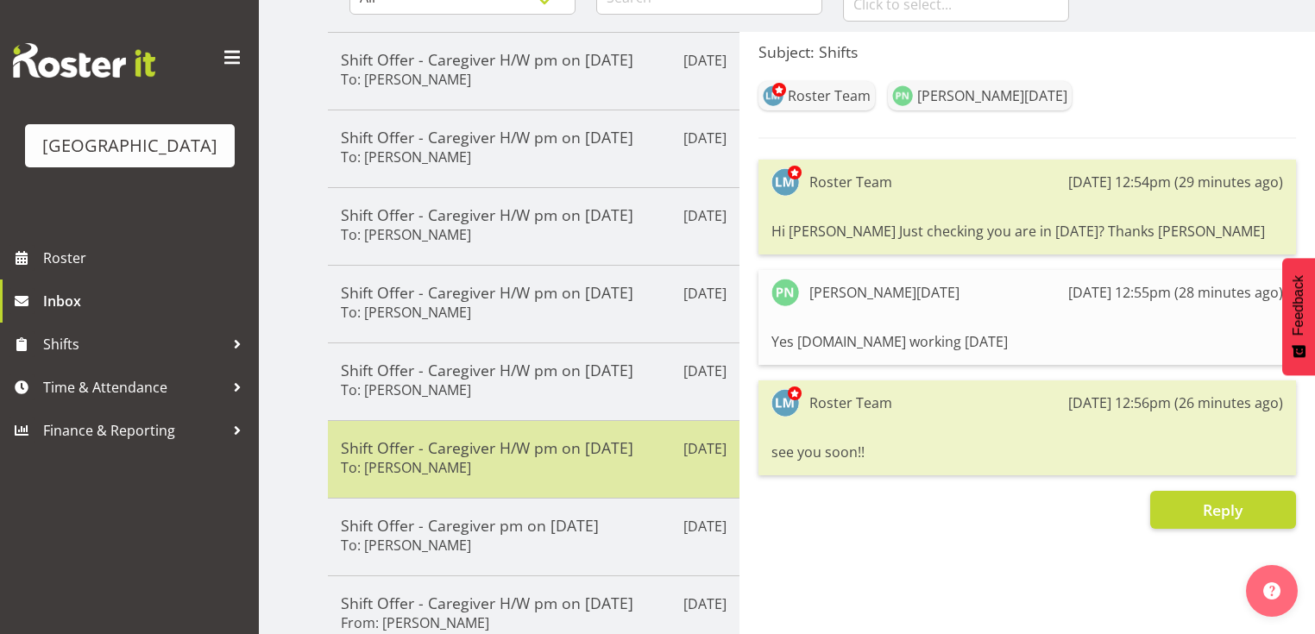
scroll to position [0, 0]
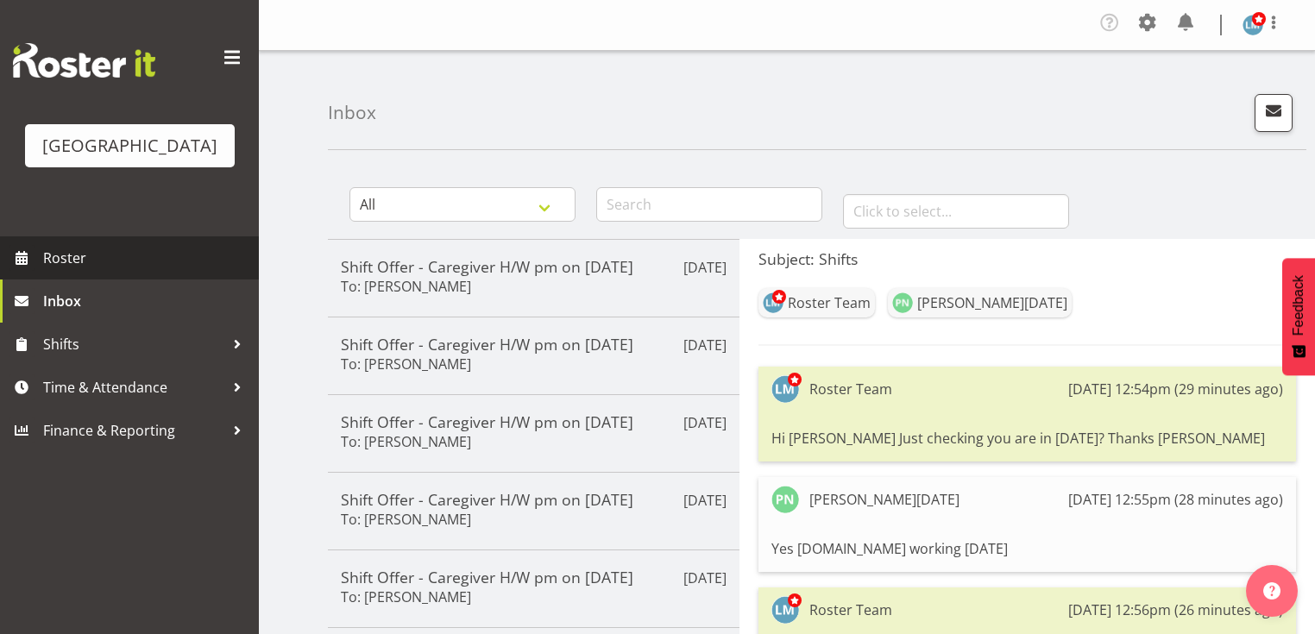
click at [53, 271] on span "Roster" at bounding box center [146, 258] width 207 height 26
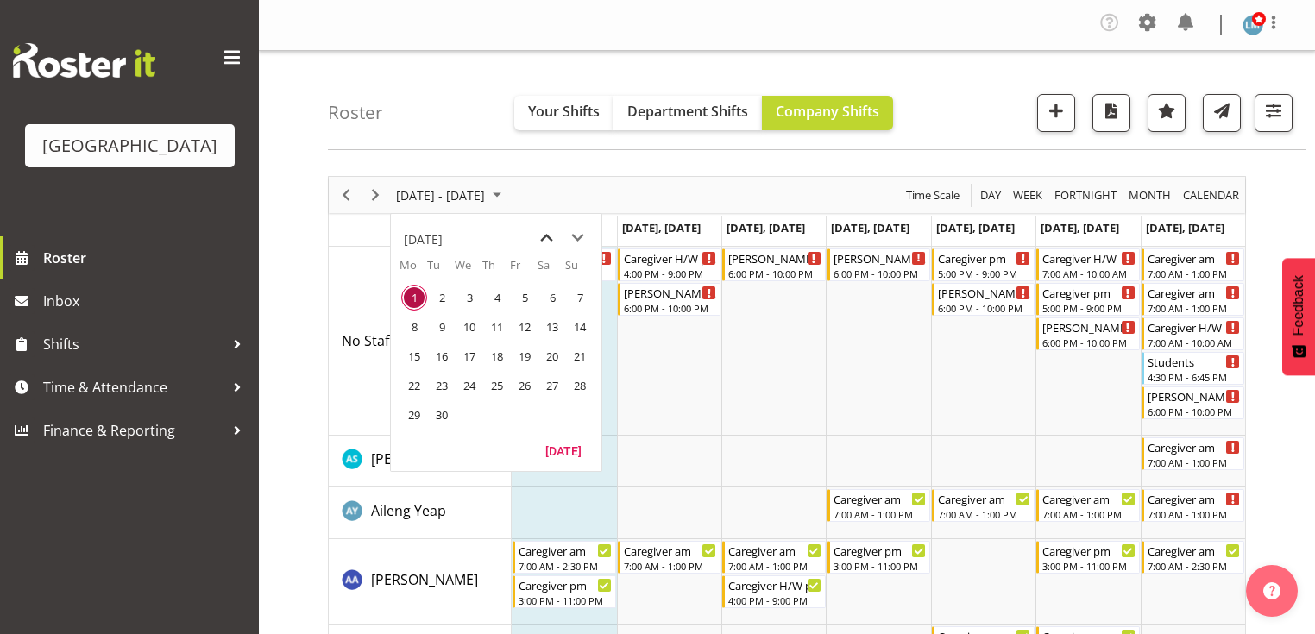
click at [539, 229] on span "previous month" at bounding box center [546, 238] width 30 height 31
click at [418, 408] on span "25" at bounding box center [414, 415] width 26 height 26
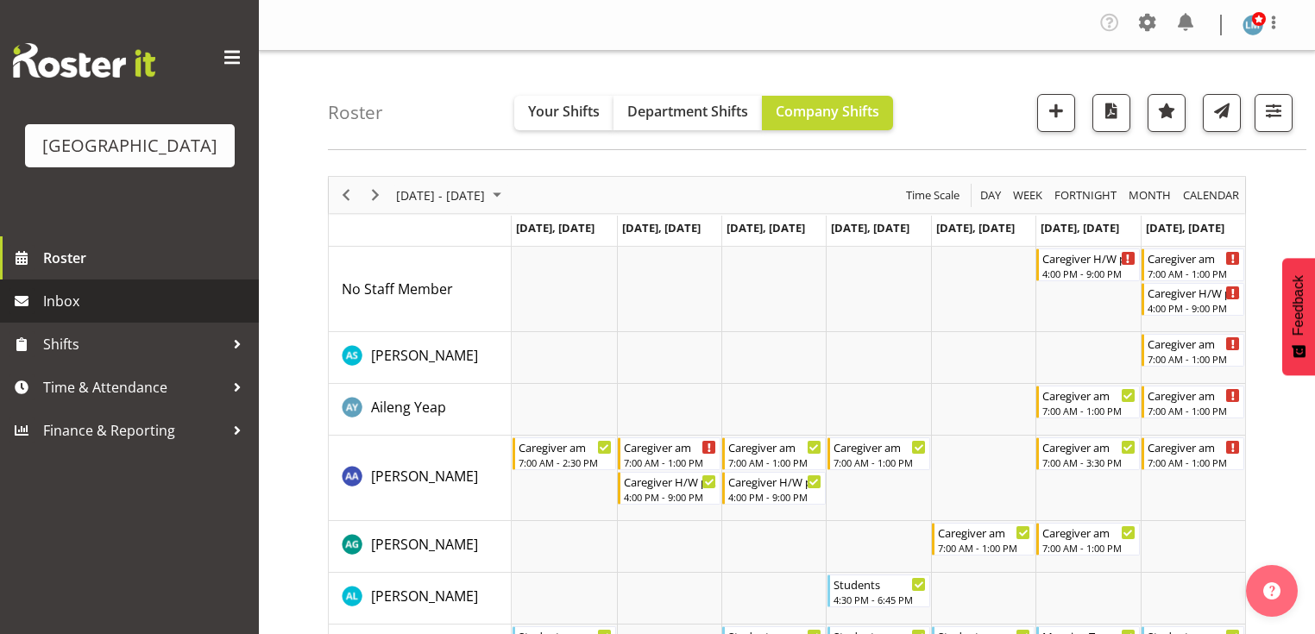
click at [72, 314] on span "Inbox" at bounding box center [146, 301] width 207 height 26
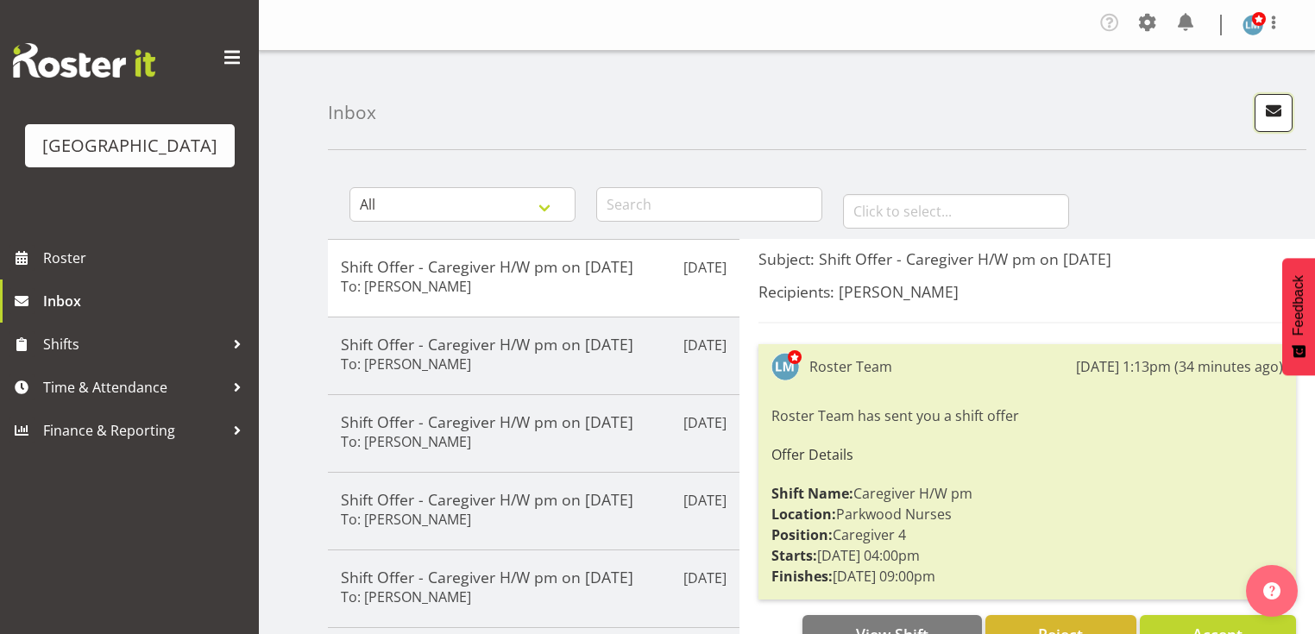
click at [1266, 104] on span "button" at bounding box center [1273, 110] width 22 height 22
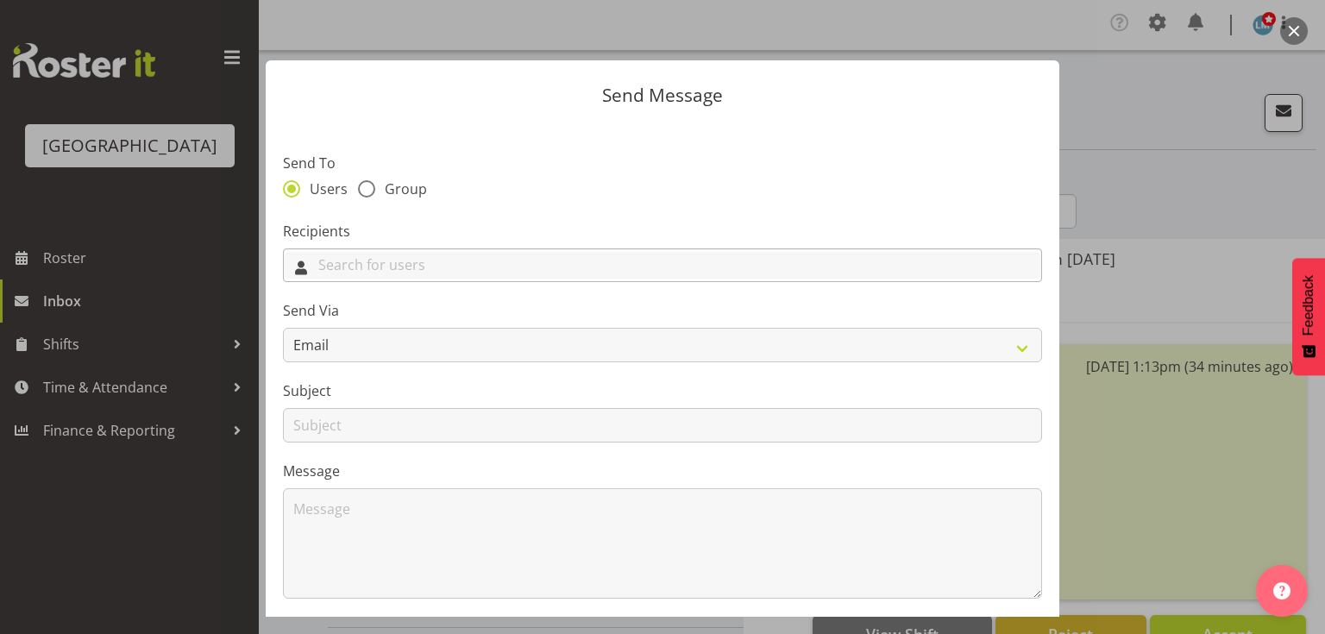
click at [571, 262] on input "text" at bounding box center [662, 265] width 757 height 27
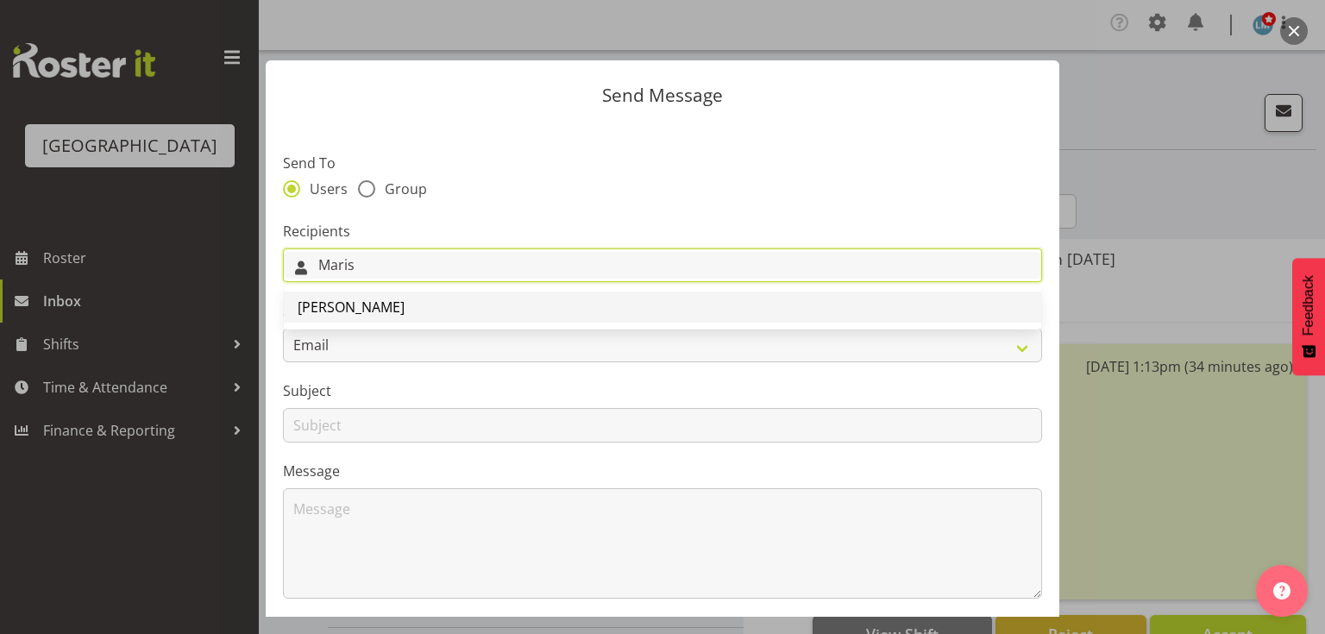
type input "Maris"
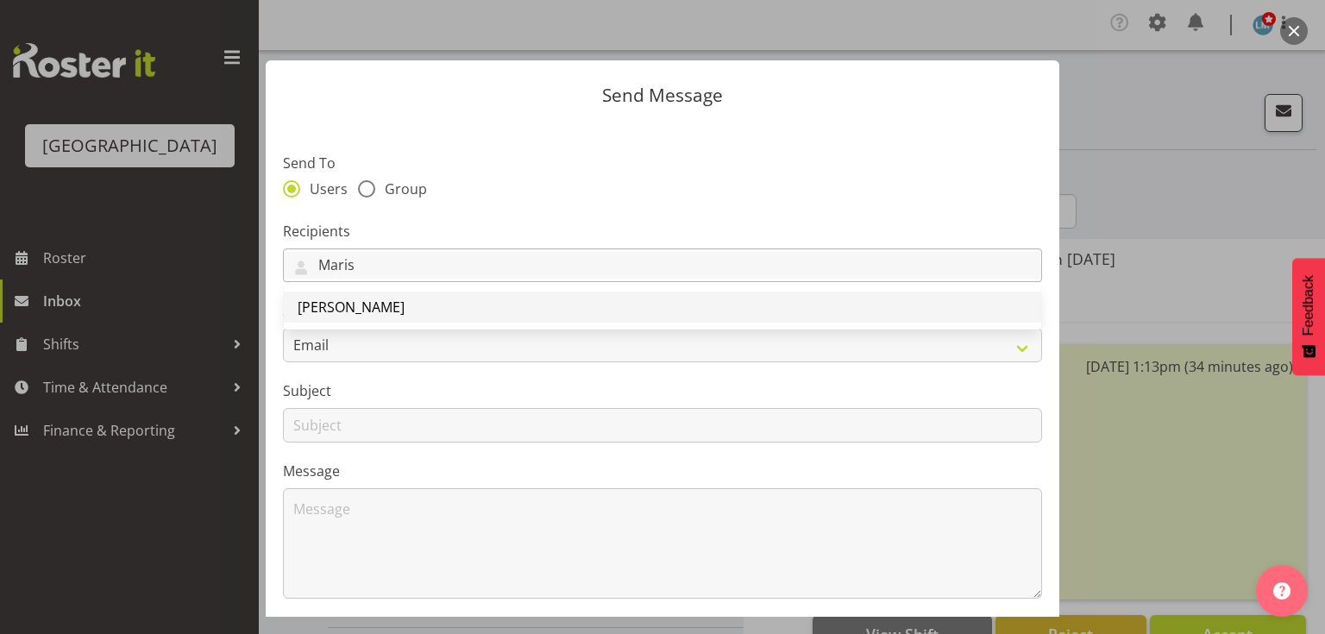
click at [324, 307] on span "[PERSON_NAME]" at bounding box center [351, 307] width 107 height 19
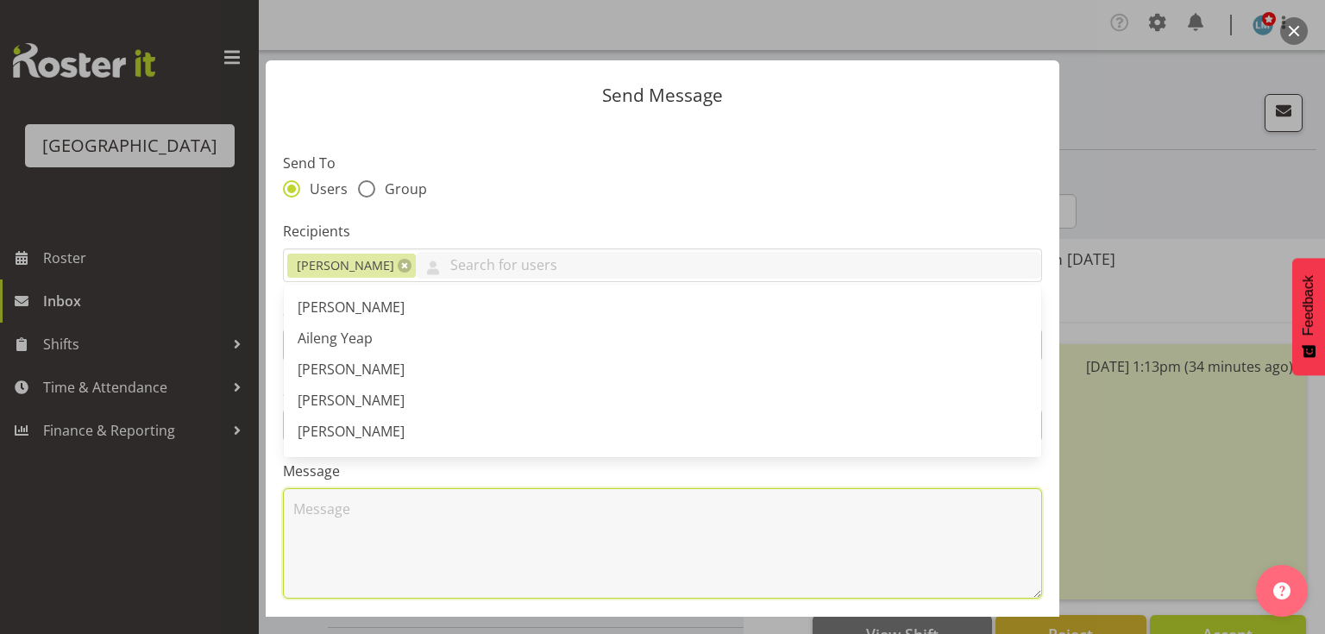
click at [348, 512] on textarea at bounding box center [662, 543] width 759 height 110
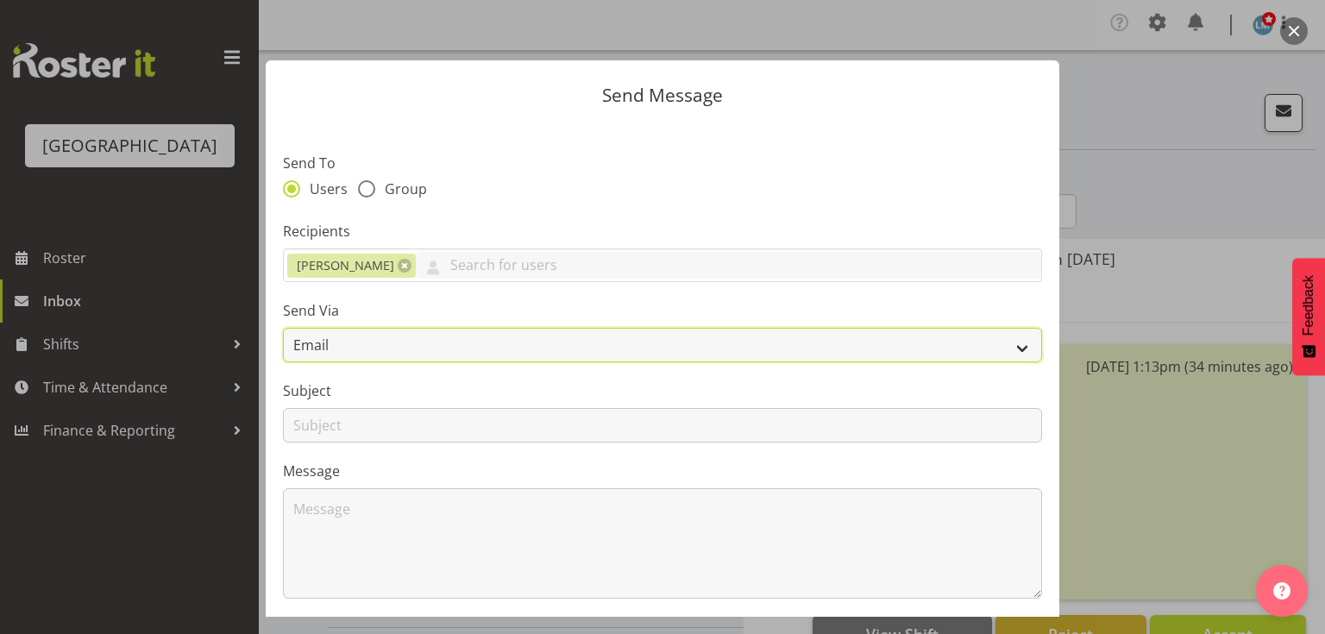
click at [1008, 343] on select "Email SMS" at bounding box center [662, 345] width 759 height 35
select select "sms"
click at [283, 328] on select "Email SMS" at bounding box center [662, 345] width 759 height 35
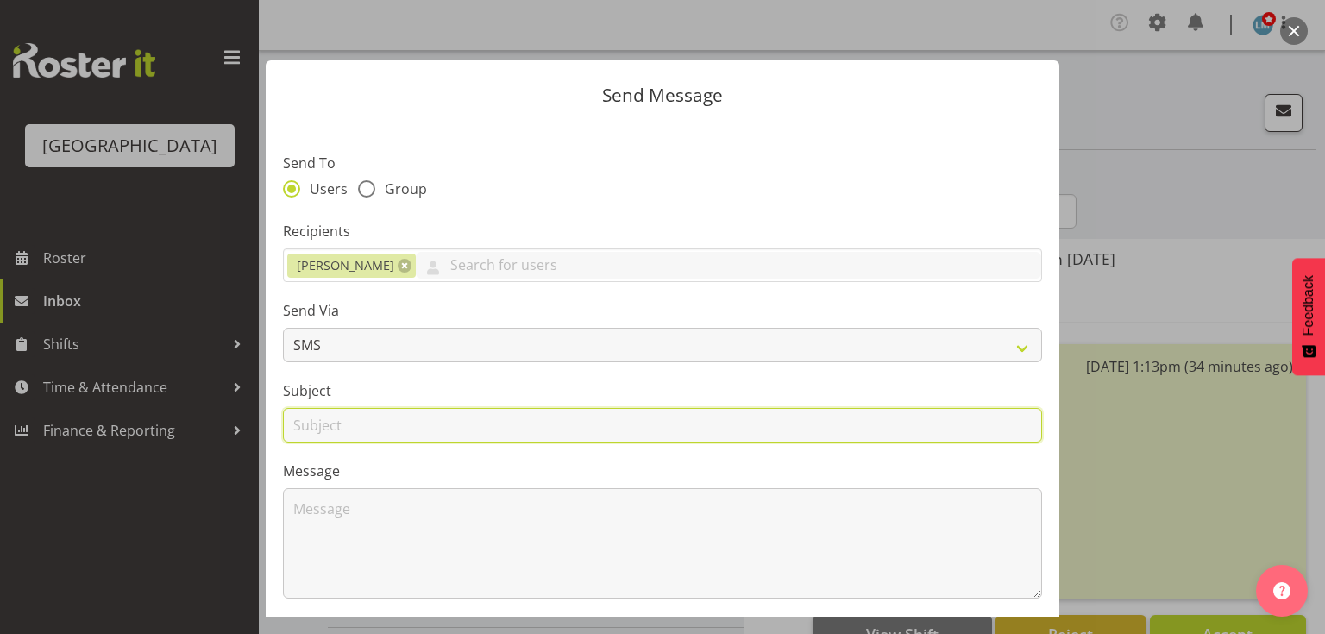
click at [321, 429] on input "text" at bounding box center [662, 425] width 759 height 35
type input "Shifts"
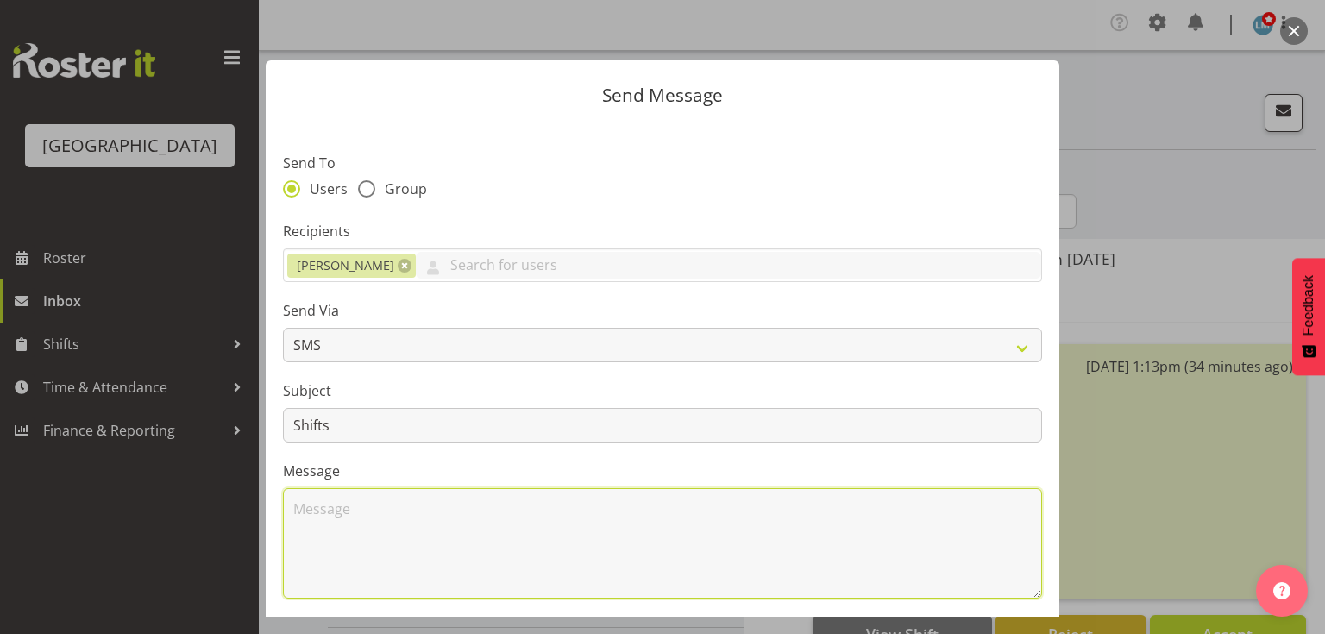
click at [379, 523] on textarea at bounding box center [662, 543] width 759 height 110
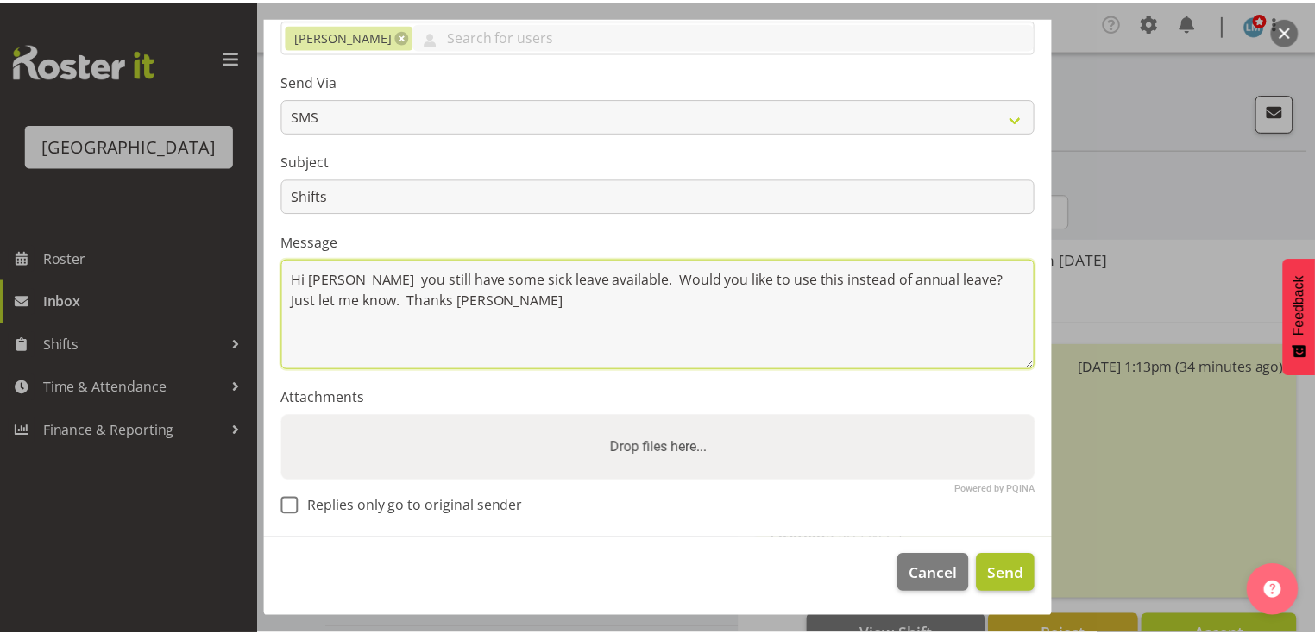
scroll to position [231, 0]
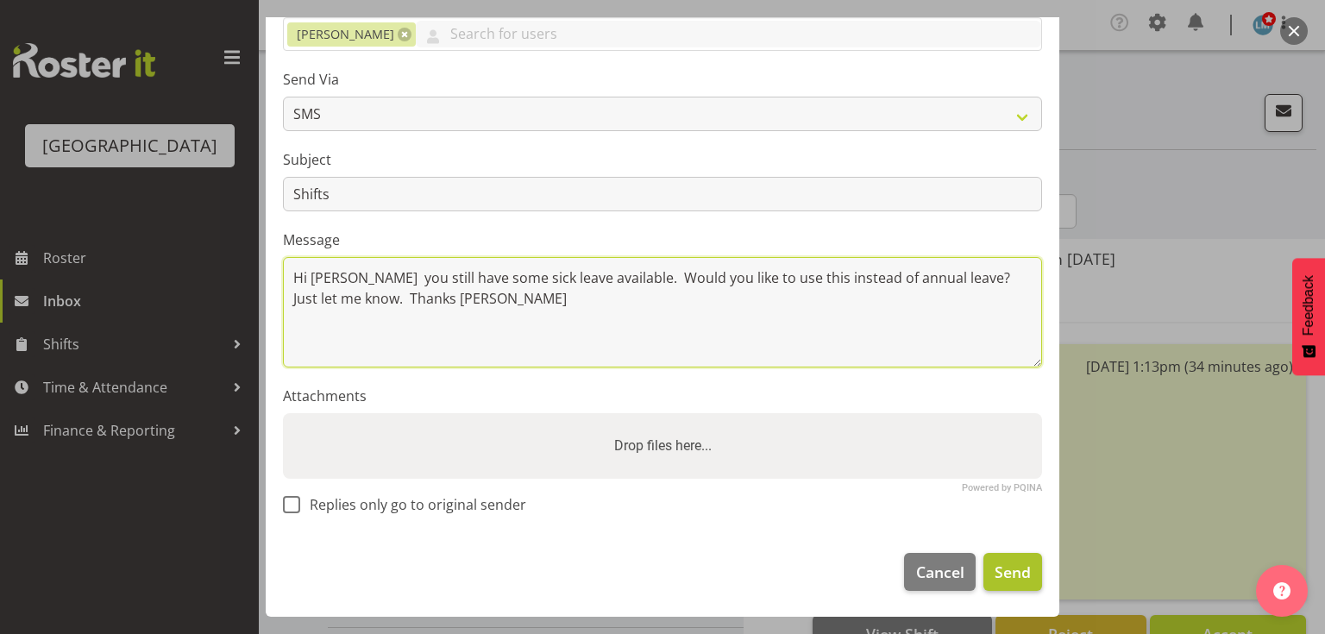
type textarea "Hi [PERSON_NAME] you still have some sick leave available. Would you like to us…"
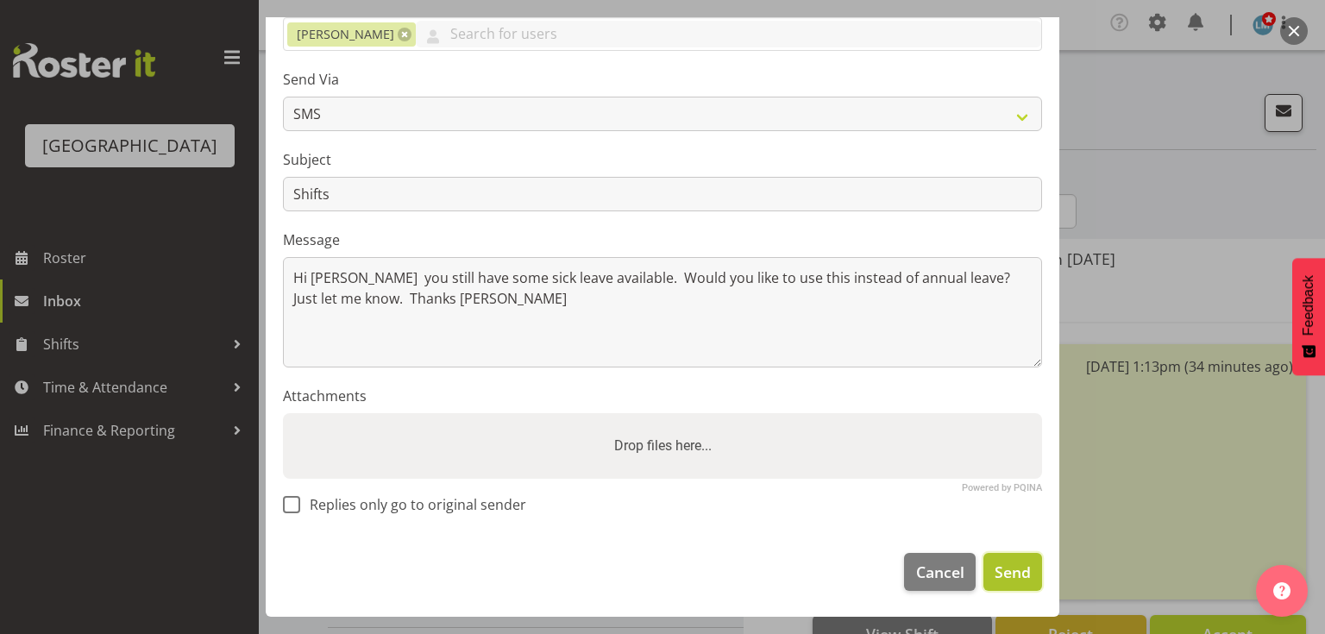
click at [1000, 570] on span "Send" at bounding box center [1013, 572] width 36 height 22
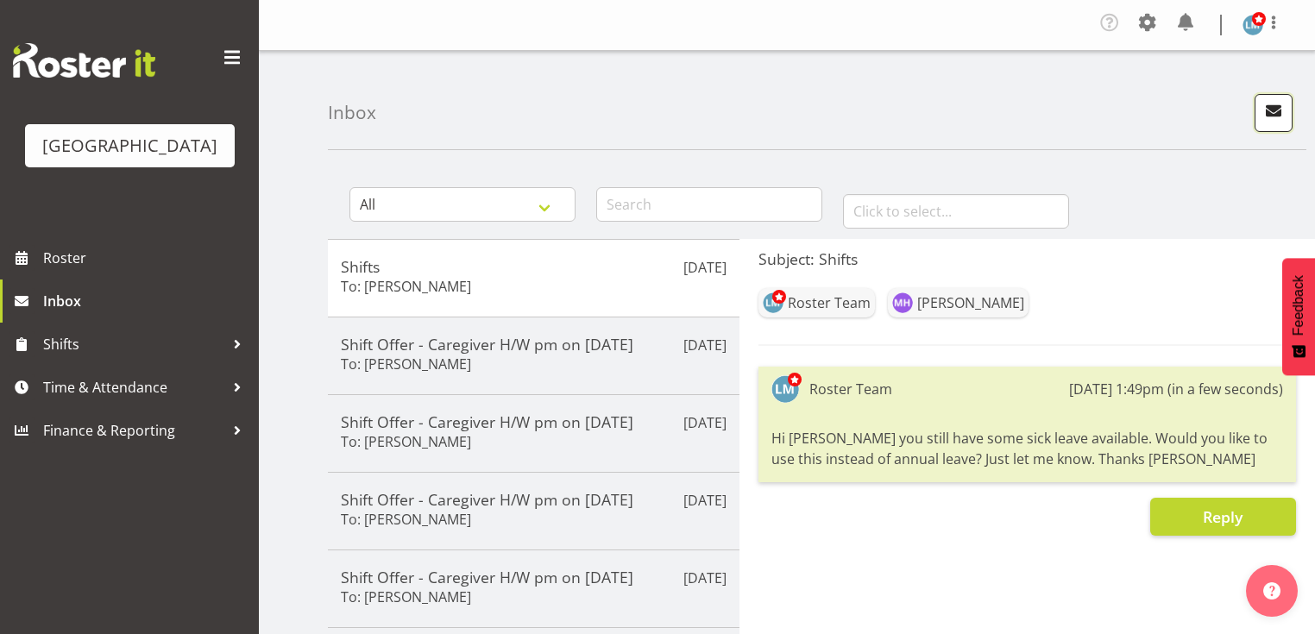
click at [1264, 110] on span "button" at bounding box center [1273, 110] width 22 height 22
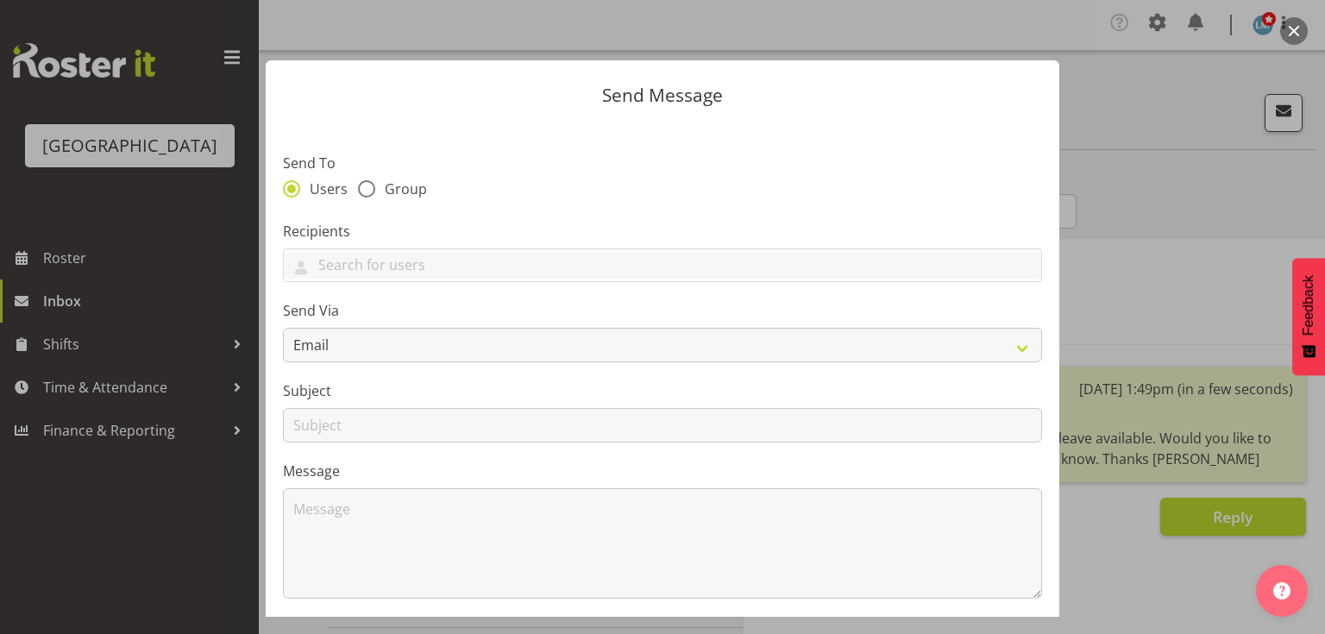
click at [1291, 23] on button "button" at bounding box center [1294, 31] width 28 height 28
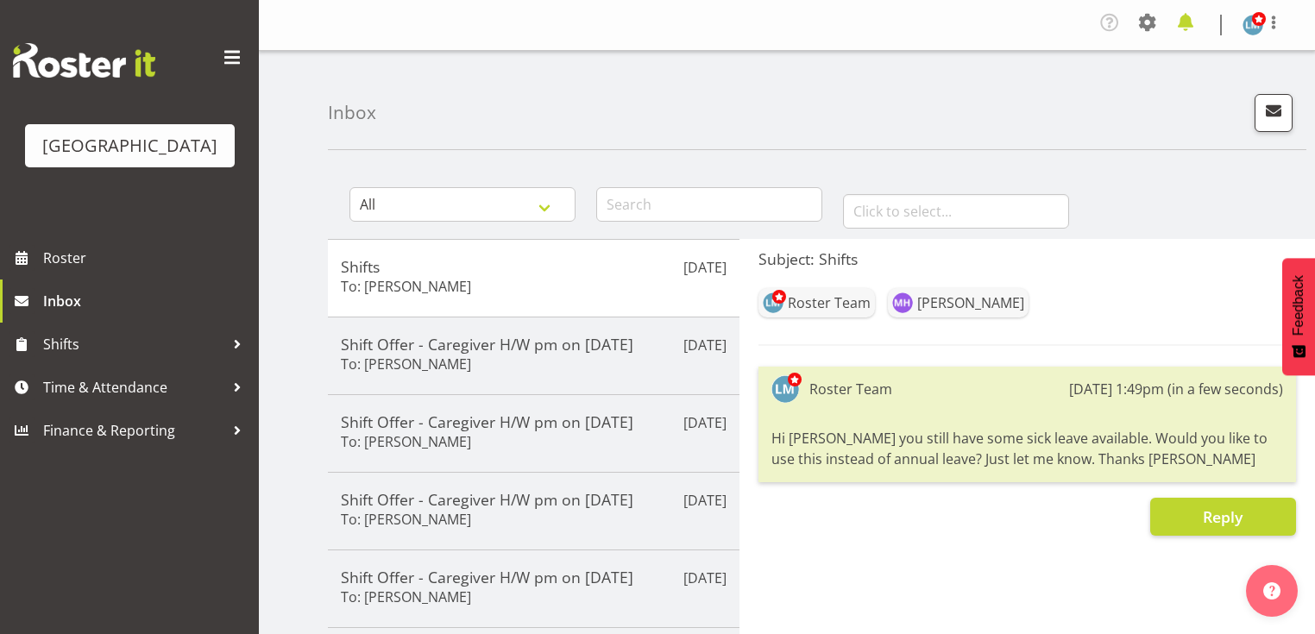
click at [1184, 22] on span at bounding box center [1185, 23] width 28 height 28
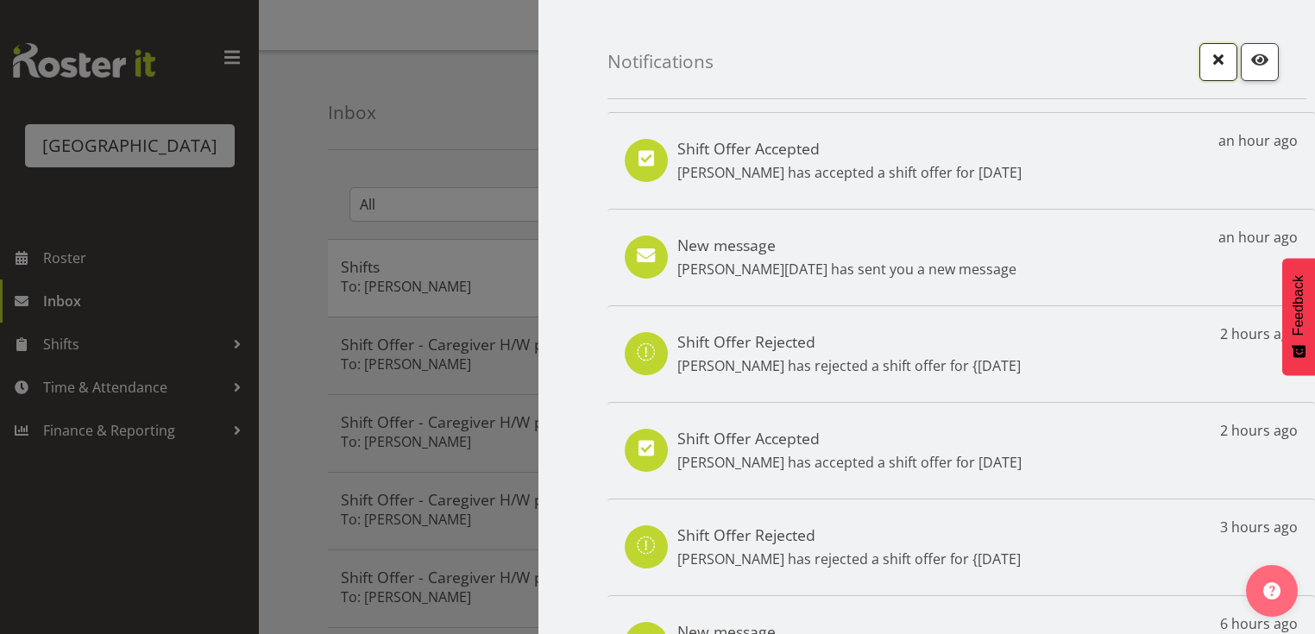
click at [1208, 58] on span "button" at bounding box center [1218, 59] width 22 height 22
